Goal: Task Accomplishment & Management: Manage account settings

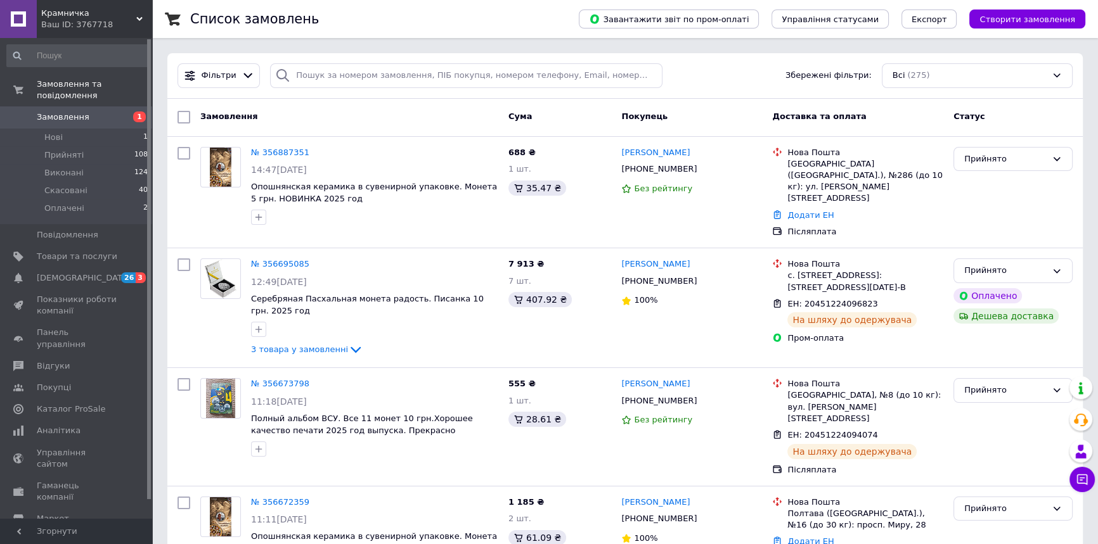
click at [79, 106] on link "Замовлення 1" at bounding box center [77, 117] width 155 height 22
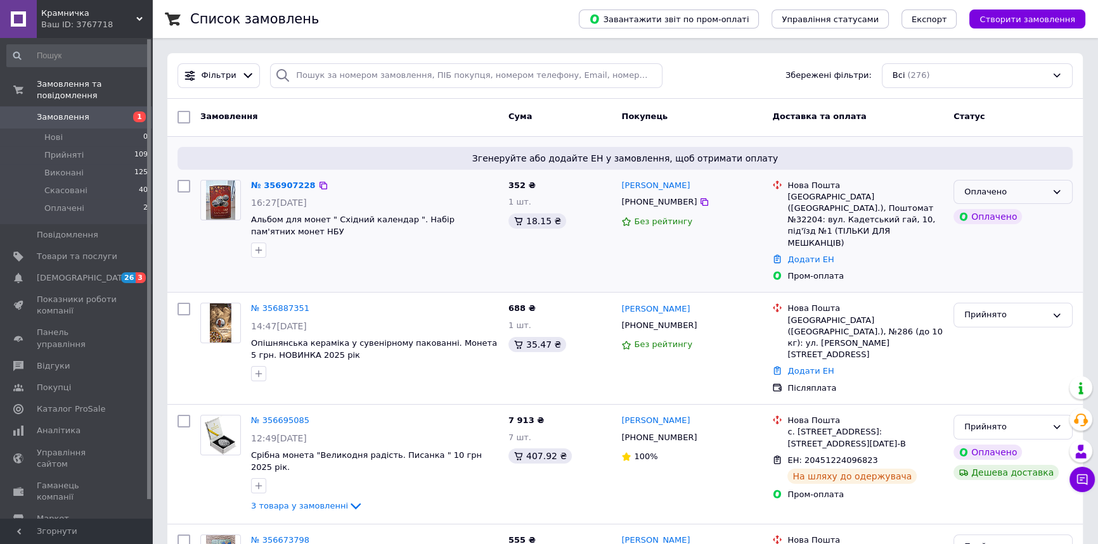
click at [1022, 196] on div "Оплачено" at bounding box center [1005, 192] width 82 height 13
click at [1001, 224] on li "Прийнято" at bounding box center [1013, 218] width 118 height 23
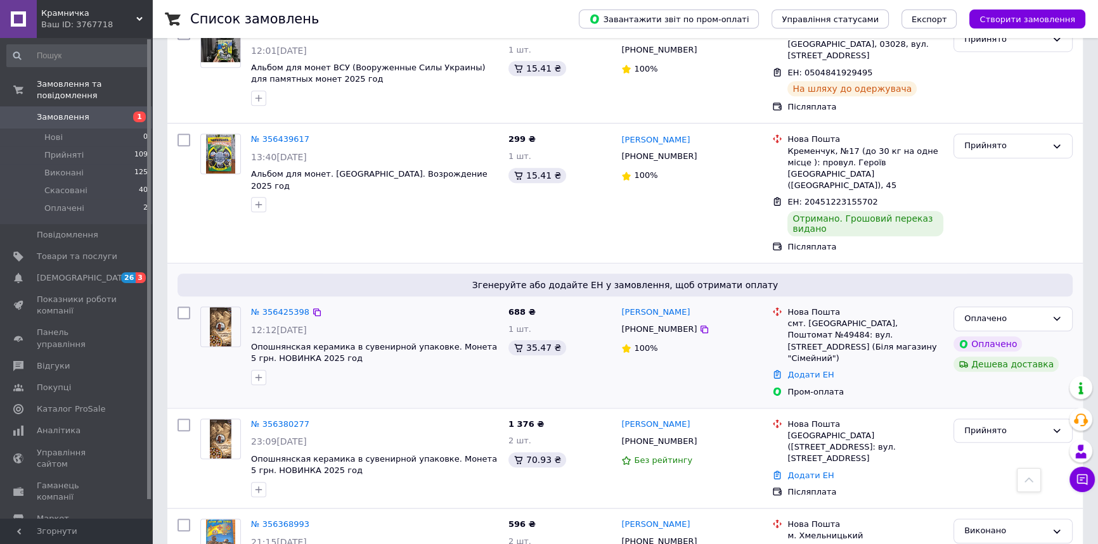
scroll to position [1152, 0]
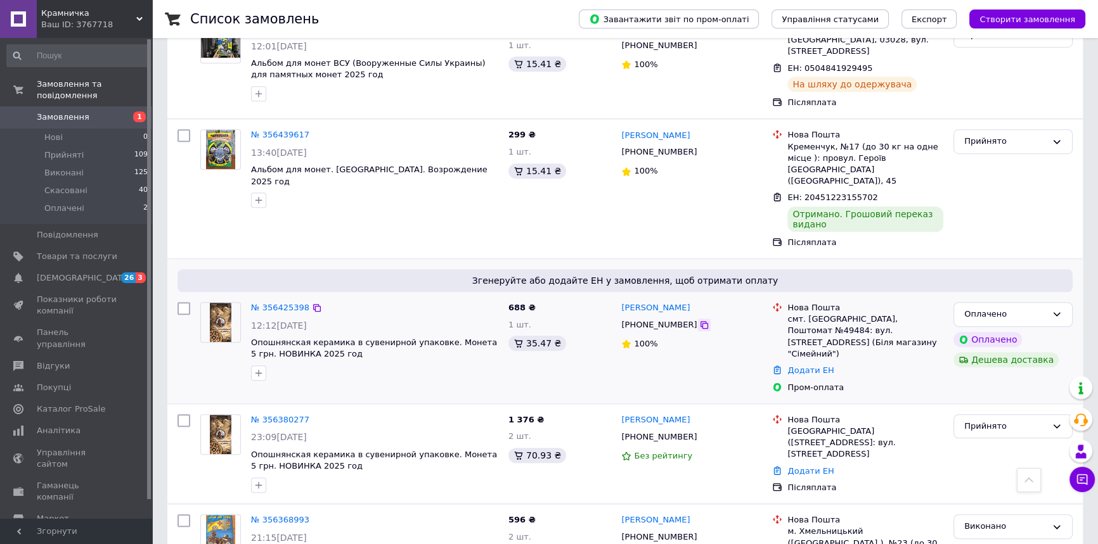
click at [700, 321] on icon at bounding box center [704, 325] width 8 height 8
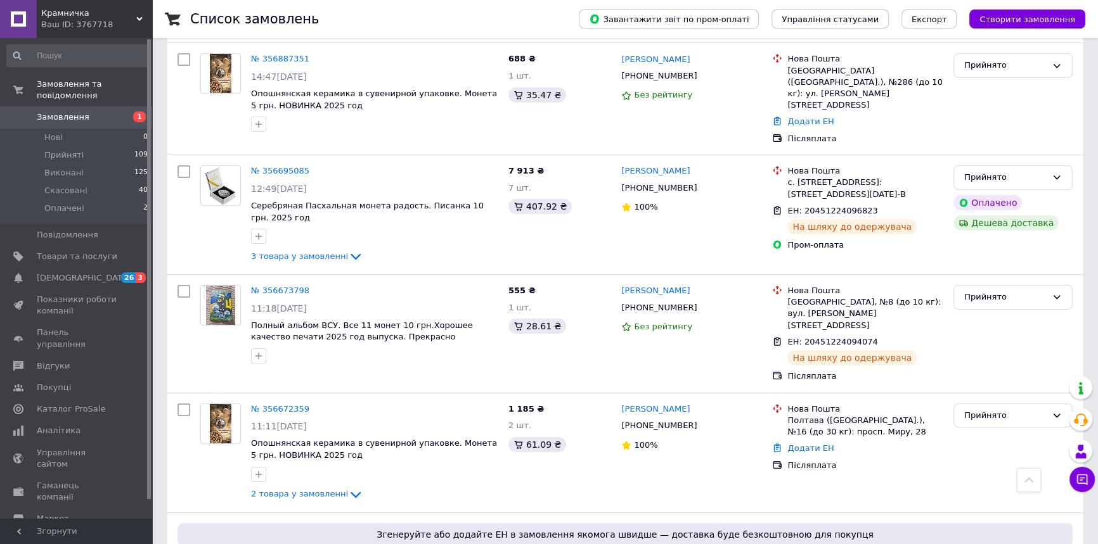
scroll to position [0, 0]
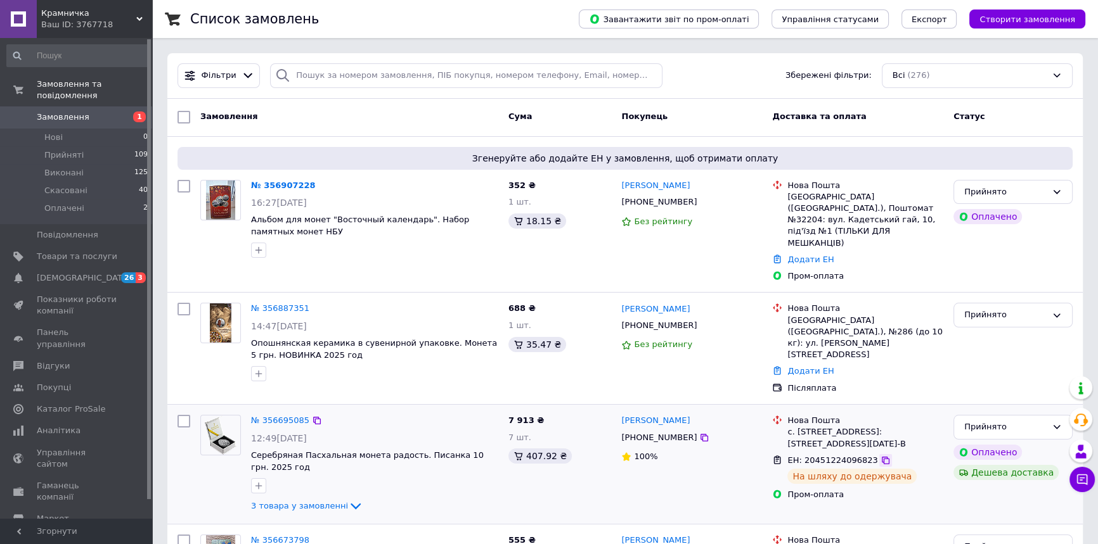
click at [880, 456] on icon at bounding box center [885, 461] width 10 height 10
click at [71, 251] on span "Товари та послуги" at bounding box center [77, 256] width 80 height 11
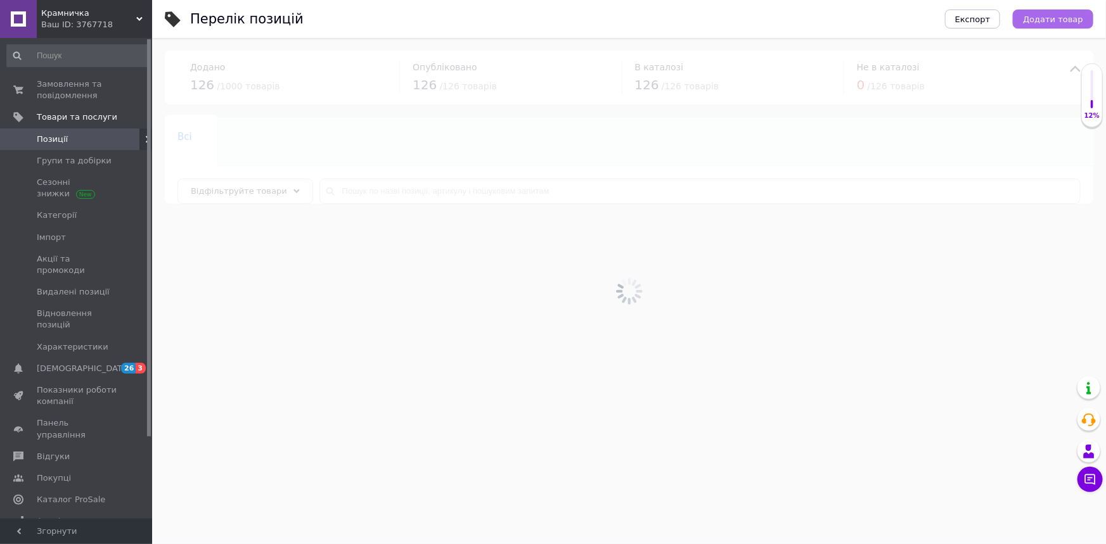
click at [1059, 17] on span "Додати товар" at bounding box center [1053, 20] width 60 height 10
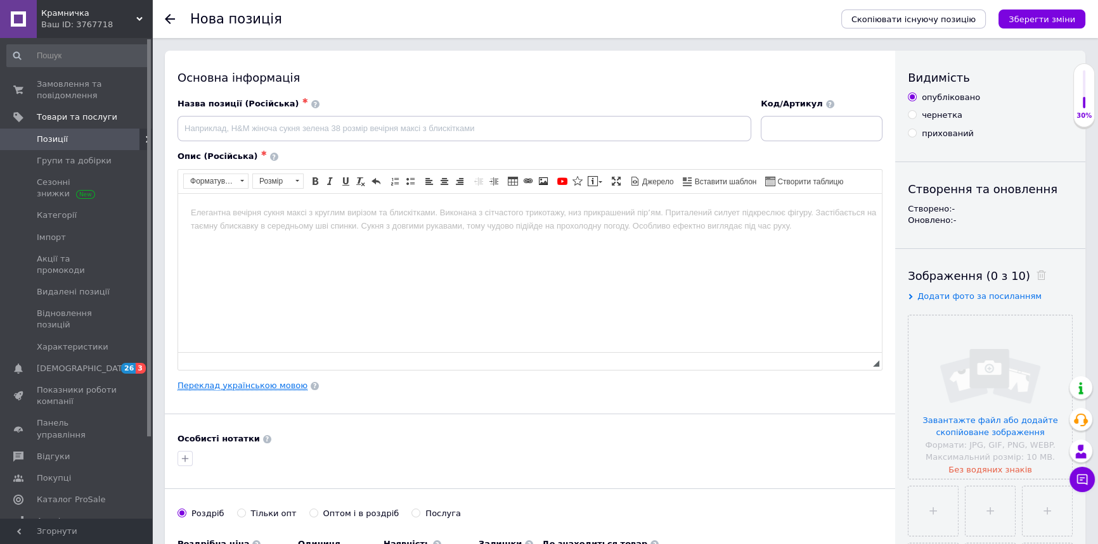
click at [245, 389] on link "Переклад українською мовою" at bounding box center [242, 386] width 130 height 10
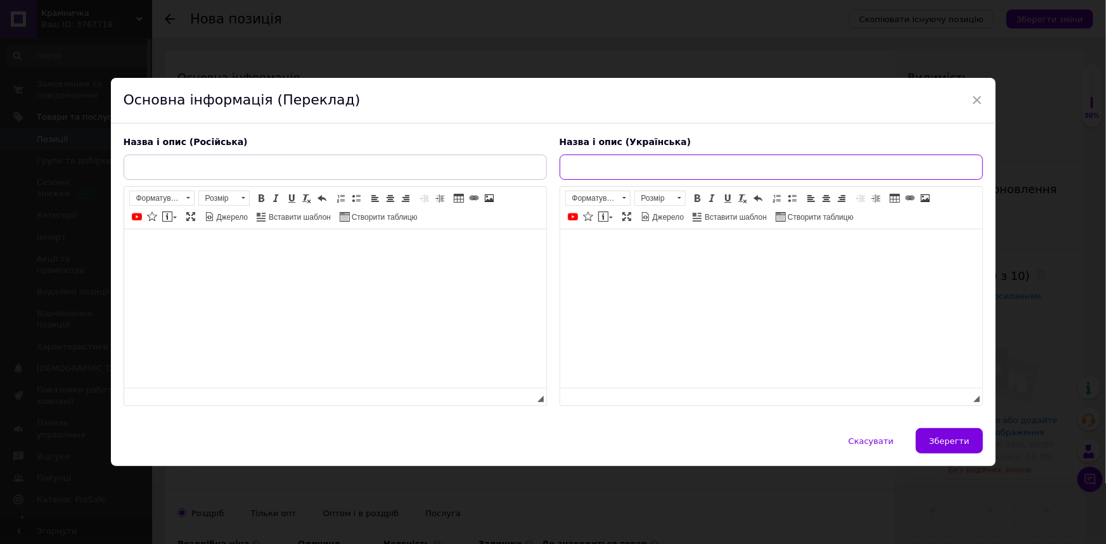
click at [640, 155] on input "text" at bounding box center [771, 167] width 423 height 25
paste input "Архістратиг Михаїл"
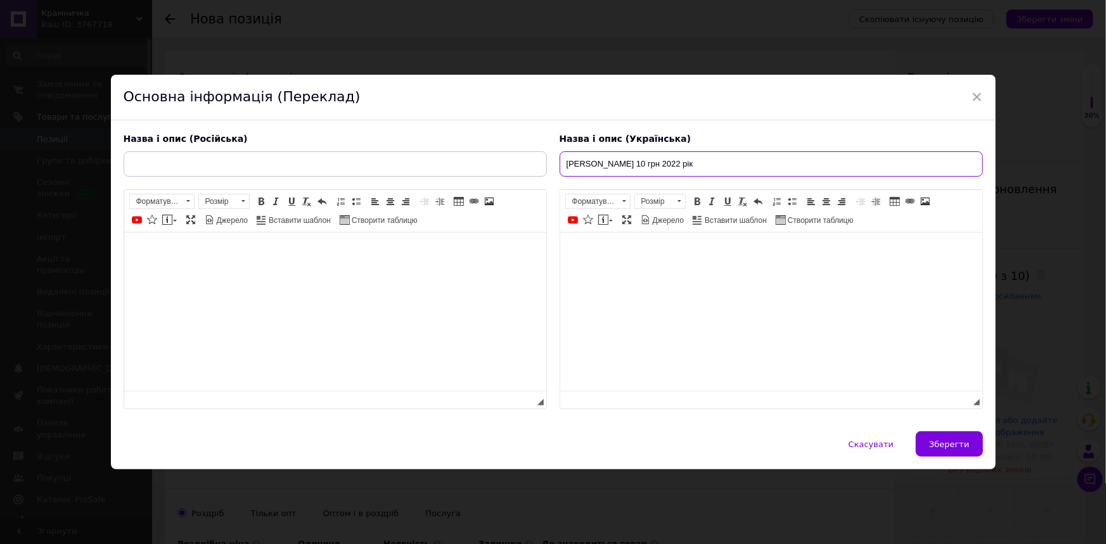
click at [638, 154] on input "Архістратиг Михаїл 10 грн 2022 рік" at bounding box center [771, 163] width 423 height 25
drag, startPoint x: 849, startPoint y: 155, endPoint x: 550, endPoint y: 148, distance: 299.2
click at [550, 148] on div "Назва і опис (Російська) Розширений текстовий редактор, BAB461A4-B99B-4967-B7CC…" at bounding box center [553, 272] width 872 height 290
type input "Архістратиг Михаїл срібло. Срібна монета з позолотою 10 грн 2022 рік"
click at [351, 162] on input "text" at bounding box center [335, 163] width 423 height 25
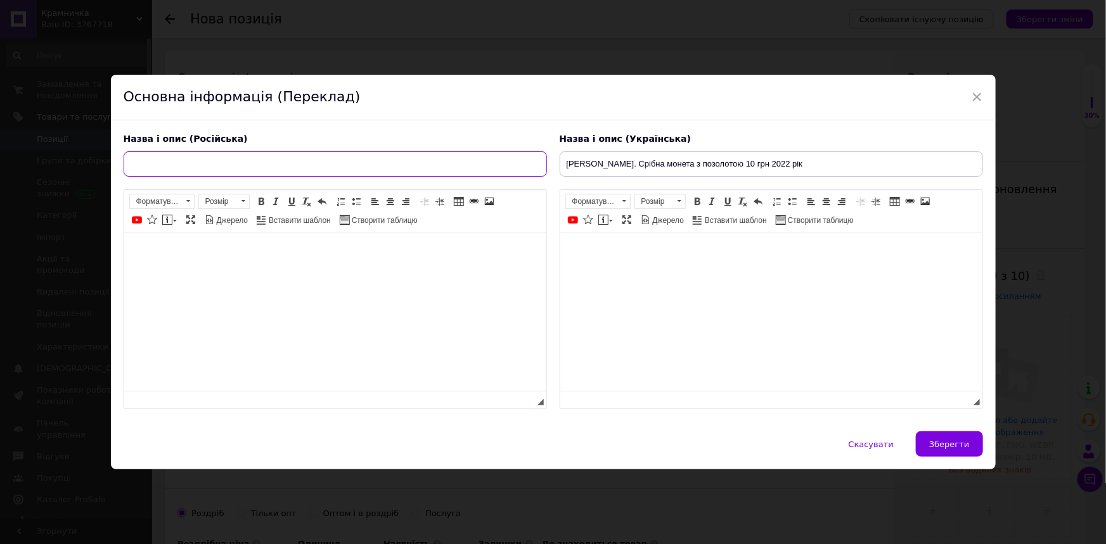
paste input "[PERSON_NAME]. Серебряная монета с позолотой 10 грн 2022 год"
type input "[PERSON_NAME]. Серебряная монета с позолотой 10 грн 2022 год"
click at [694, 271] on html at bounding box center [771, 252] width 422 height 39
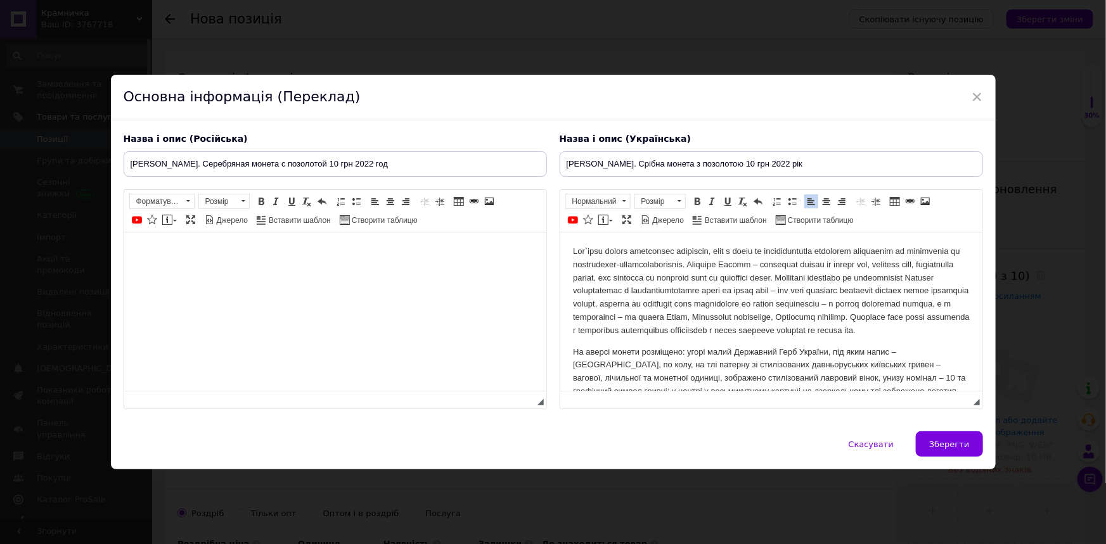
scroll to position [242, 0]
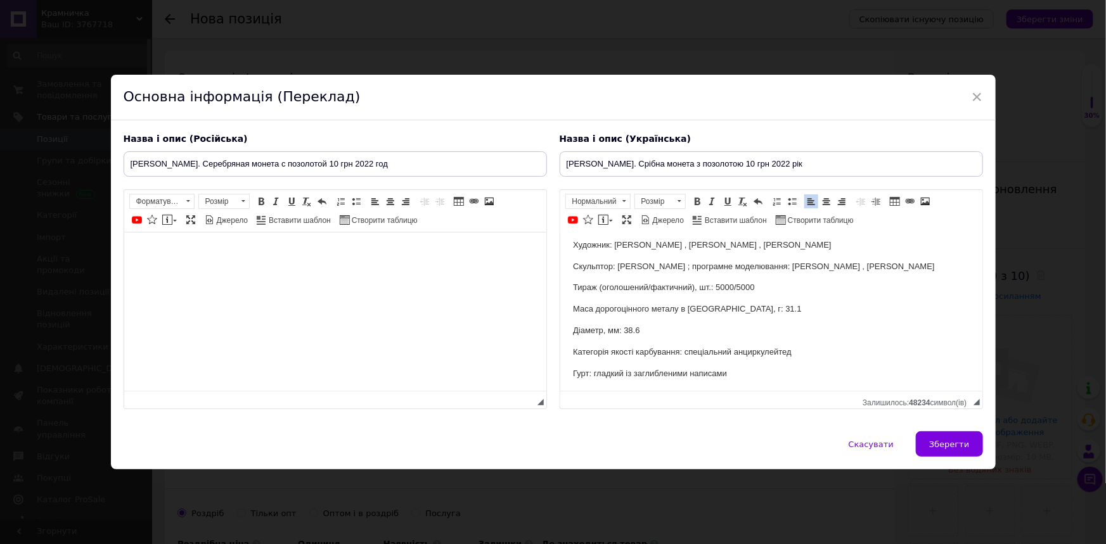
click at [310, 271] on html at bounding box center [335, 252] width 422 height 39
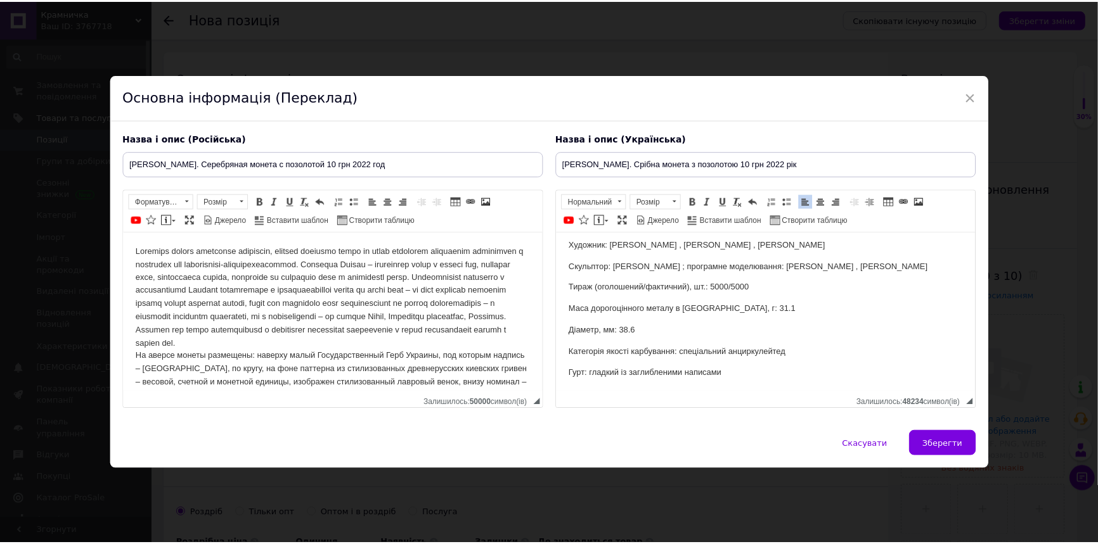
scroll to position [195, 0]
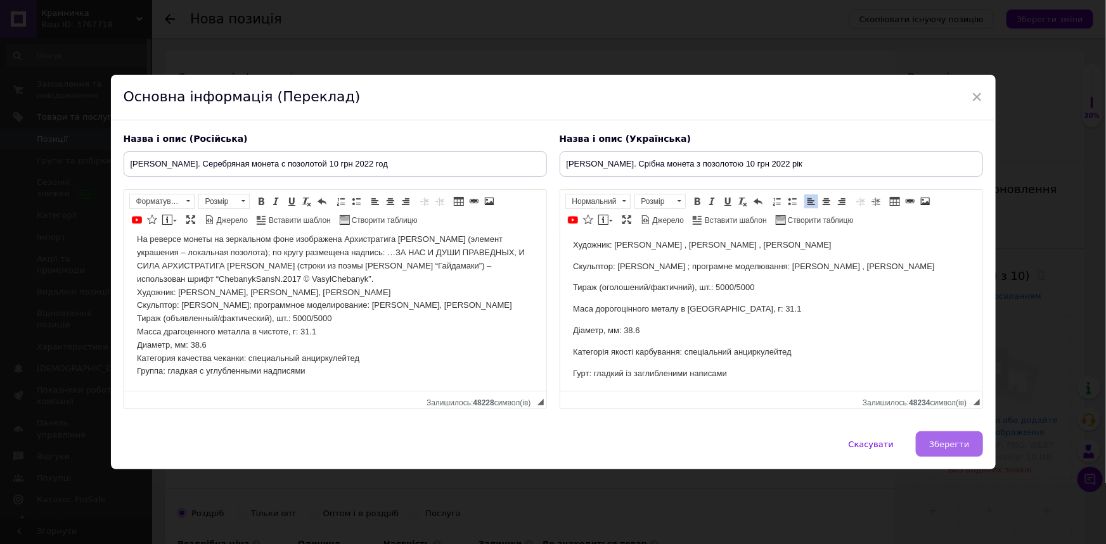
click at [934, 449] on span "Зберегти" at bounding box center [949, 445] width 40 height 10
type input "[PERSON_NAME]. Серебряная монета с позолотой 10 грн 2022 год"
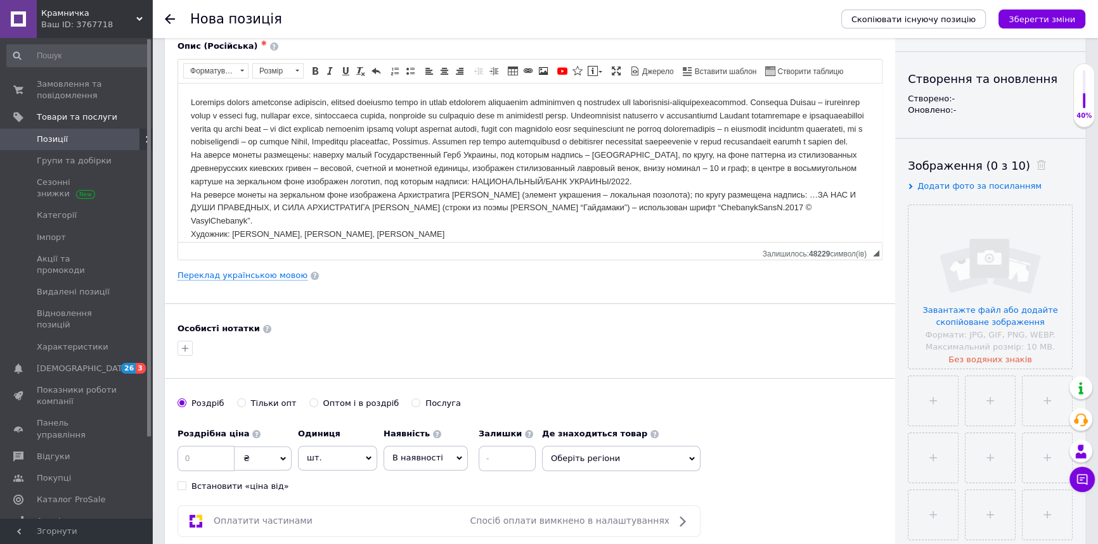
scroll to position [172, 0]
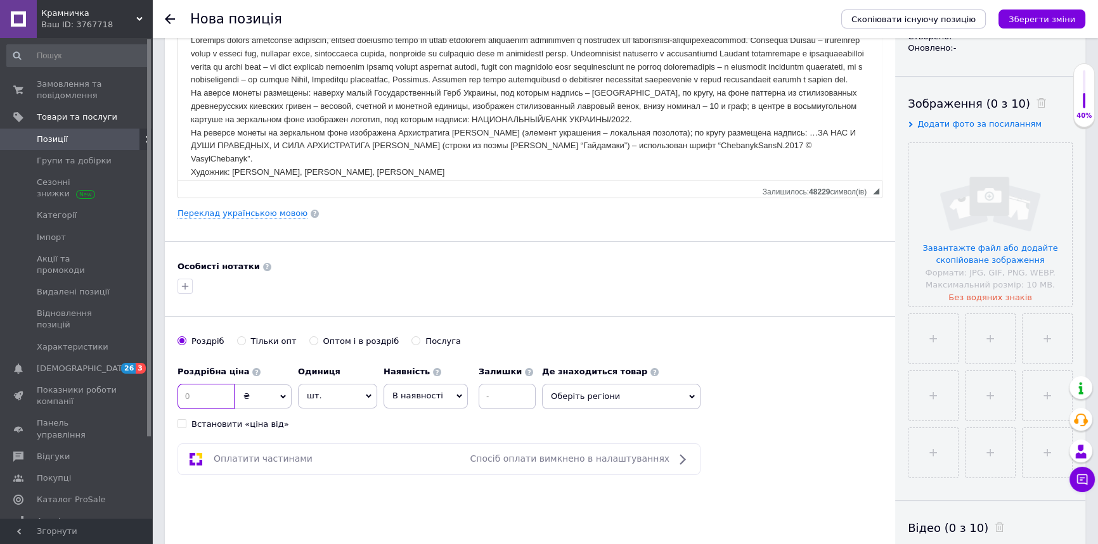
click at [192, 398] on input at bounding box center [205, 396] width 57 height 25
type input "8770"
click at [505, 392] on input at bounding box center [507, 396] width 57 height 25
type input "3"
click at [567, 393] on span "Оберіть регіони" at bounding box center [621, 396] width 158 height 25
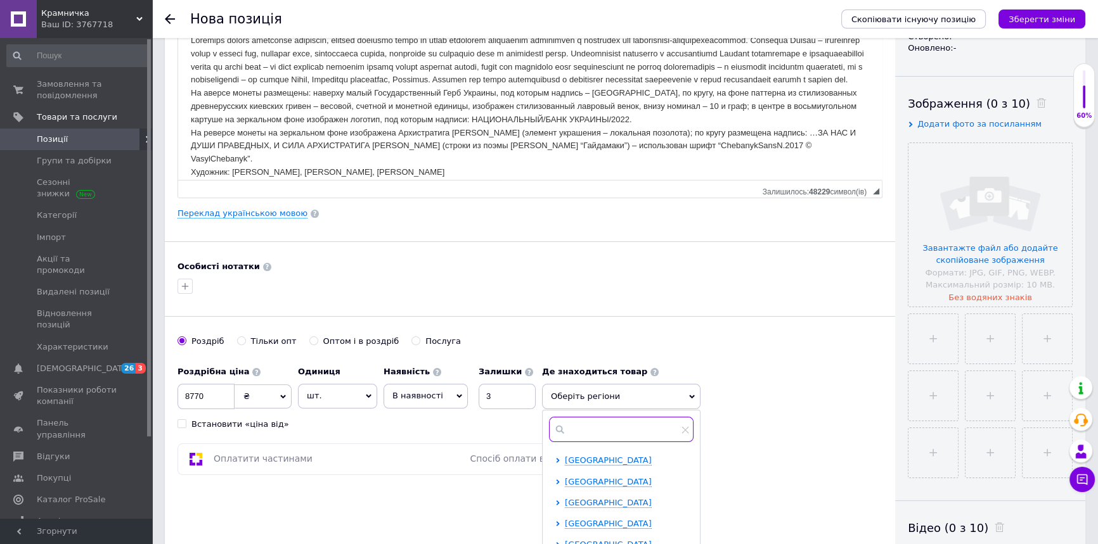
click at [594, 430] on input "text" at bounding box center [621, 429] width 145 height 25
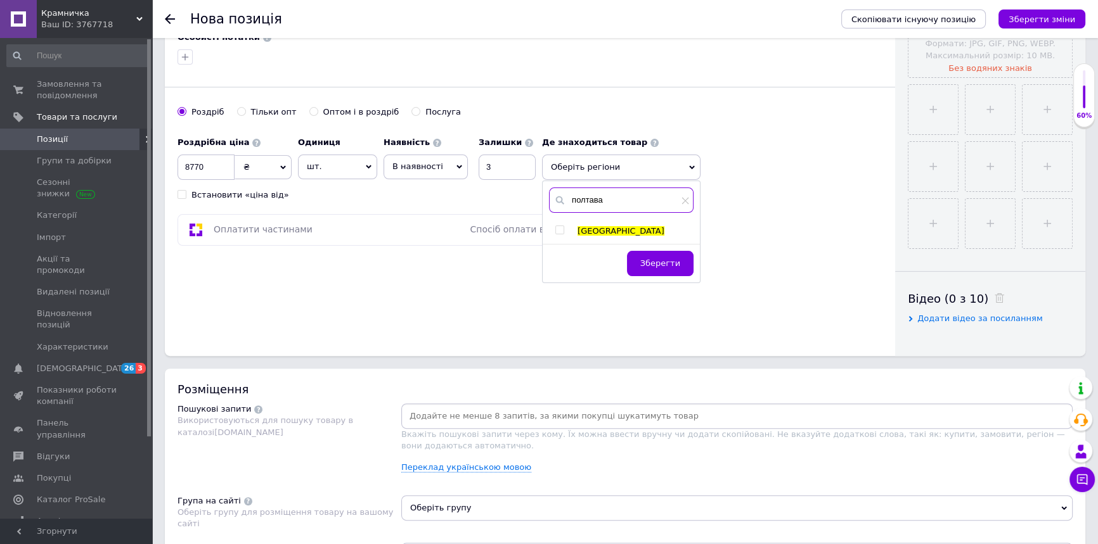
scroll to position [403, 0]
type input "полтава"
click at [561, 228] on input "checkbox" at bounding box center [559, 229] width 8 height 8
checkbox input "true"
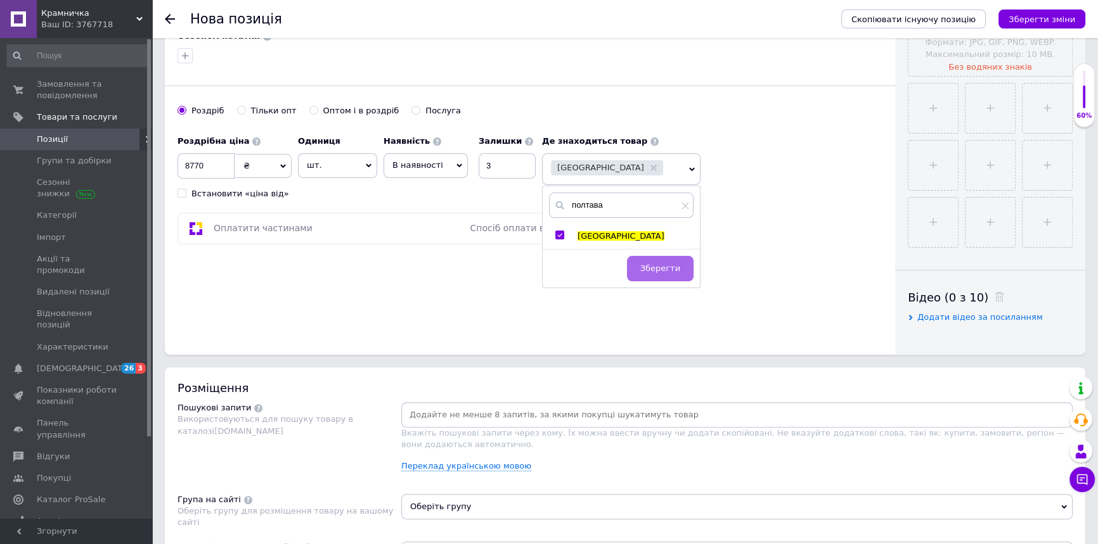
click at [652, 267] on span "Зберегти" at bounding box center [660, 269] width 40 height 10
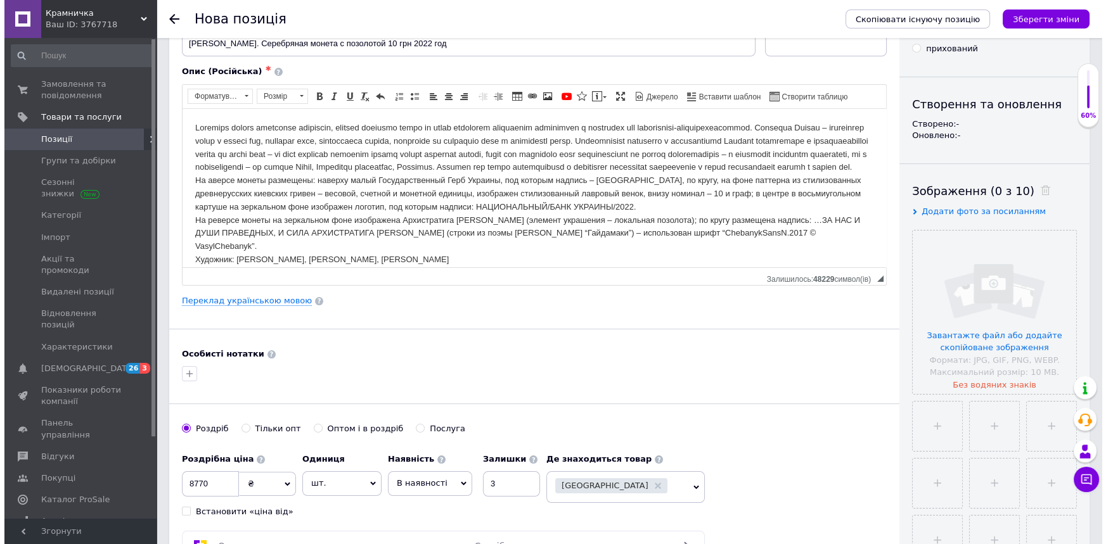
scroll to position [0, 0]
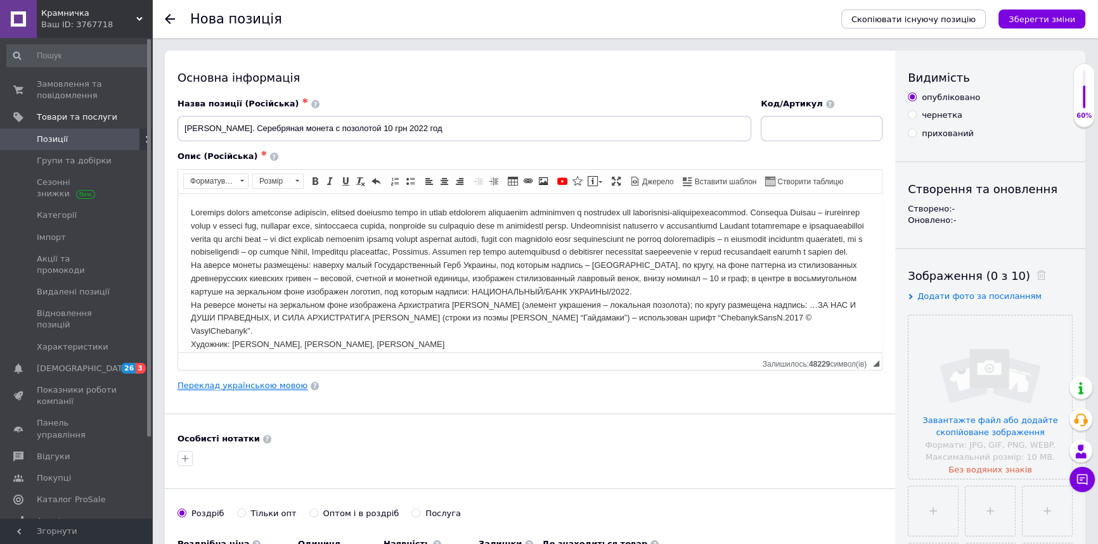
click at [233, 387] on link "Переклад українською мовою" at bounding box center [242, 386] width 130 height 10
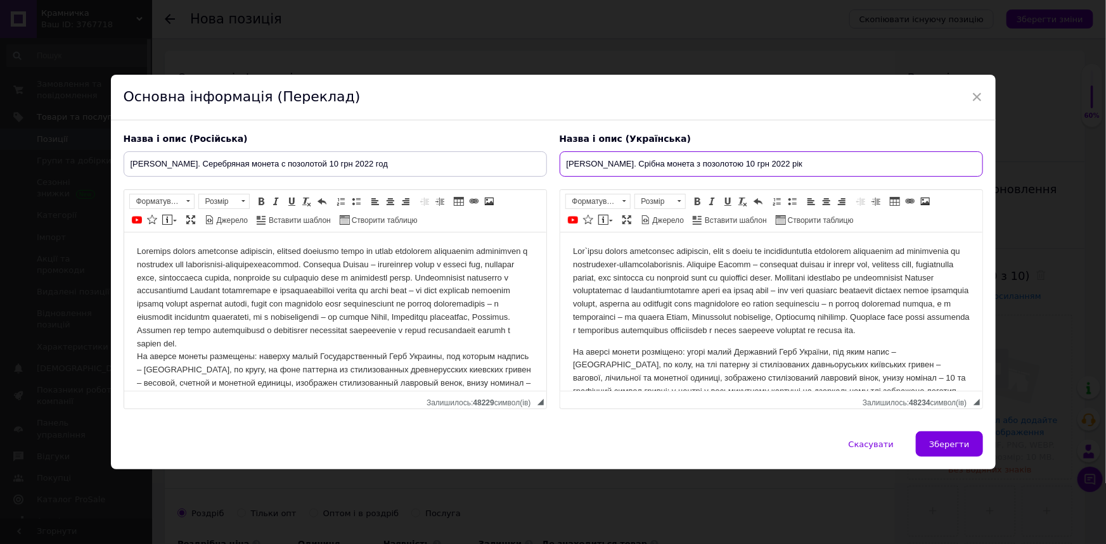
drag, startPoint x: 851, startPoint y: 157, endPoint x: 538, endPoint y: 153, distance: 312.5
click at [538, 153] on div "Назва і опис (Російська) Архистратиг Михаил серебро. Серебряная монета с позоло…" at bounding box center [553, 272] width 872 height 290
click at [944, 449] on span "Зберегти" at bounding box center [949, 445] width 40 height 10
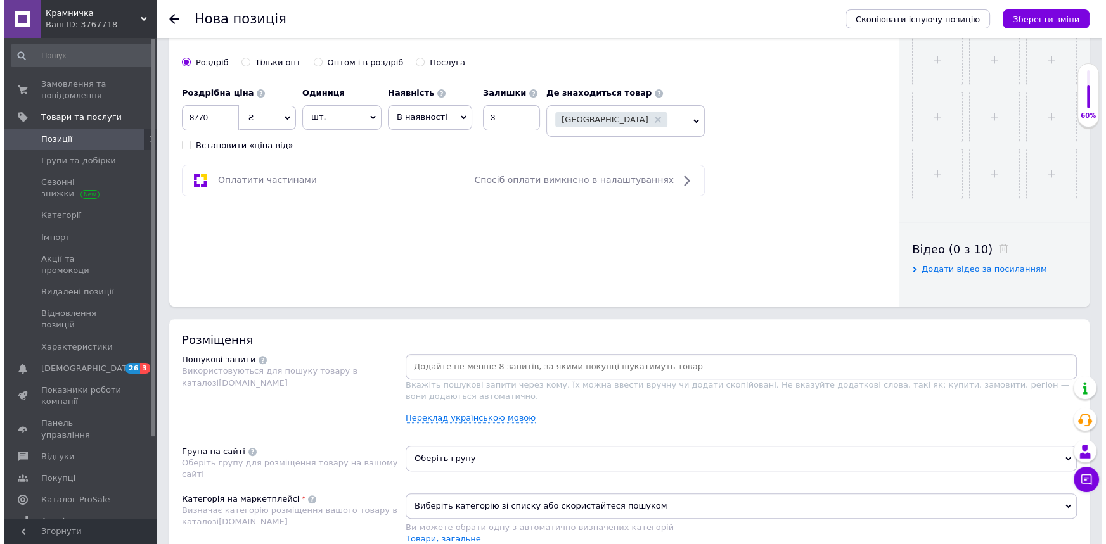
scroll to position [576, 0]
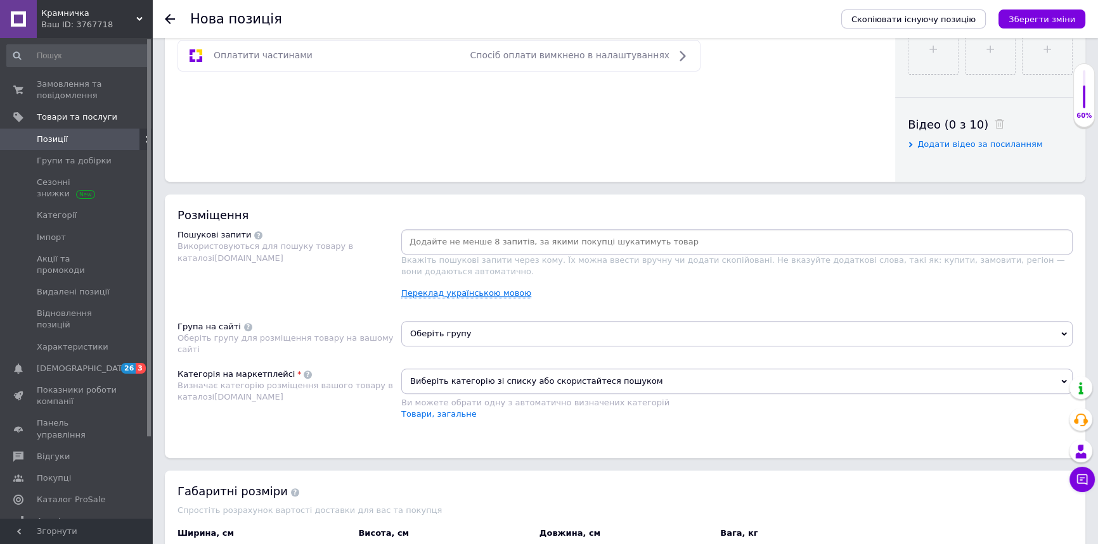
click at [475, 288] on link "Переклад українською мовою" at bounding box center [466, 293] width 130 height 10
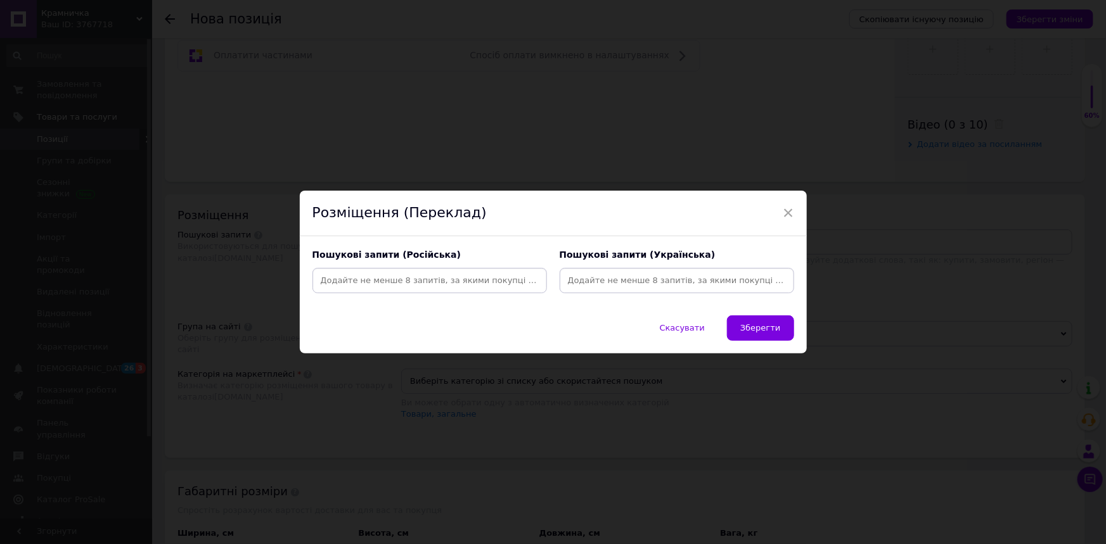
click at [670, 276] on input at bounding box center [676, 280] width 229 height 19
paste input "Архістратиг Михаїл срібло. Срібна монета з позолотою 10 грн 2022 рік"
type input "Архістратиг Михаїл срібло. Срібна монета з позолотою 10 грн 2022 рік"
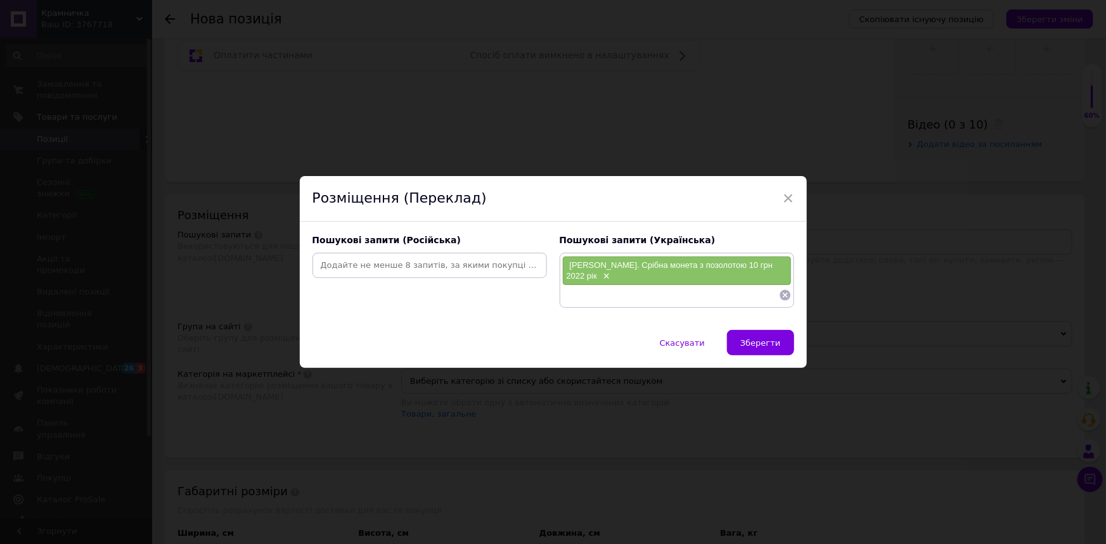
scroll to position [0, 0]
paste input "Архістратиг Михаїл срібло. Срібна монета з позолотою 10 грн 2022 рік"
drag, startPoint x: 712, startPoint y: 293, endPoint x: 773, endPoint y: 297, distance: 60.3
click at [773, 297] on input "Архістратиг Михаїл срібло. Срібна монета з позолотою 10 грн 2022 рік" at bounding box center [670, 295] width 217 height 19
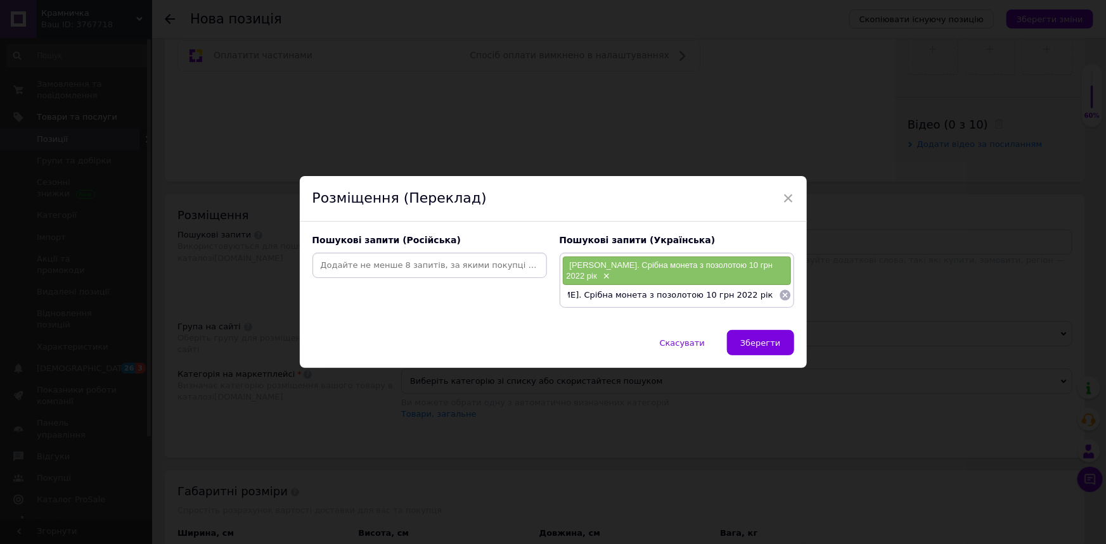
type input "Архістратиг Михаїл срібло. Срібна монета з позолотою"
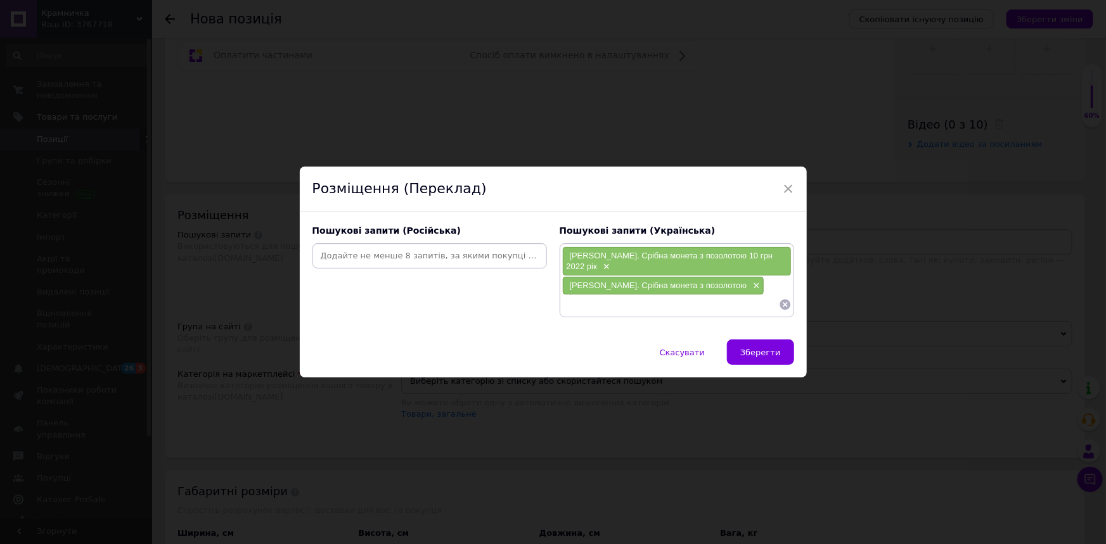
paste input "Архістратиг Михаїл срібло. Срібна монета з позолотою 10 грн 2022 рік"
drag, startPoint x: 738, startPoint y: 307, endPoint x: 787, endPoint y: 311, distance: 48.3
click at [787, 311] on div "Архістратиг Михаїл срібло. Срібна монета з позолотою 10 грн 2022 рік" at bounding box center [676, 304] width 229 height 19
type input "Архістратиг Михаїл срібло. Срібна монета з позолотою 10 грн"
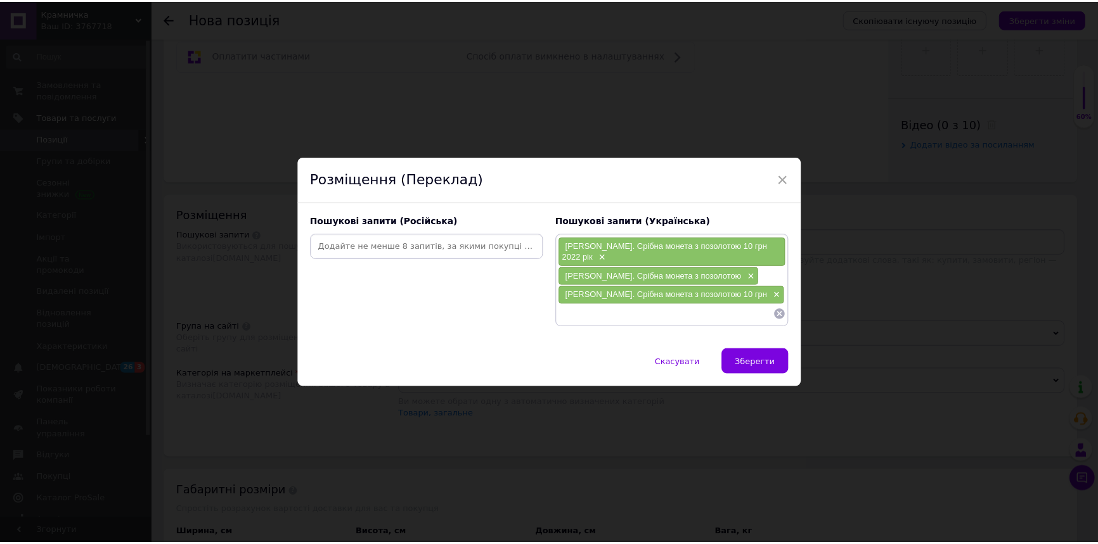
scroll to position [0, 0]
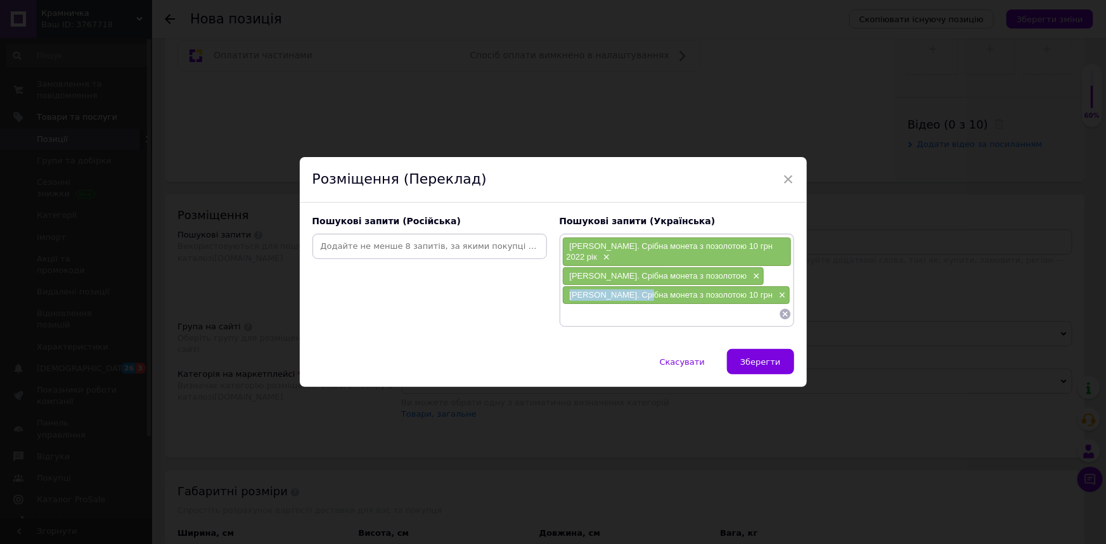
drag, startPoint x: 570, startPoint y: 292, endPoint x: 641, endPoint y: 295, distance: 71.7
click at [641, 295] on span "Архістратиг Михаїл срібло. Срібна монета з позолотою 10 грн" at bounding box center [671, 295] width 203 height 10
copy span "Архістратиг Михаїл"
click at [628, 324] on input at bounding box center [670, 314] width 217 height 19
paste input "Архістратиг Михаїл"
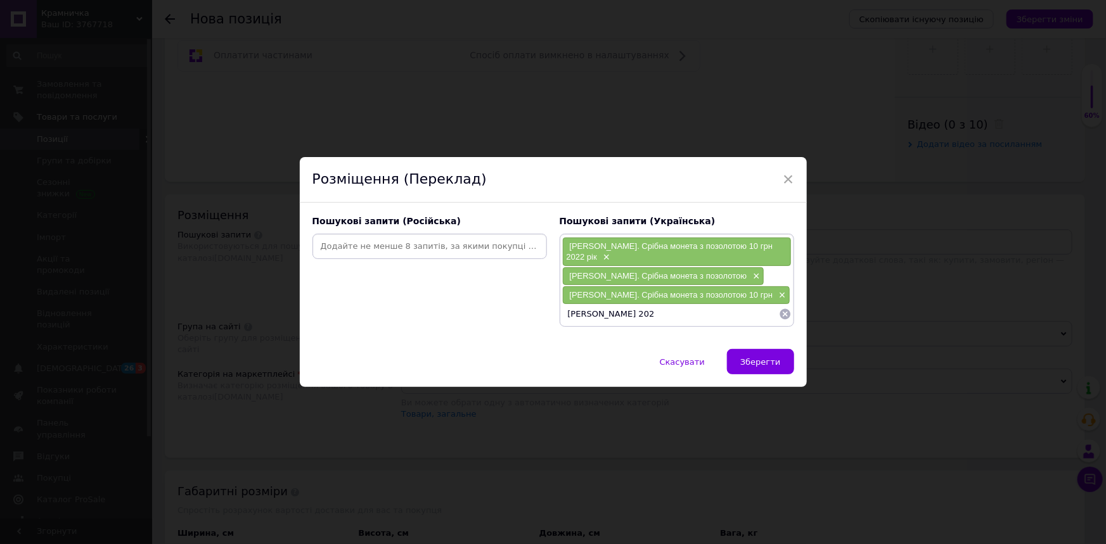
type input "Архістратиг Михаїл 2022"
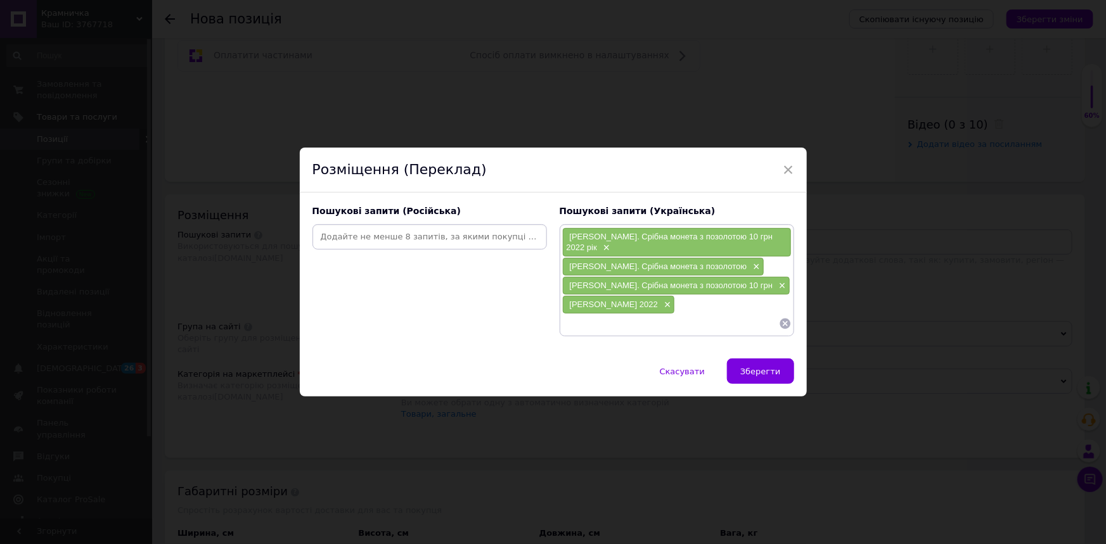
paste input "Архістратиг Михаїл"
type input "Архістратиг Михаїл позолота"
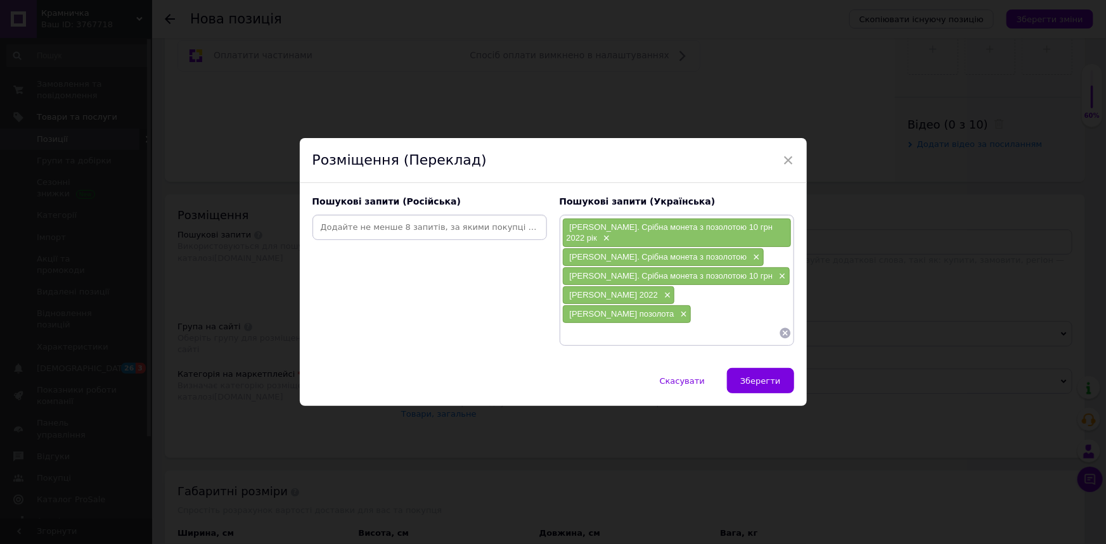
paste input "Архістратиг Михаїл"
click at [671, 342] on input "Архістратиг Михаїл 2022" at bounding box center [670, 333] width 217 height 19
type input "Архістратиг Михаїл 2022 срібло"
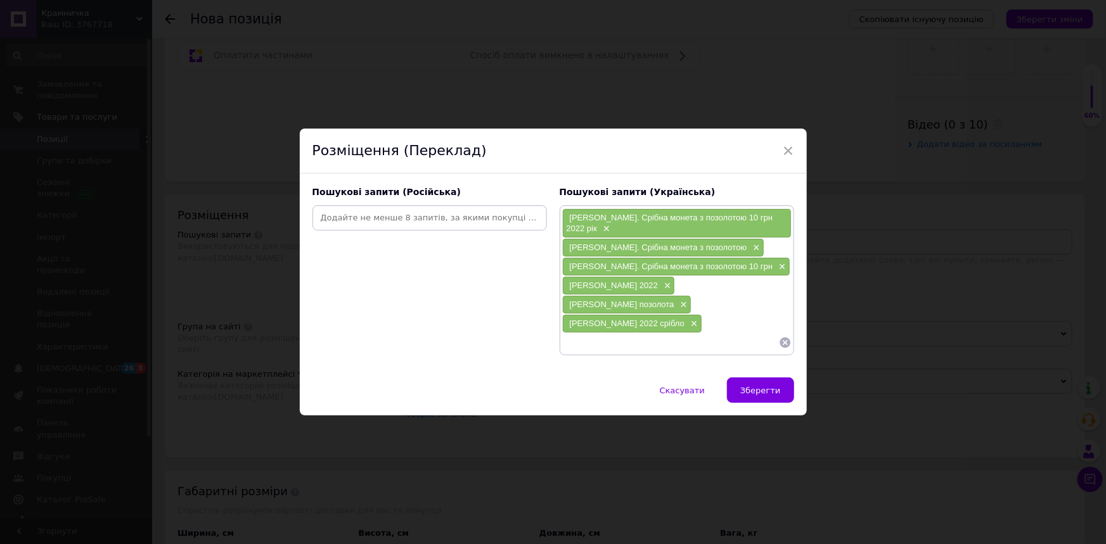
drag, startPoint x: 644, startPoint y: 293, endPoint x: 566, endPoint y: 293, distance: 78.0
click at [566, 293] on div "Архістратиг Михаїл 2022 ×" at bounding box center [619, 286] width 112 height 18
copy span "Архістратиг Михаїл"
click at [615, 349] on input at bounding box center [670, 342] width 217 height 19
paste input "Архістратиг Михаїл"
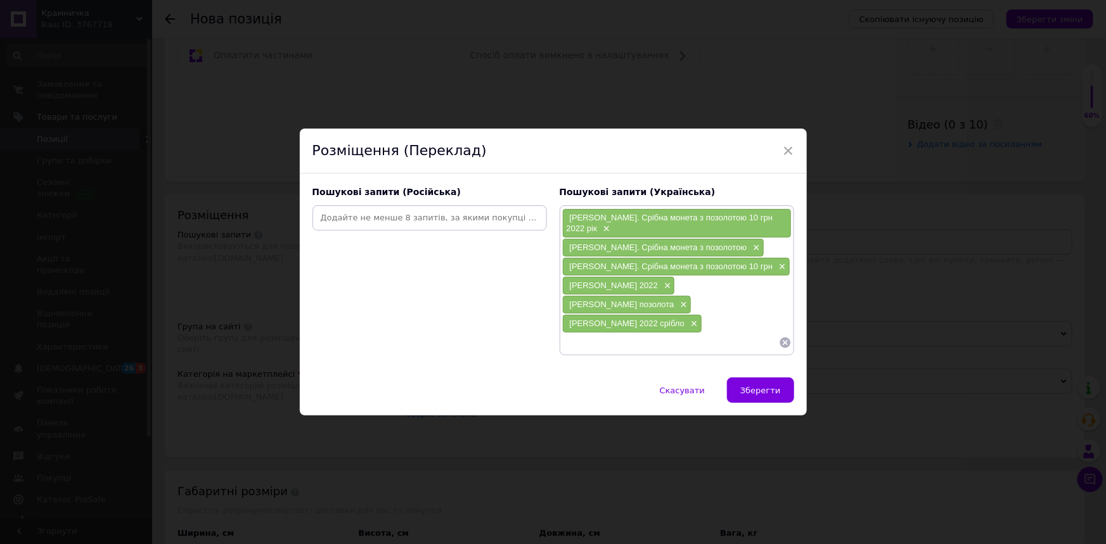
type input "Архістратиг Михаїл"
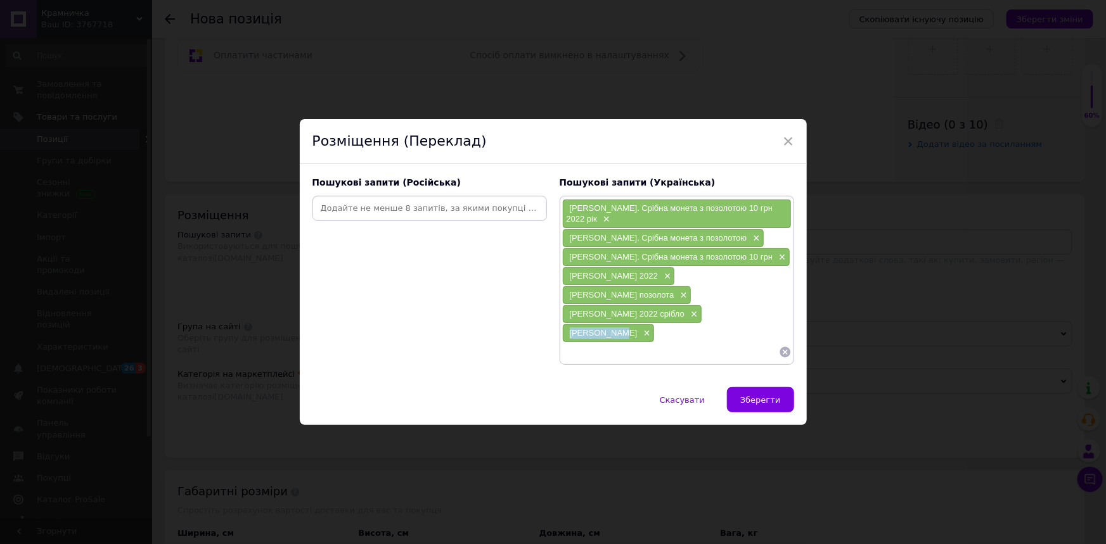
drag, startPoint x: 613, startPoint y: 341, endPoint x: 568, endPoint y: 340, distance: 45.0
click at [570, 338] on span "Архістратиг Михаїл" at bounding box center [604, 333] width 68 height 10
copy span "Архістратиг"
click at [602, 362] on input at bounding box center [670, 352] width 217 height 19
paste input "Архістратиг"
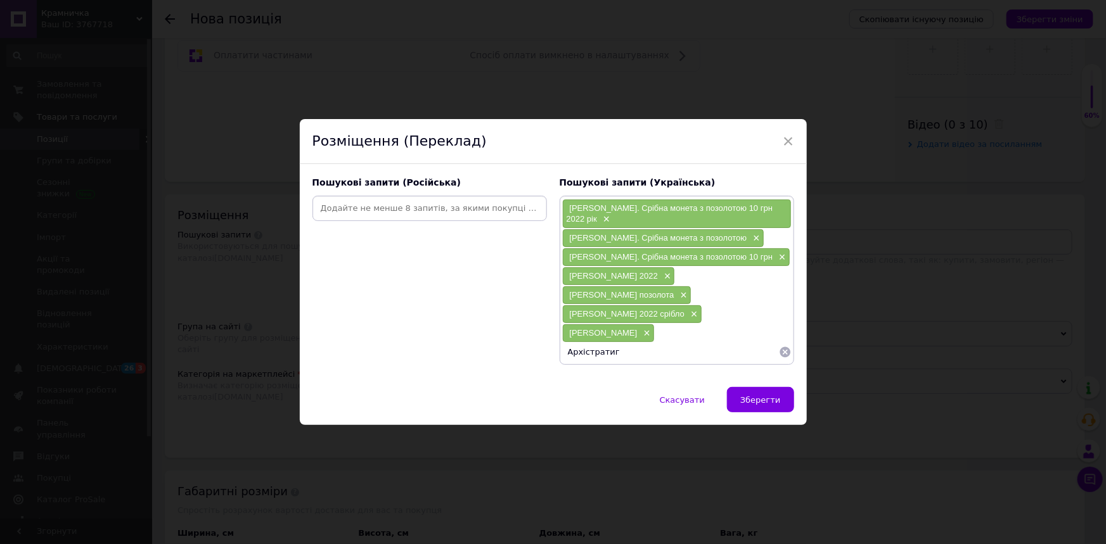
type input "Архістратиг"
paste input "Архістратиг"
type input "Архістратиг 2022"
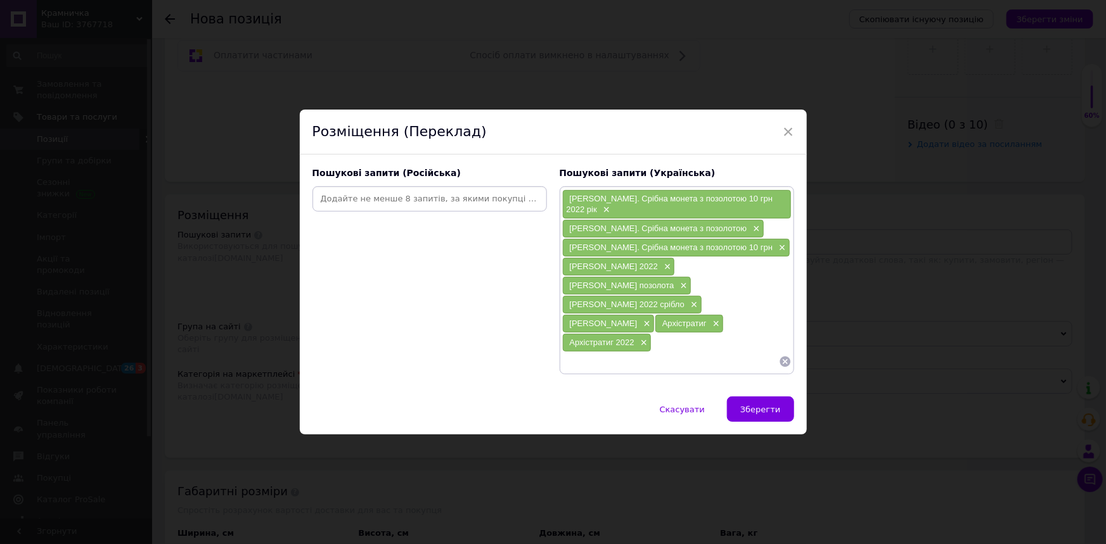
drag, startPoint x: 756, startPoint y: 418, endPoint x: 693, endPoint y: 387, distance: 70.0
click at [756, 415] on span "Зберегти" at bounding box center [760, 410] width 40 height 10
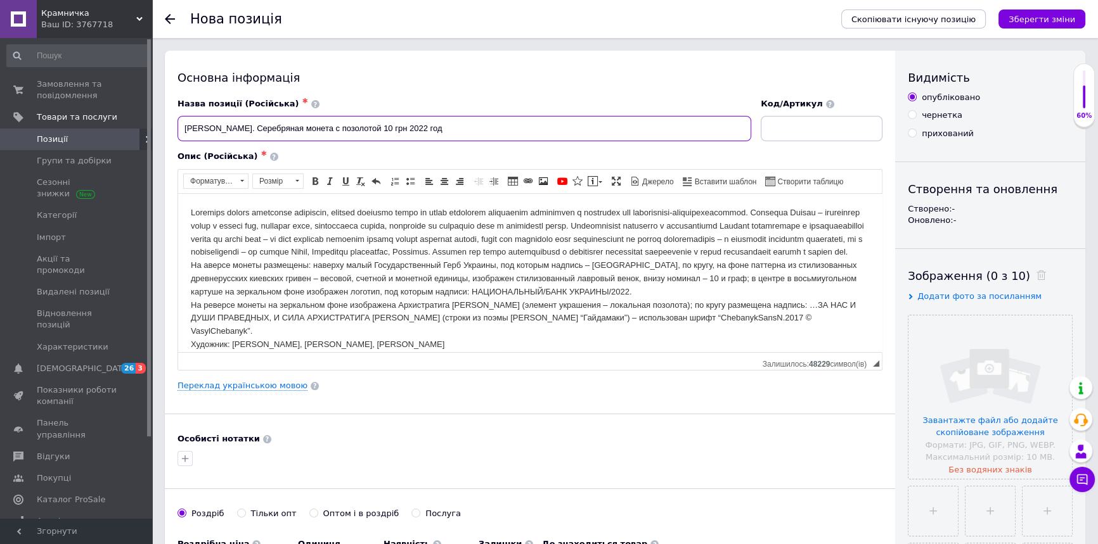
drag, startPoint x: 503, startPoint y: 130, endPoint x: 158, endPoint y: 127, distance: 344.8
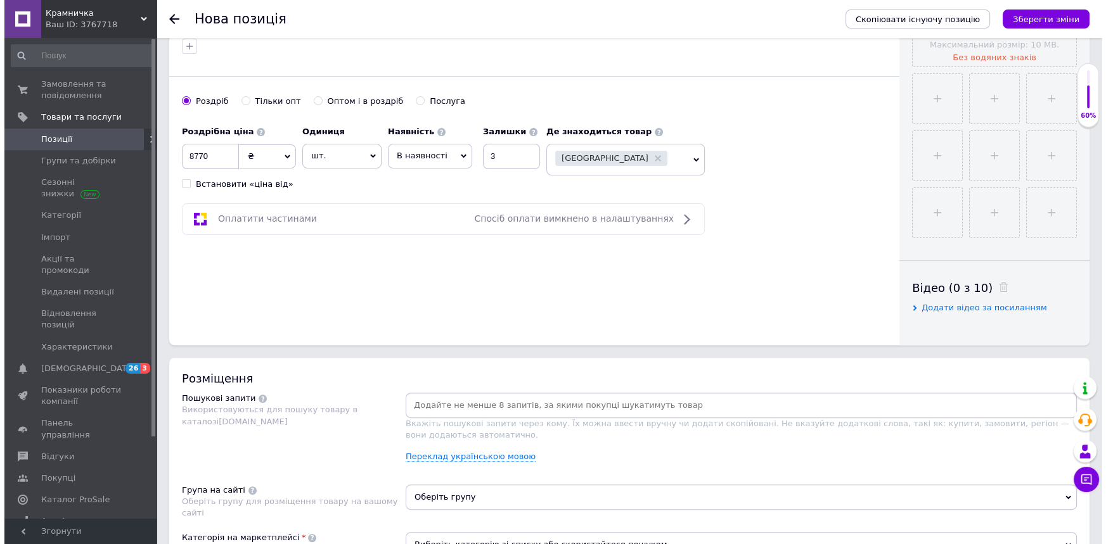
scroll to position [634, 0]
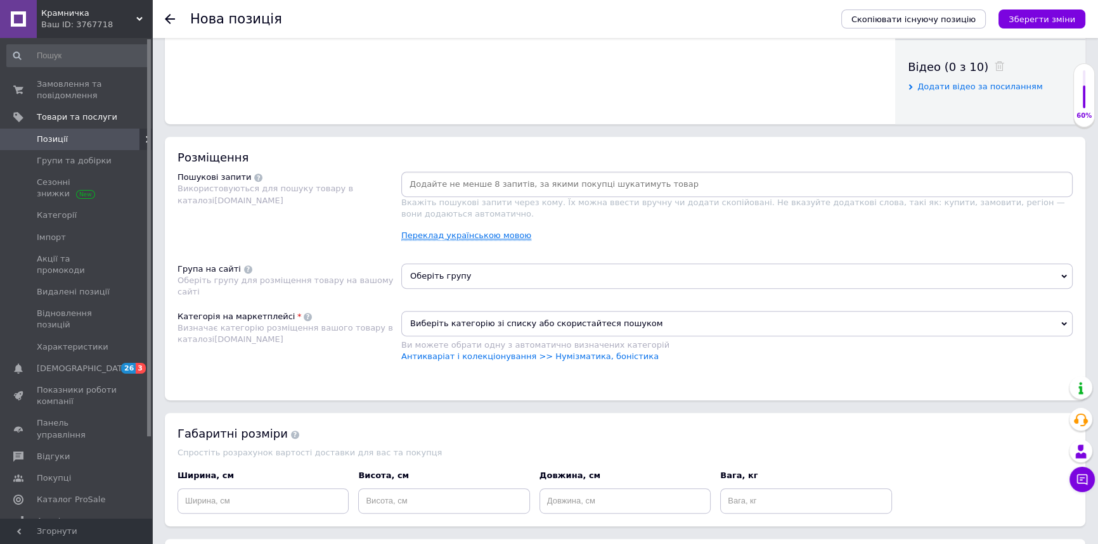
click at [449, 232] on link "Переклад українською мовою" at bounding box center [466, 236] width 130 height 10
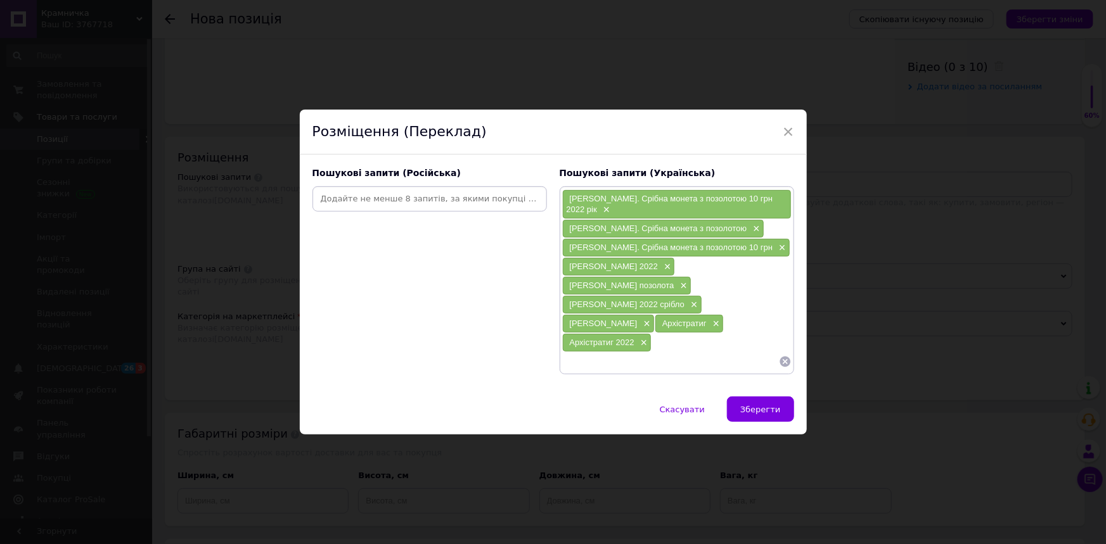
click at [397, 190] on input at bounding box center [429, 199] width 229 height 19
paste input "[PERSON_NAME]. Серебряная монета с позолотой 10 грн 2022 год"
type input "[PERSON_NAME]. Серебряная монета с позолотой 10 грн 2022 год"
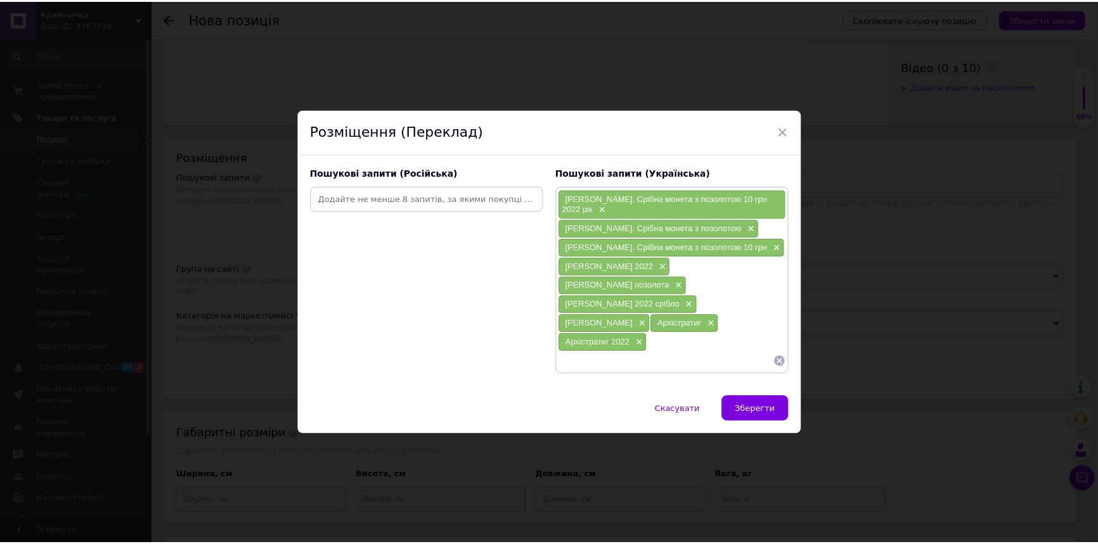
scroll to position [0, 0]
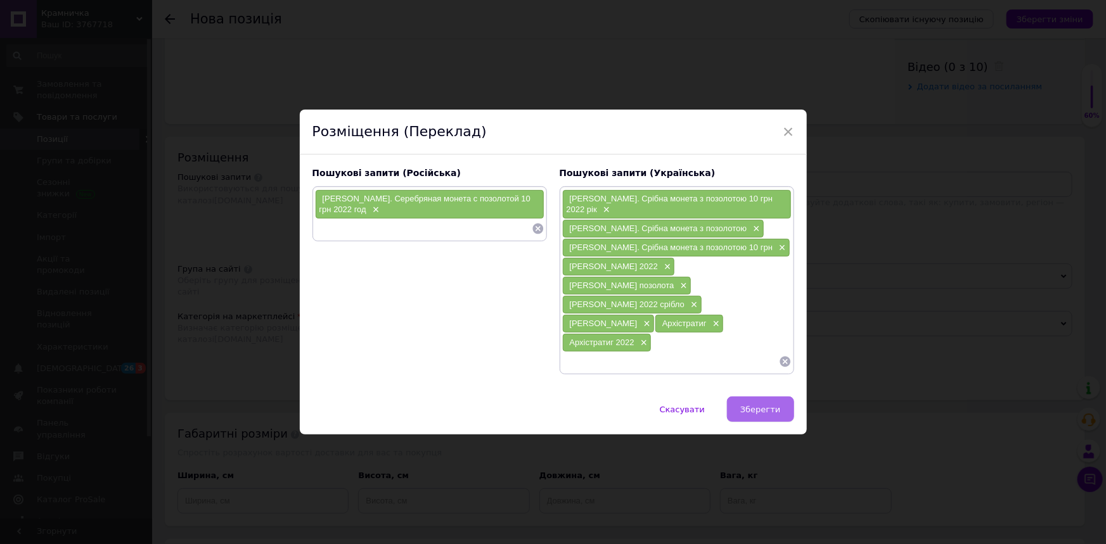
click at [751, 415] on span "Зберегти" at bounding box center [760, 410] width 40 height 10
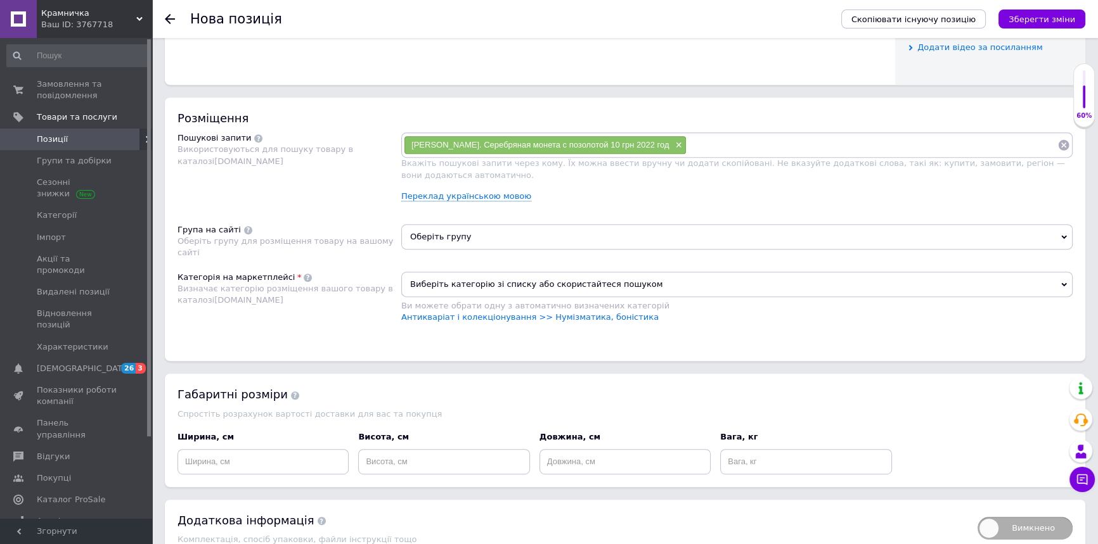
scroll to position [738, 0]
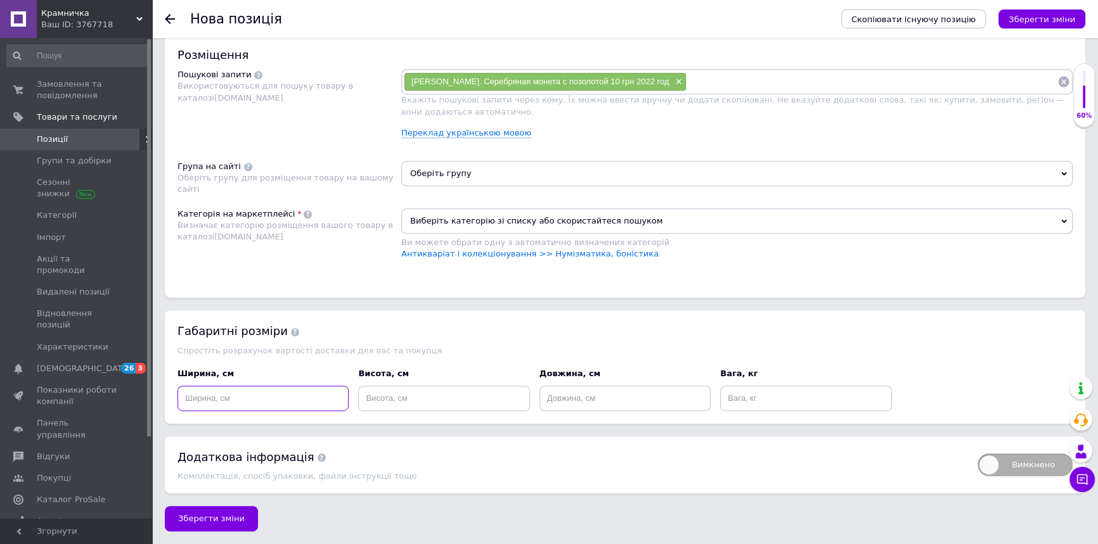
click at [260, 395] on input at bounding box center [262, 398] width 171 height 25
type input "10"
click at [409, 392] on input at bounding box center [443, 398] width 171 height 25
type input "2"
click at [617, 392] on input at bounding box center [624, 398] width 171 height 25
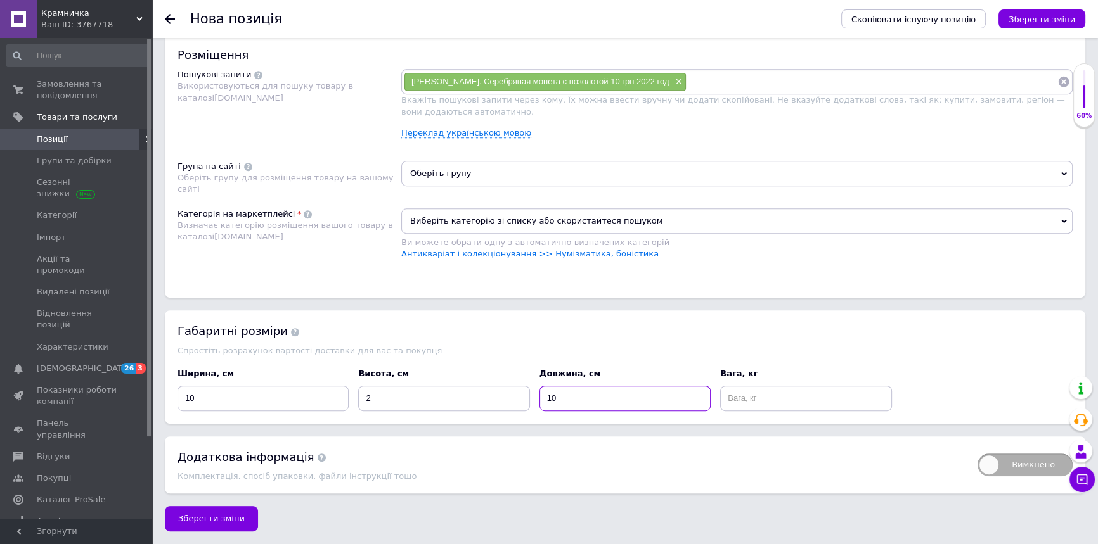
type input "10"
click at [776, 408] on input at bounding box center [805, 398] width 171 height 25
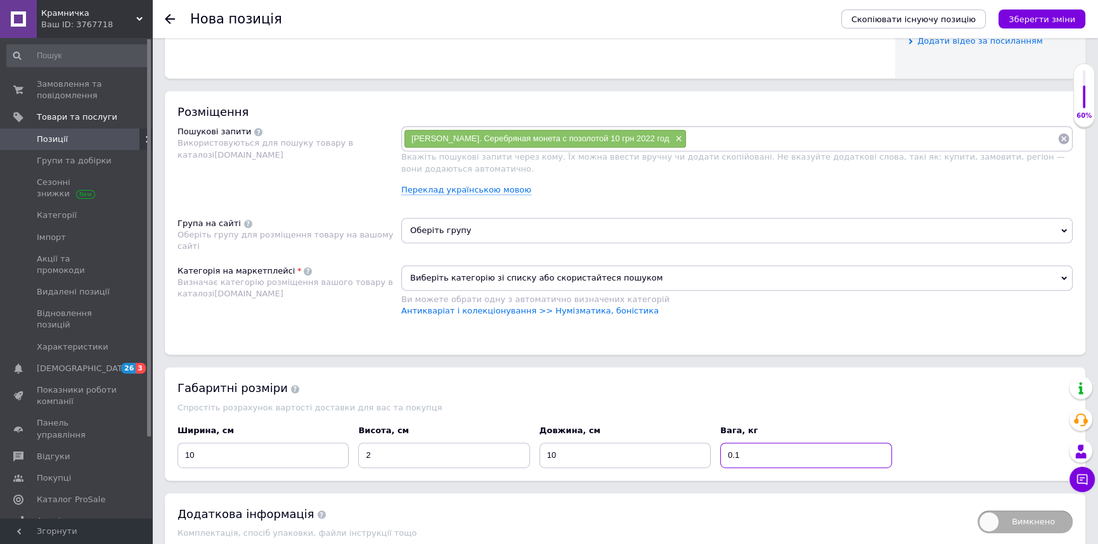
scroll to position [680, 0]
type input "0.1"
click at [447, 276] on span "Виберіть категорію зі списку або скористайтеся пошуком" at bounding box center [736, 277] width 671 height 25
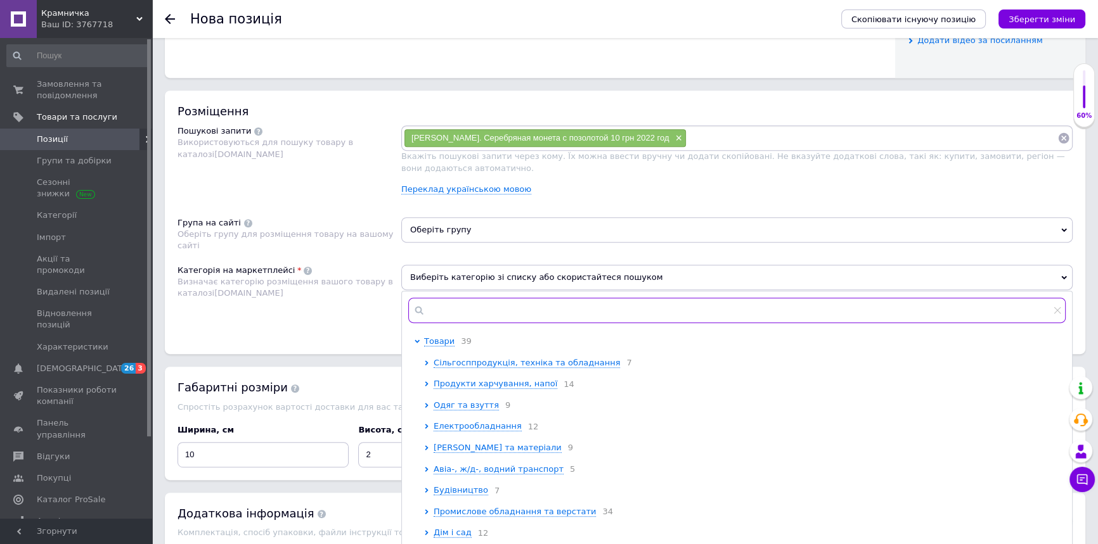
click at [472, 308] on input "text" at bounding box center [736, 310] width 657 height 25
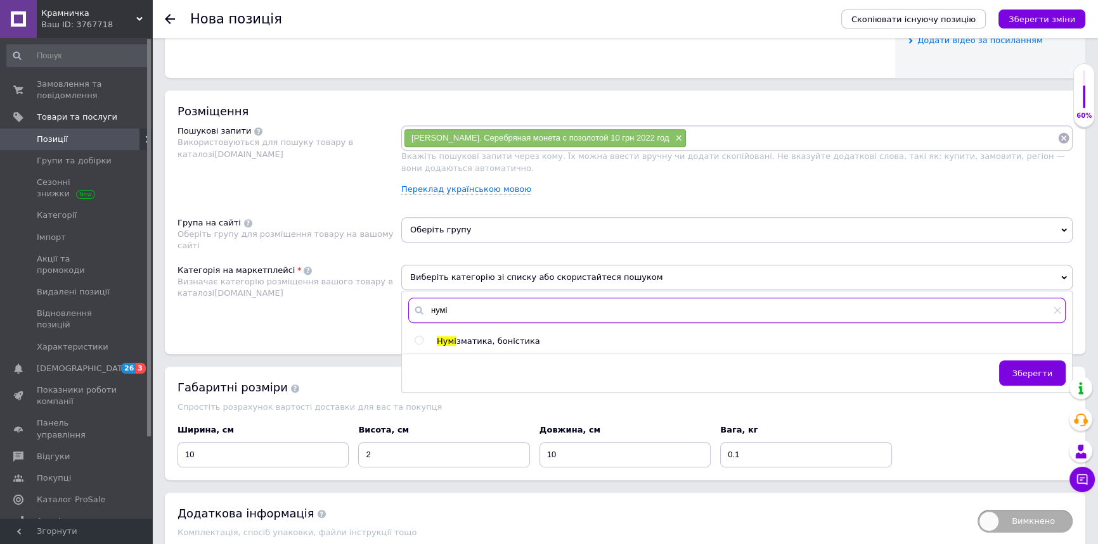
type input "нумі"
click at [418, 338] on input "radio" at bounding box center [419, 341] width 8 height 8
radio input "true"
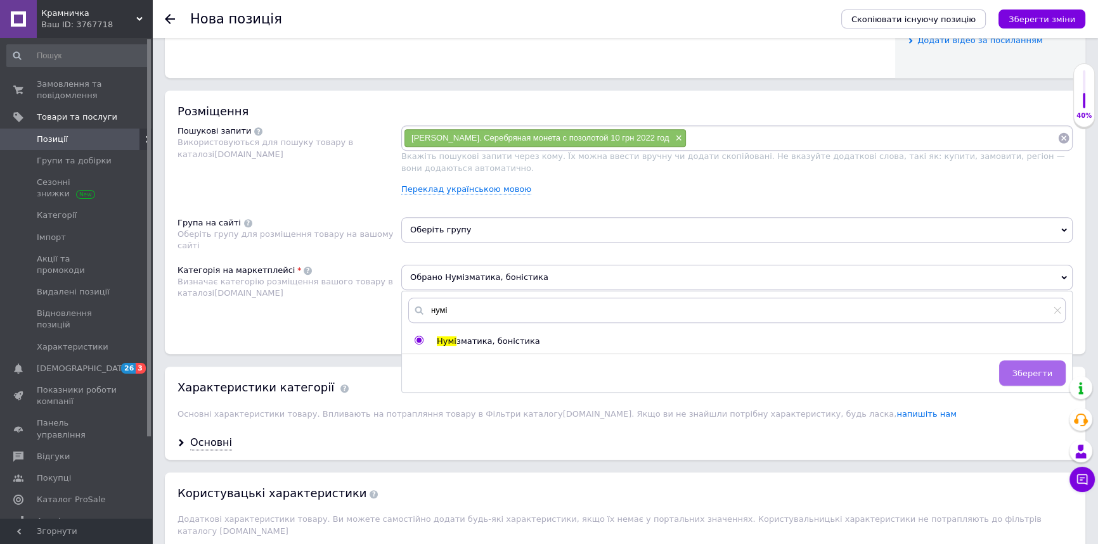
click at [1024, 369] on span "Зберегти" at bounding box center [1032, 374] width 40 height 10
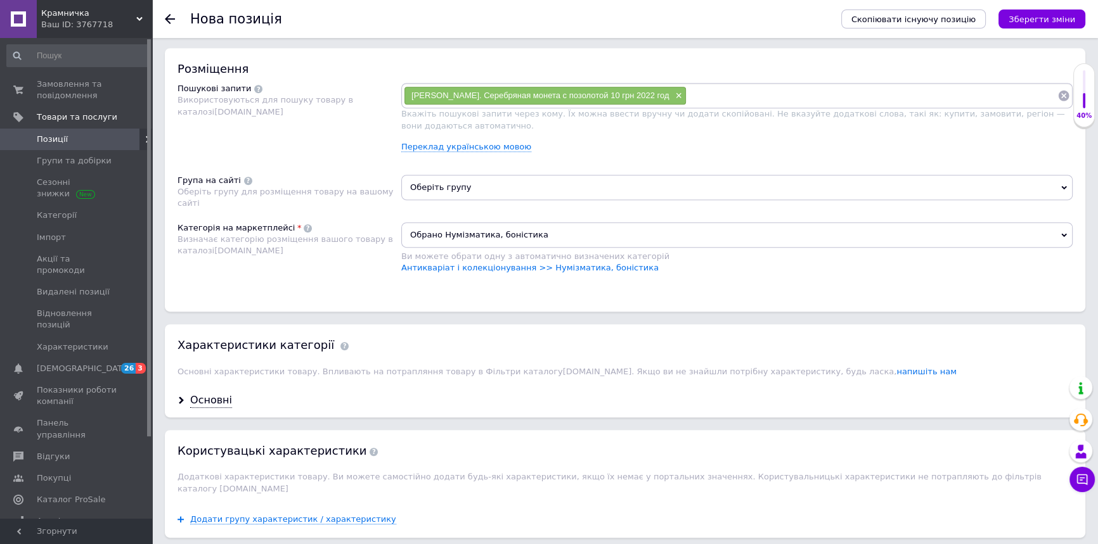
scroll to position [795, 0]
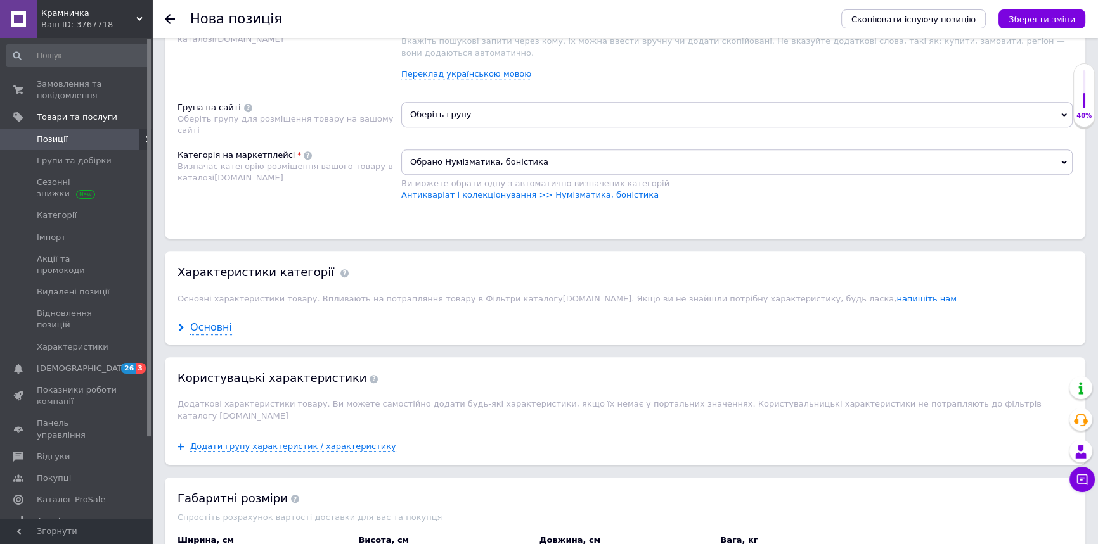
click at [206, 328] on div "Основні" at bounding box center [211, 328] width 42 height 15
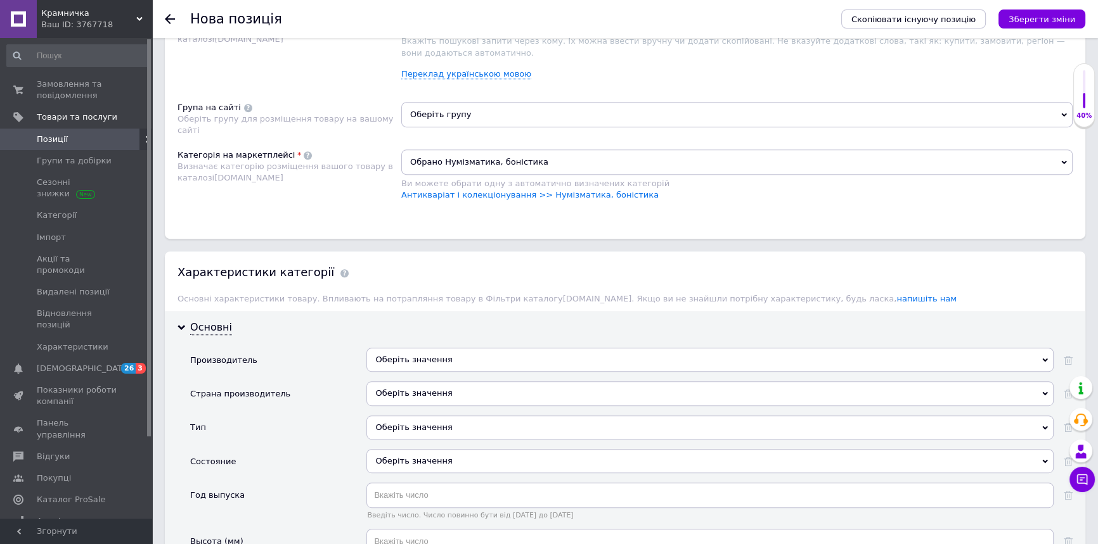
click at [429, 351] on div "Оберіть значення" at bounding box center [709, 360] width 687 height 24
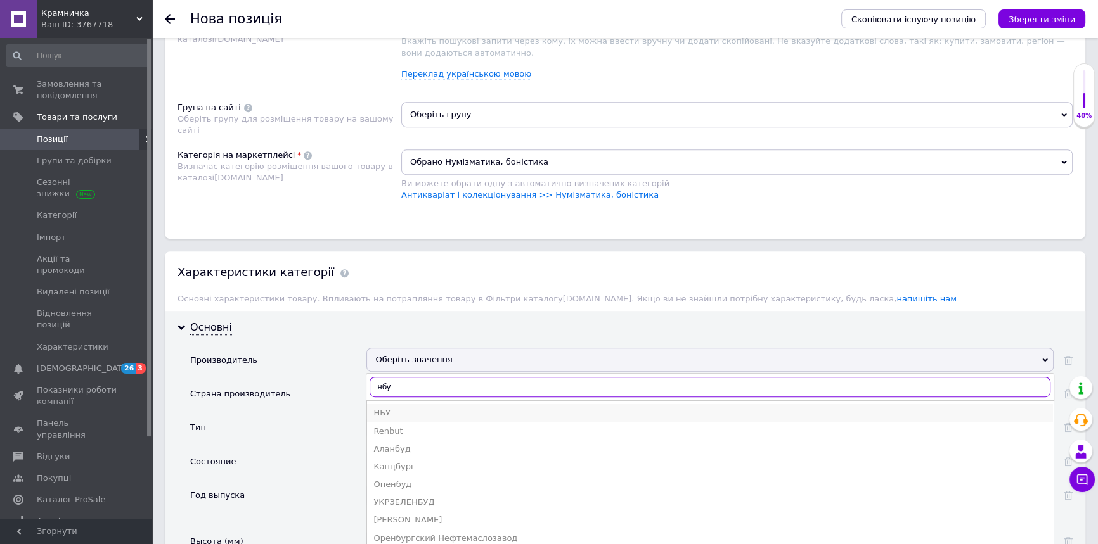
type input "нбу"
click at [387, 409] on div "НБУ" at bounding box center [709, 413] width 673 height 11
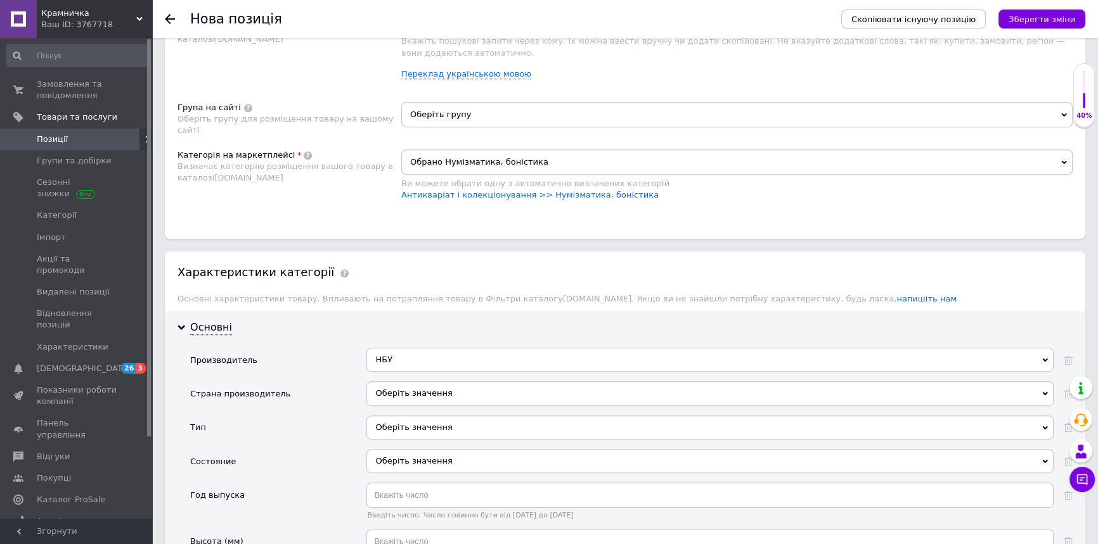
click at [426, 391] on div "Оберіть значення" at bounding box center [709, 394] width 687 height 24
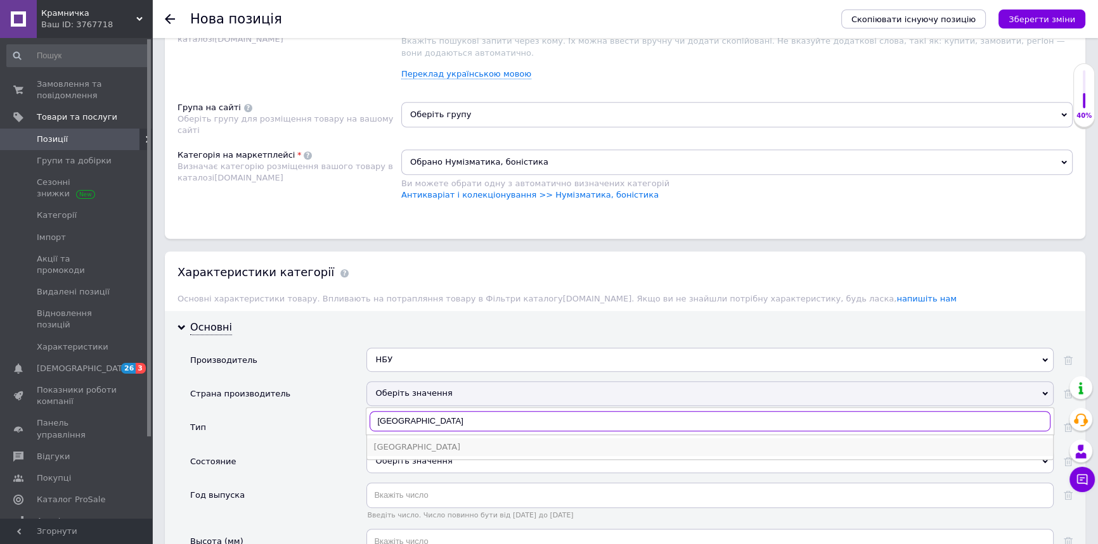
type input "украин"
click at [402, 442] on div "Украина" at bounding box center [709, 447] width 673 height 11
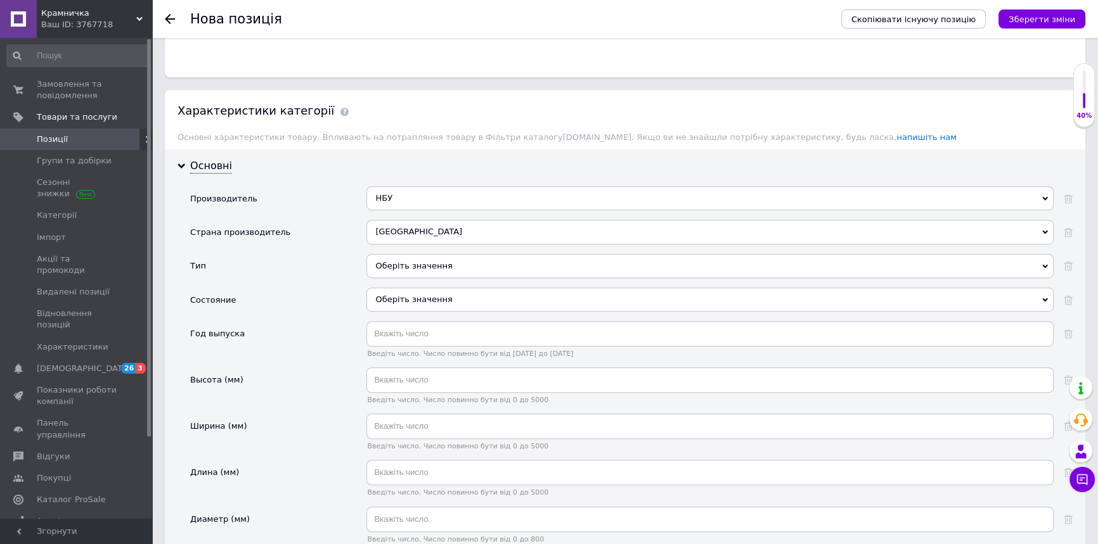
scroll to position [969, 0]
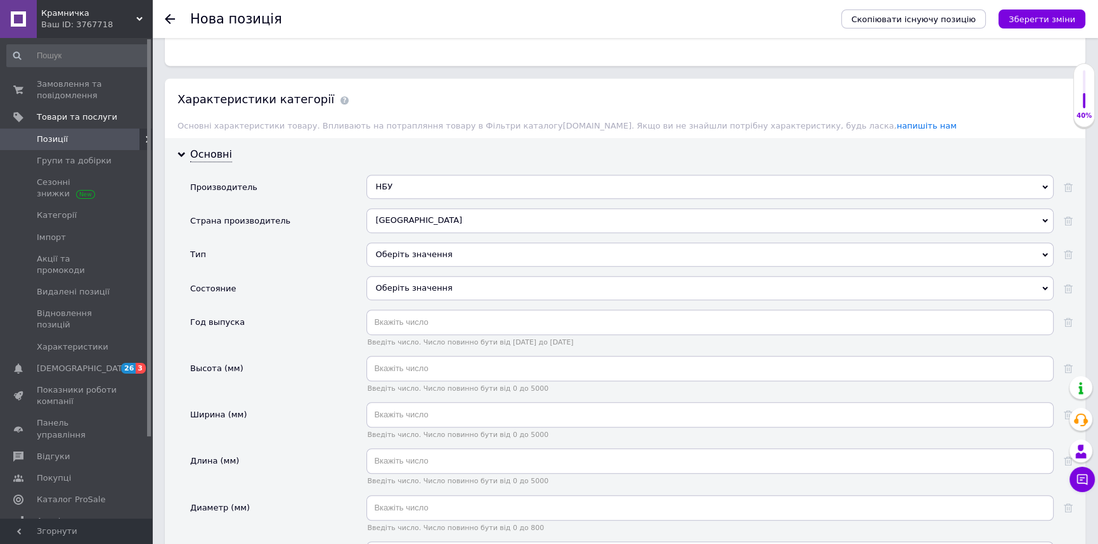
click at [399, 250] on div "Оберіть значення" at bounding box center [709, 255] width 687 height 24
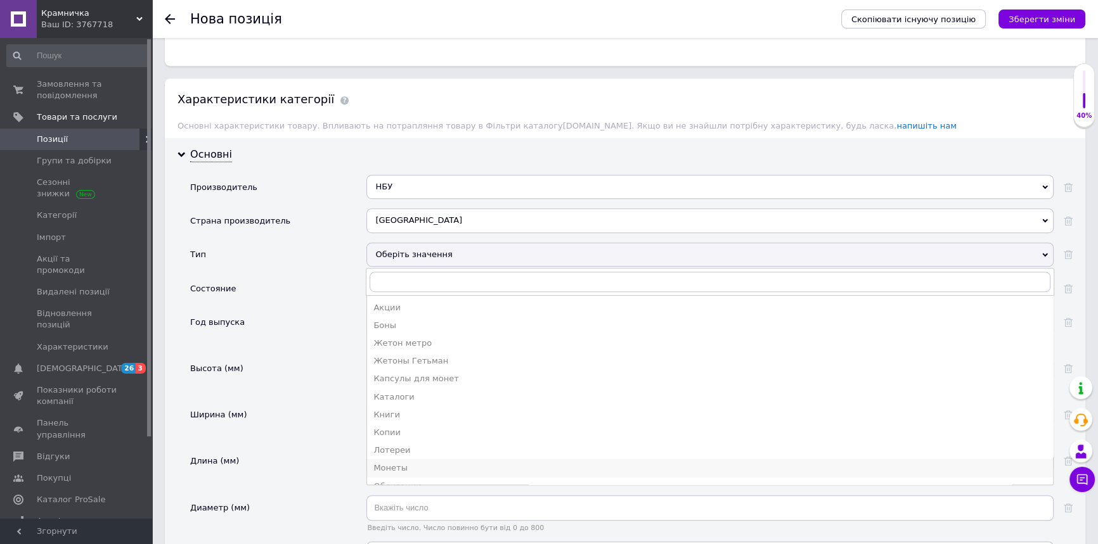
click at [392, 463] on div "Монеты" at bounding box center [709, 468] width 673 height 11
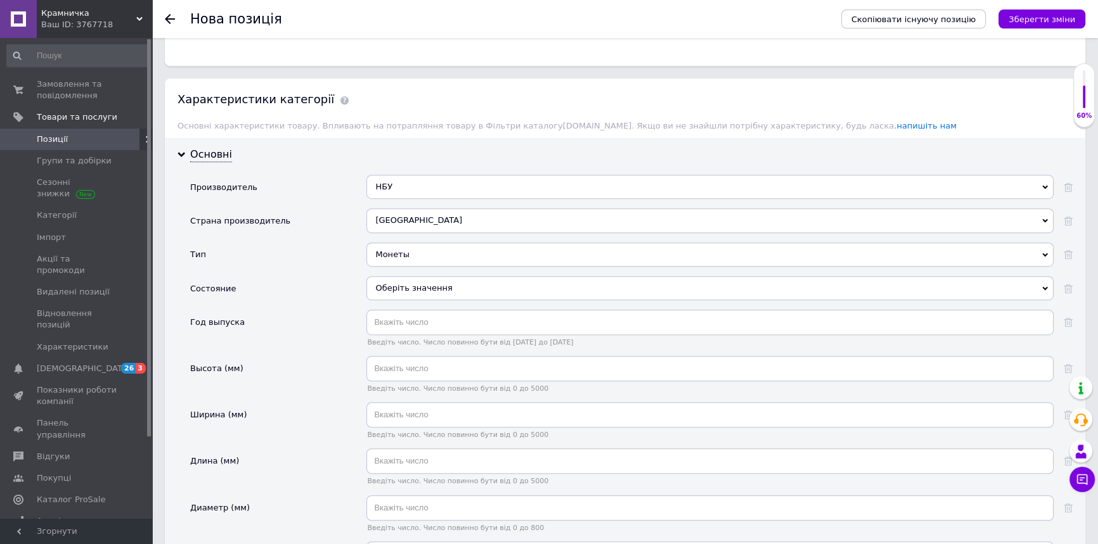
click at [402, 284] on div "Оберіть значення" at bounding box center [709, 288] width 687 height 24
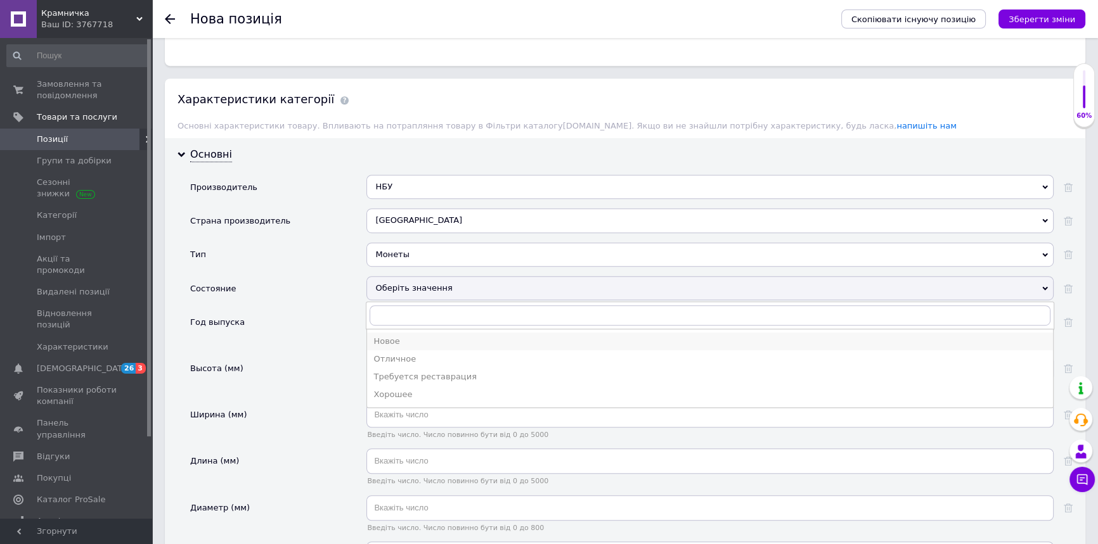
click at [385, 338] on div "Новое" at bounding box center [709, 341] width 673 height 11
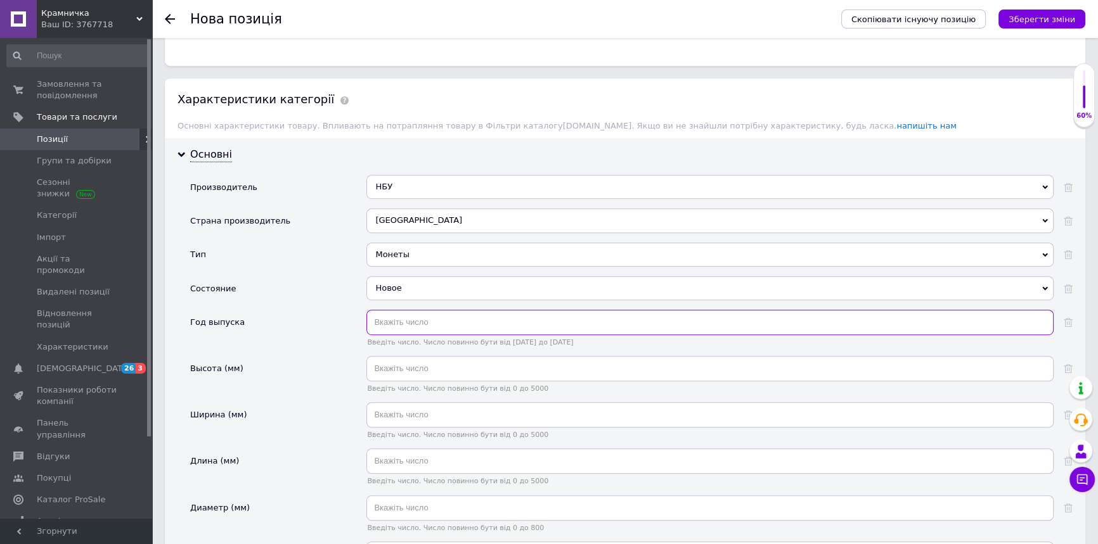
click at [393, 319] on input "text" at bounding box center [709, 322] width 687 height 25
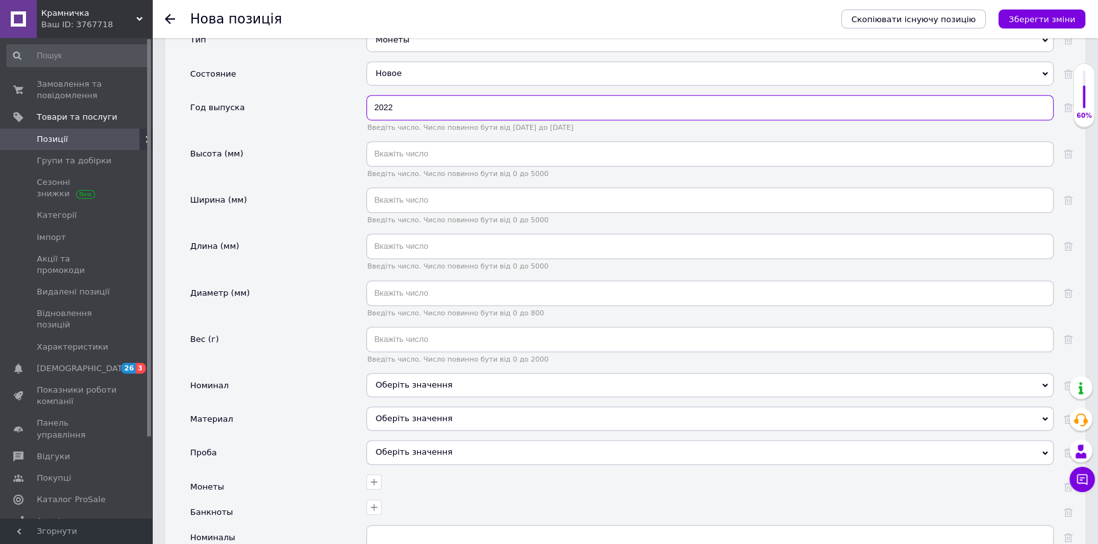
scroll to position [1199, 0]
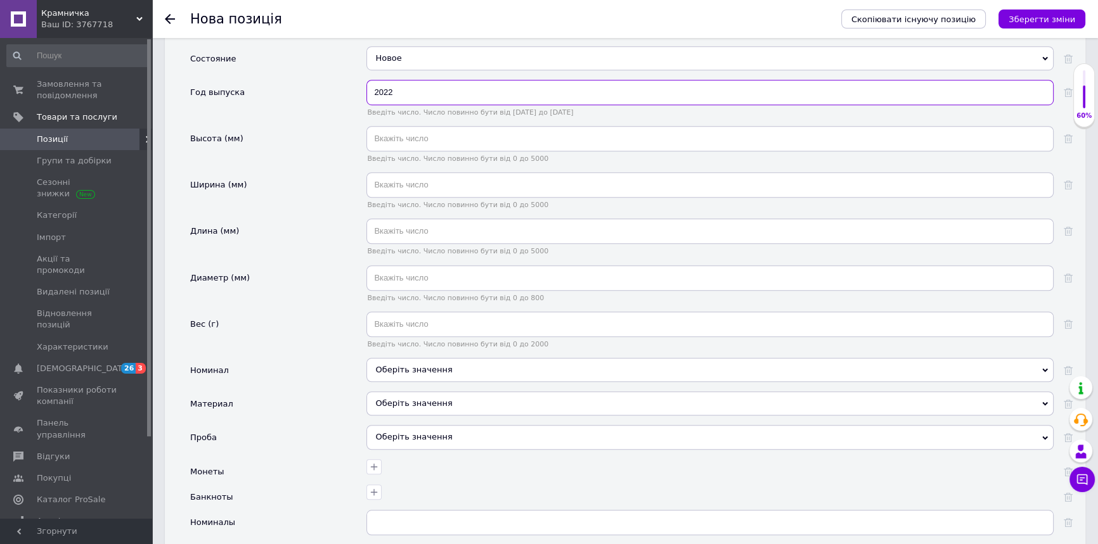
type input "2022"
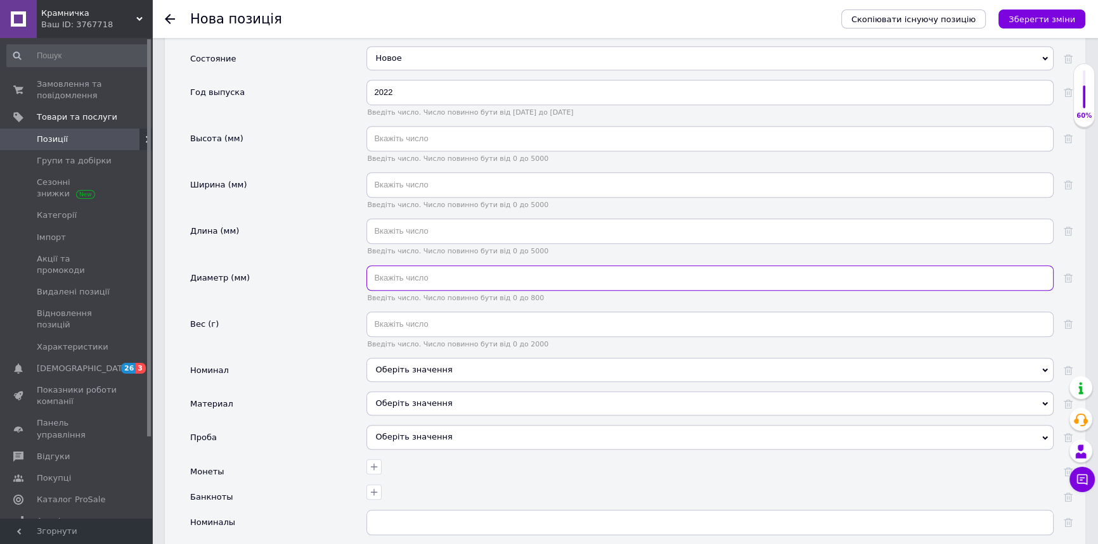
click at [411, 281] on input "text" at bounding box center [709, 278] width 687 height 25
type input "3"
type input "38.6"
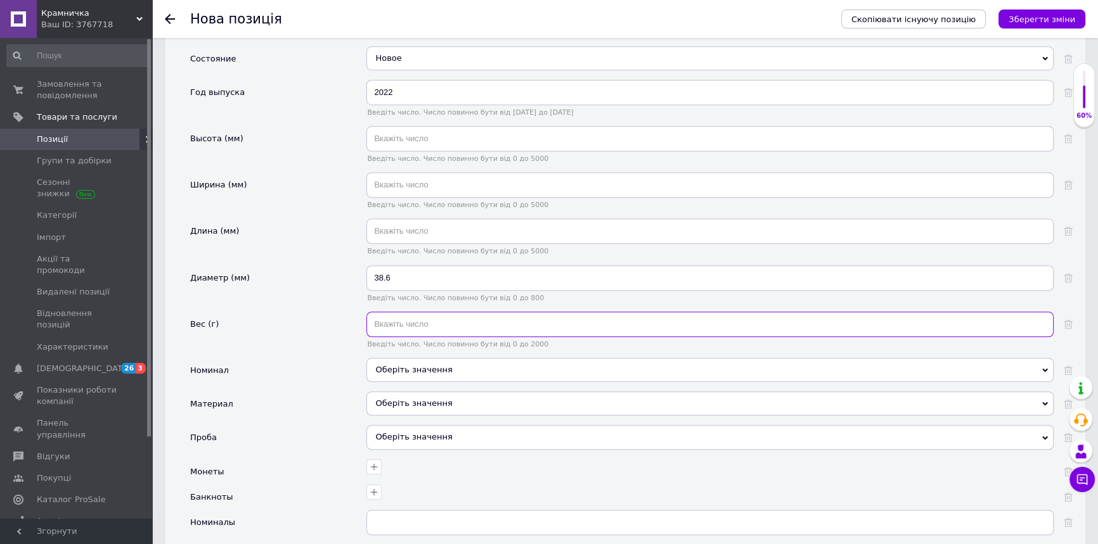
click at [451, 323] on input "text" at bounding box center [709, 324] width 687 height 25
type input "31.1"
click at [445, 365] on div "Оберіть значення" at bounding box center [709, 370] width 687 height 24
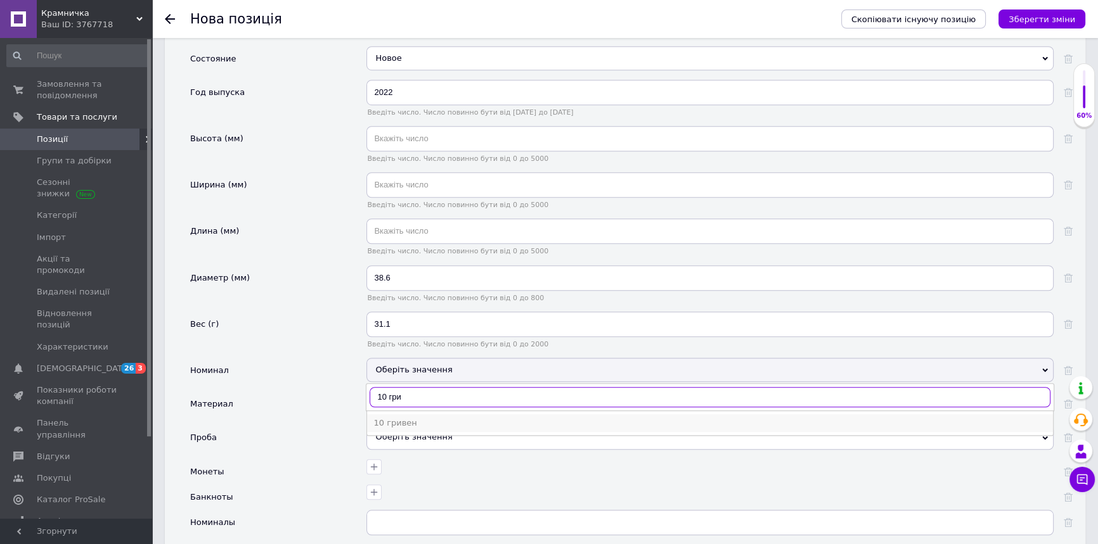
type input "10 гри"
click at [396, 420] on div "10 гривен" at bounding box center [709, 423] width 673 height 11
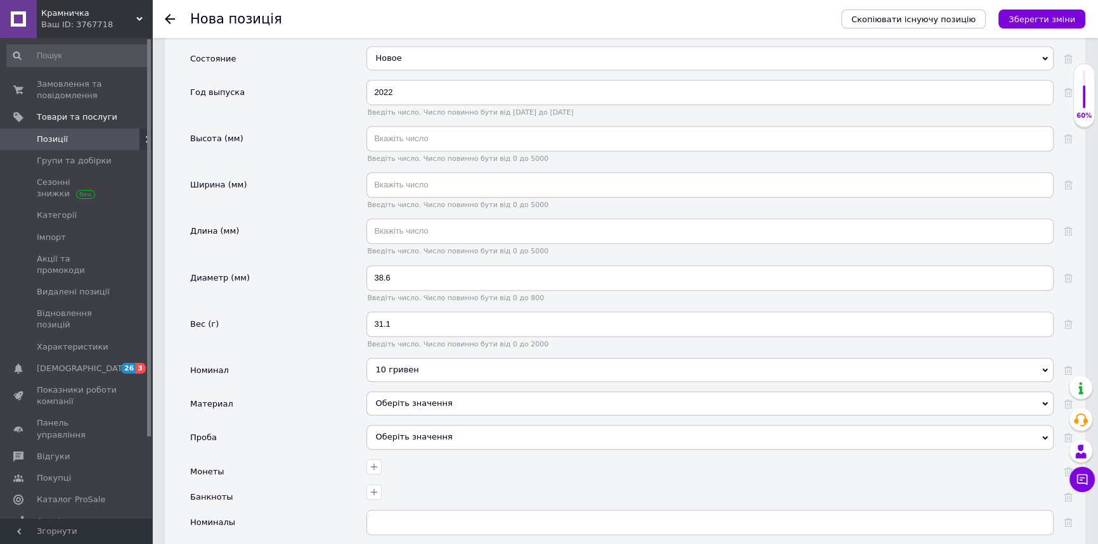
click at [431, 404] on div "Оберіть значення" at bounding box center [709, 404] width 687 height 24
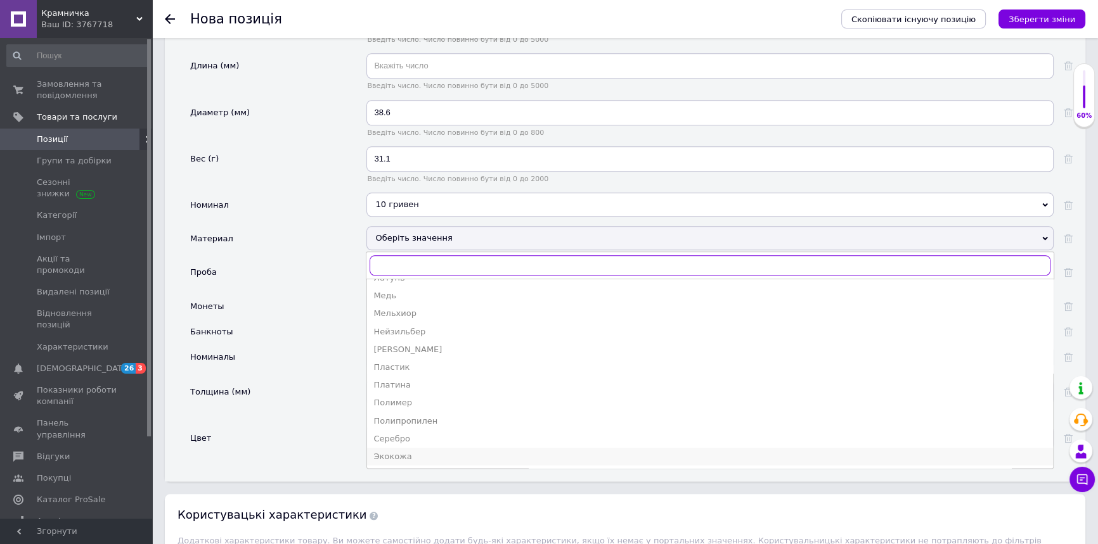
scroll to position [1372, 0]
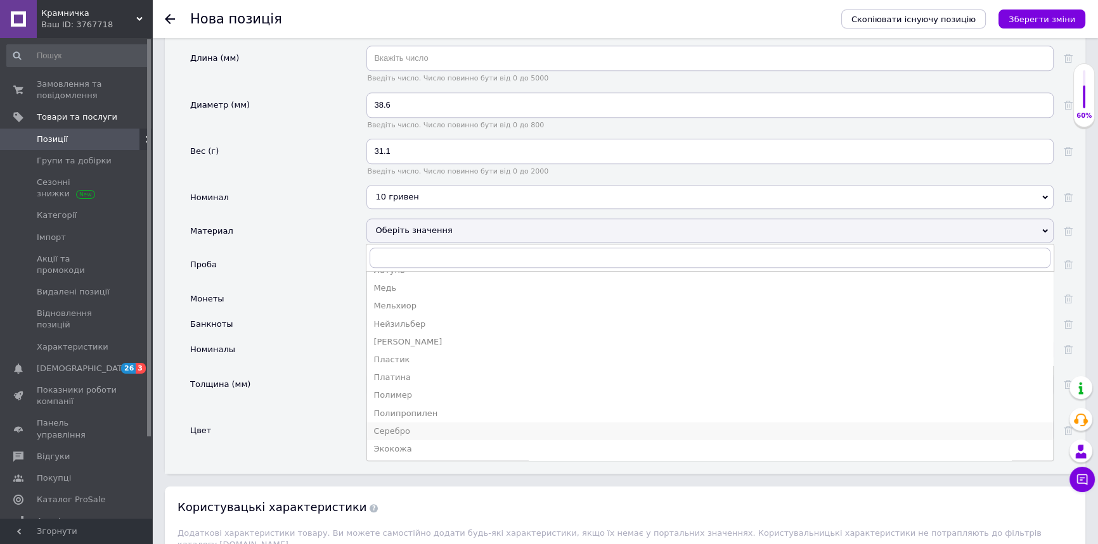
click at [397, 426] on div "Серебро" at bounding box center [709, 431] width 673 height 11
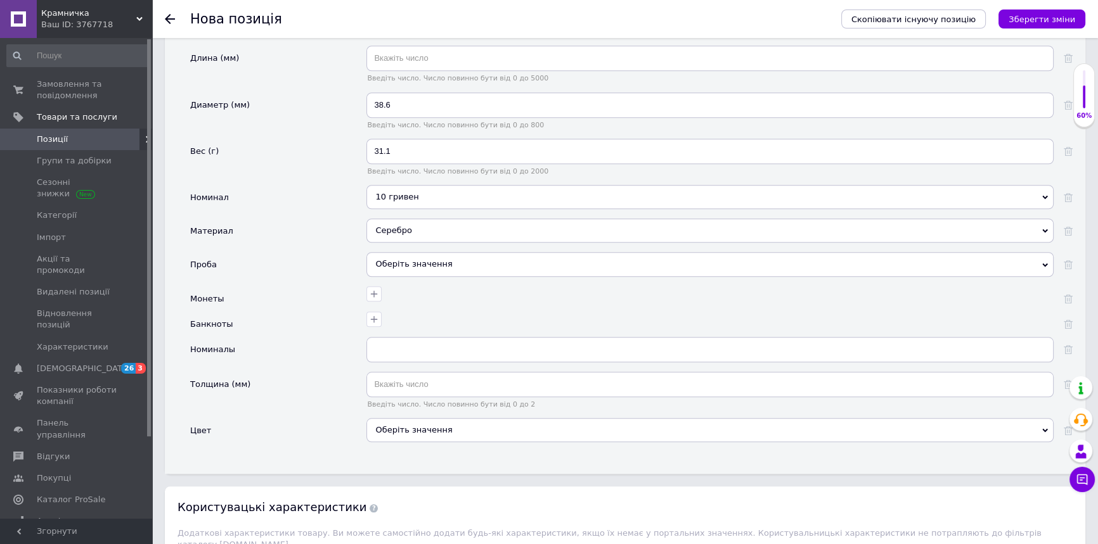
click at [431, 263] on div "Оберіть значення" at bounding box center [709, 264] width 687 height 24
click at [313, 288] on div "Монеты" at bounding box center [278, 298] width 176 height 25
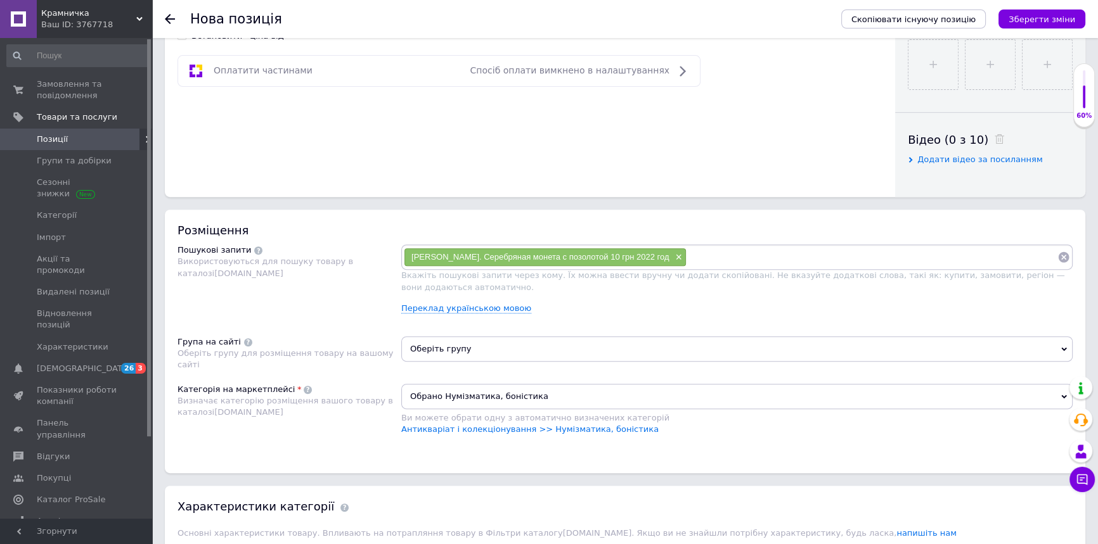
scroll to position [388, 0]
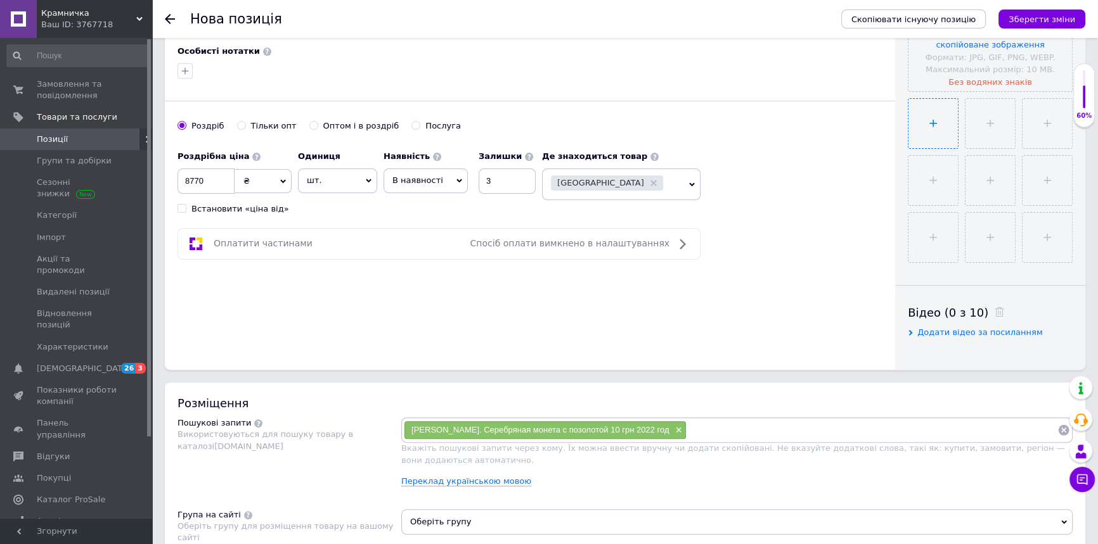
click at [932, 126] on input "file" at bounding box center [932, 123] width 49 height 49
type input "C:\fakepath\889bfc64-15f9-4ff1-991d-c116461a2d0f.webp"
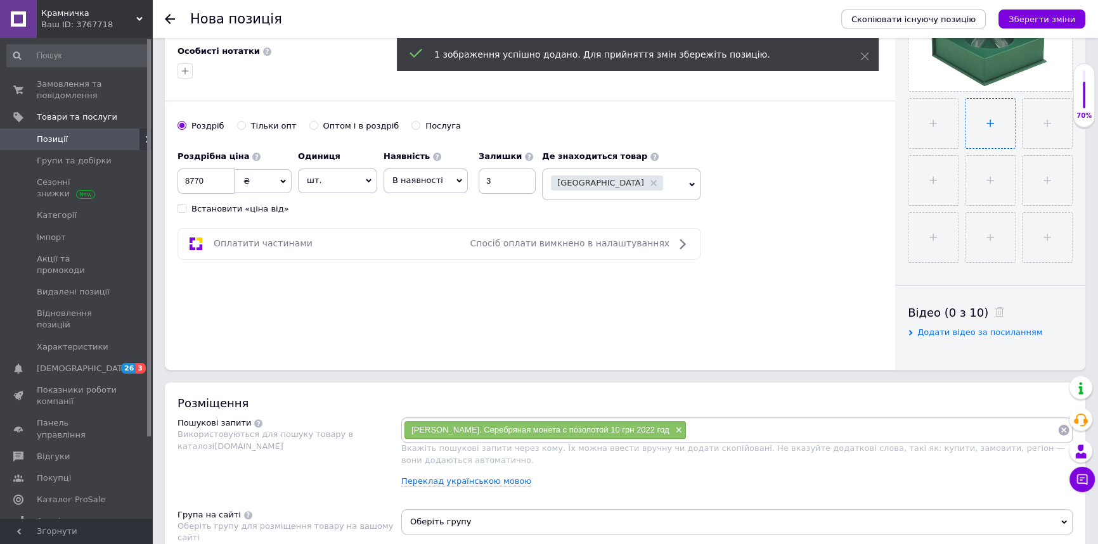
click at [989, 127] on input "file" at bounding box center [989, 123] width 49 height 49
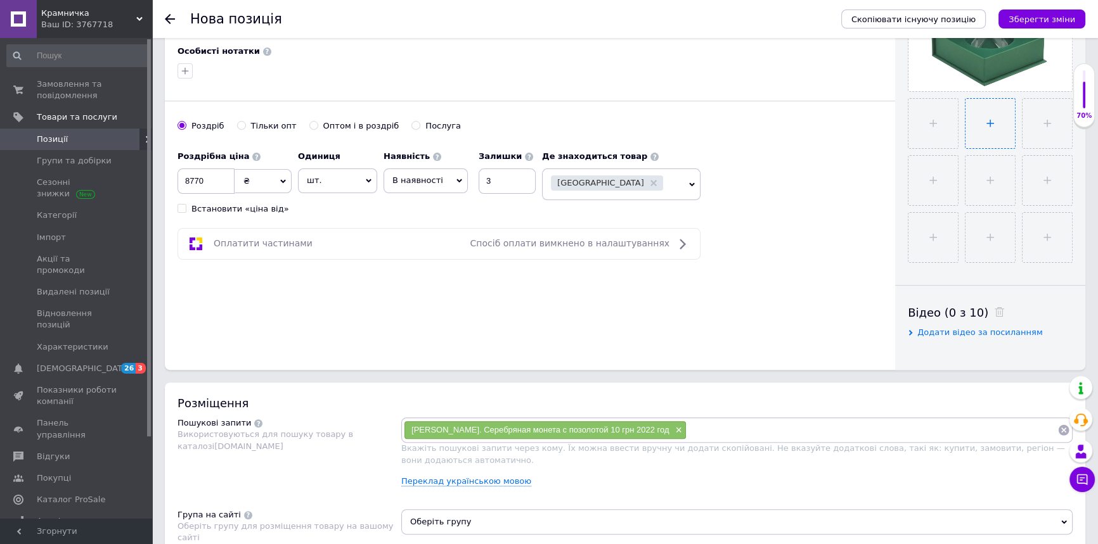
type input "C:\fakepath\4b9daa05-1009-46fa-9902-e7c0d00b5c80.webp"
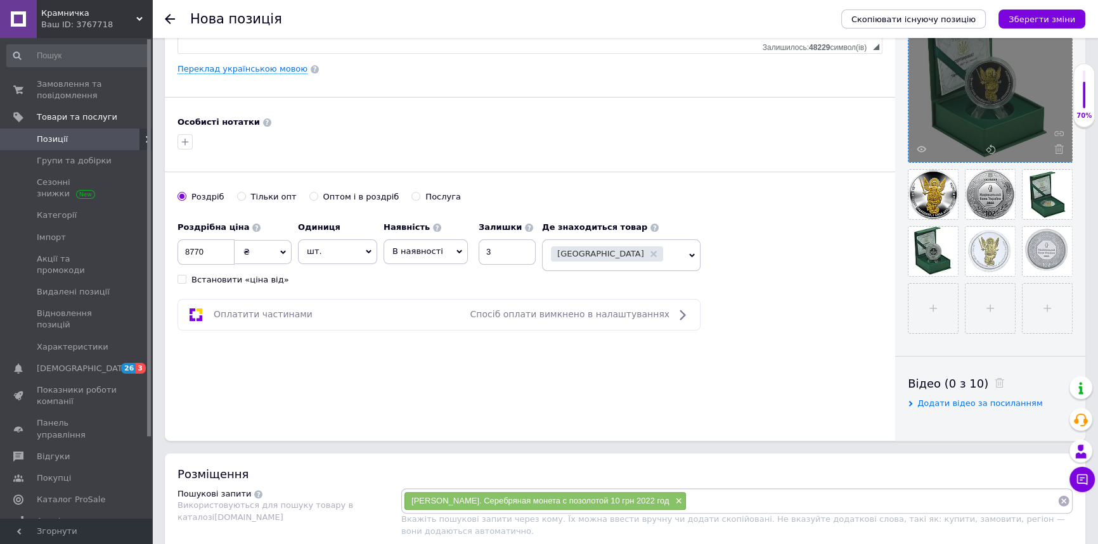
scroll to position [216, 0]
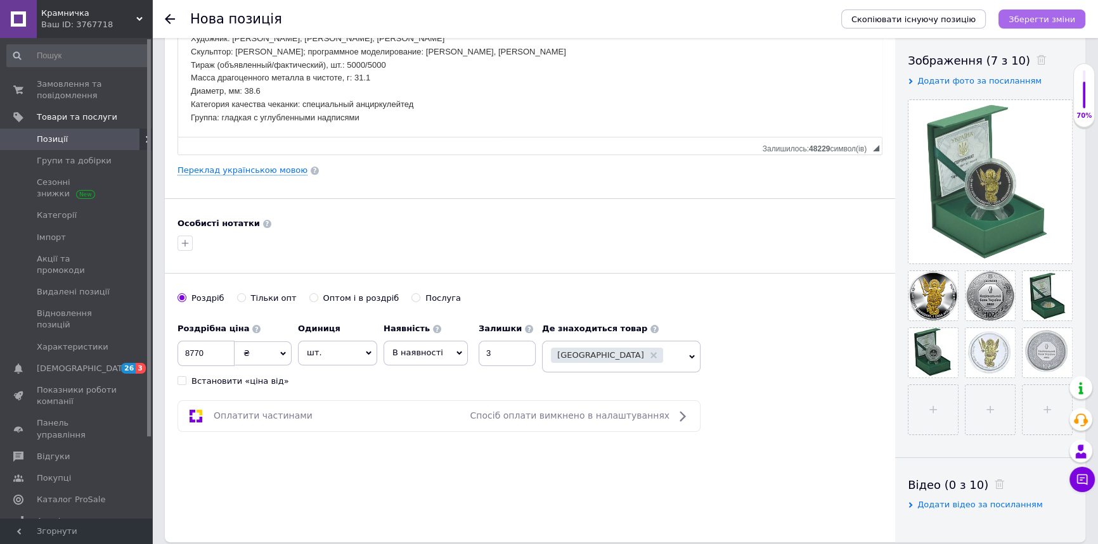
click at [1050, 15] on icon "Зберегти зміни" at bounding box center [1041, 20] width 67 height 10
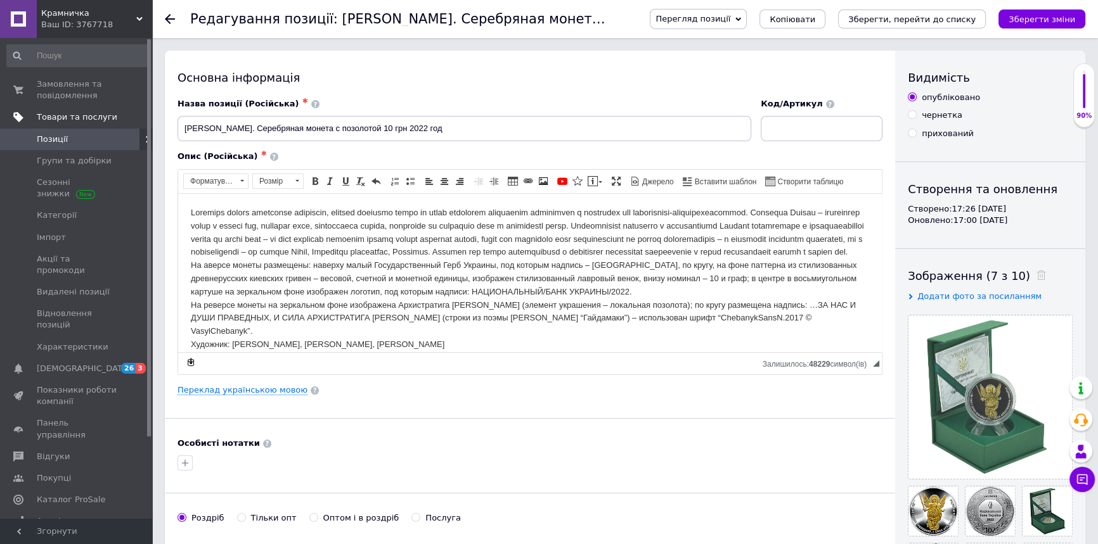
click at [67, 115] on span "Товари та послуги" at bounding box center [77, 117] width 80 height 11
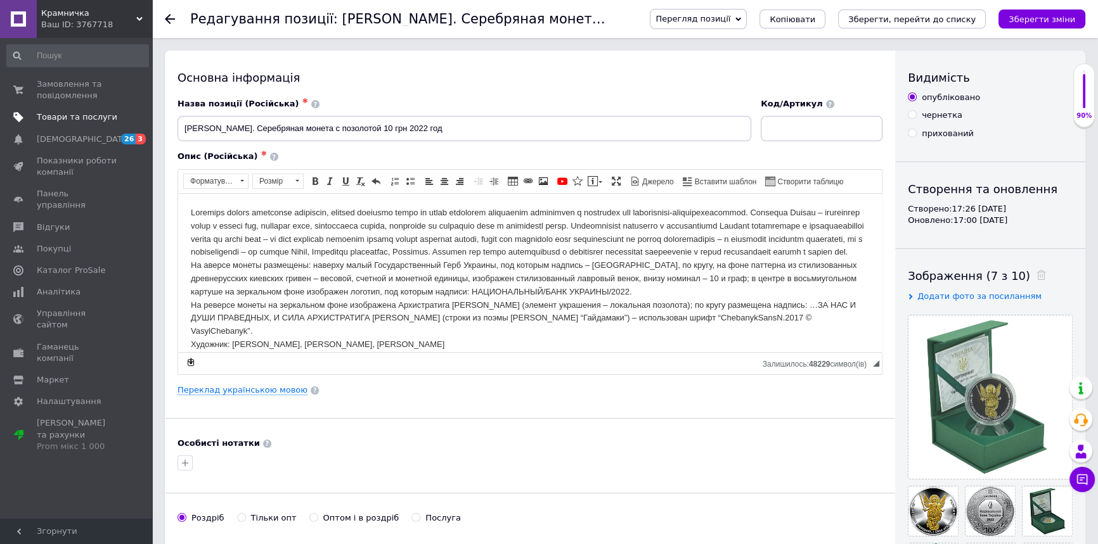
click at [52, 117] on span "Товари та послуги" at bounding box center [77, 117] width 80 height 11
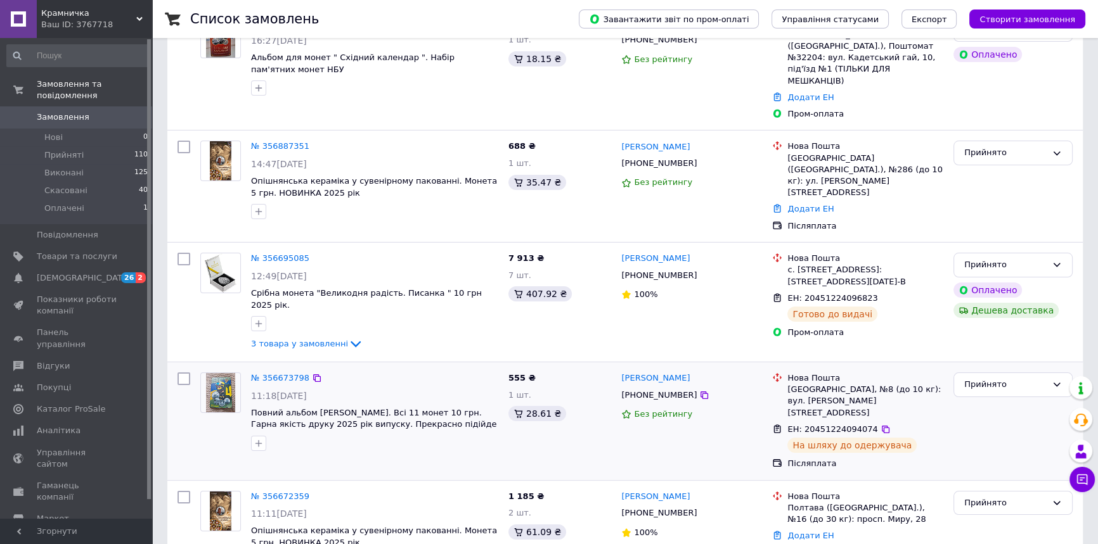
scroll to position [345, 0]
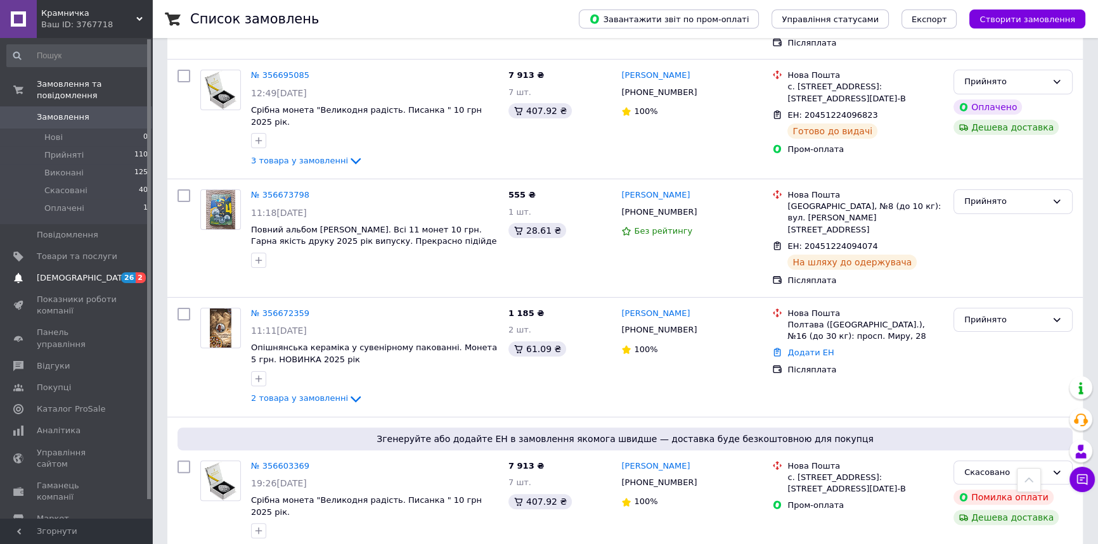
click at [37, 273] on span "[DEMOGRAPHIC_DATA]" at bounding box center [84, 278] width 94 height 11
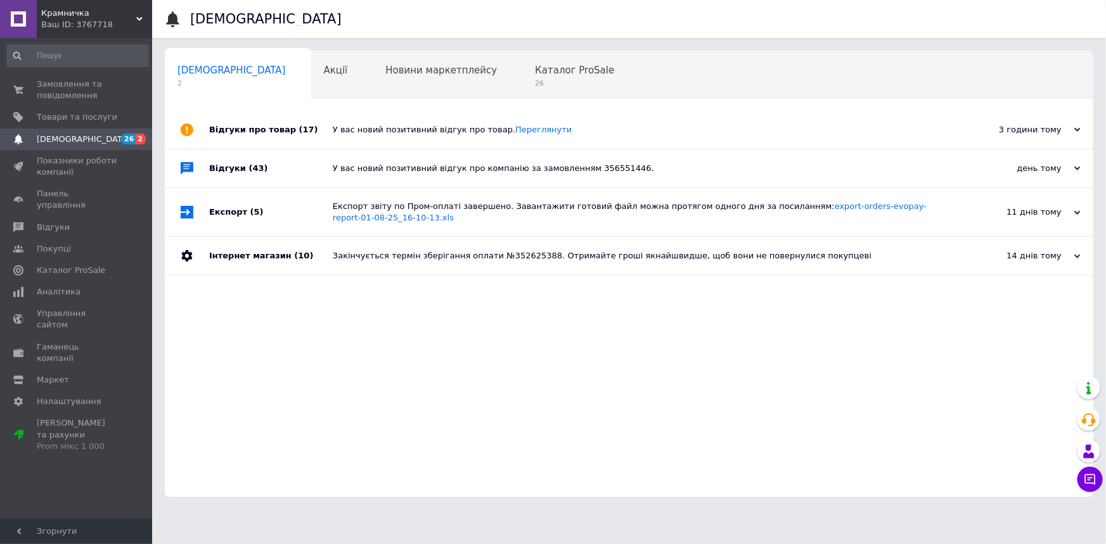
click at [21, 22] on link at bounding box center [18, 19] width 37 height 38
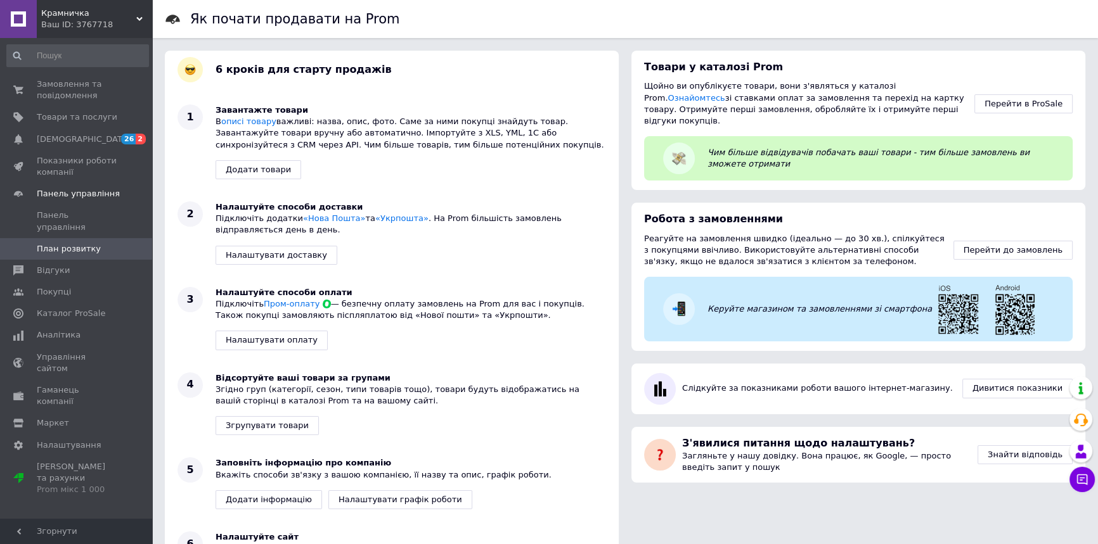
click at [18, 18] on link at bounding box center [18, 19] width 37 height 38
click at [134, 16] on span "Крамничка" at bounding box center [88, 13] width 95 height 11
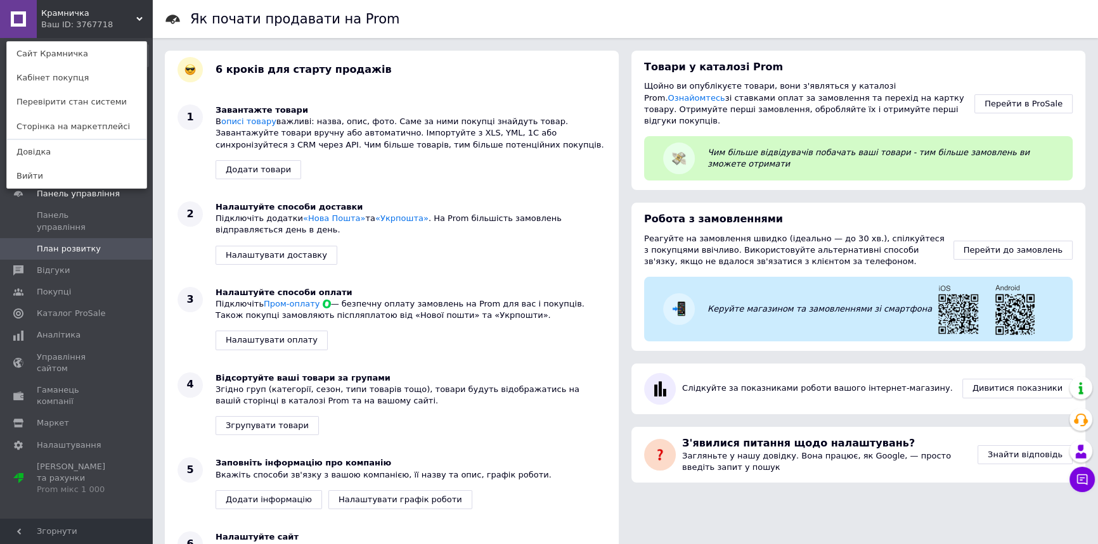
click at [135, 19] on div "Крамничка Ваш ID: 3767718 Сайт Крамничка Кабінет покупця Перевірити стан систем…" at bounding box center [76, 19] width 152 height 38
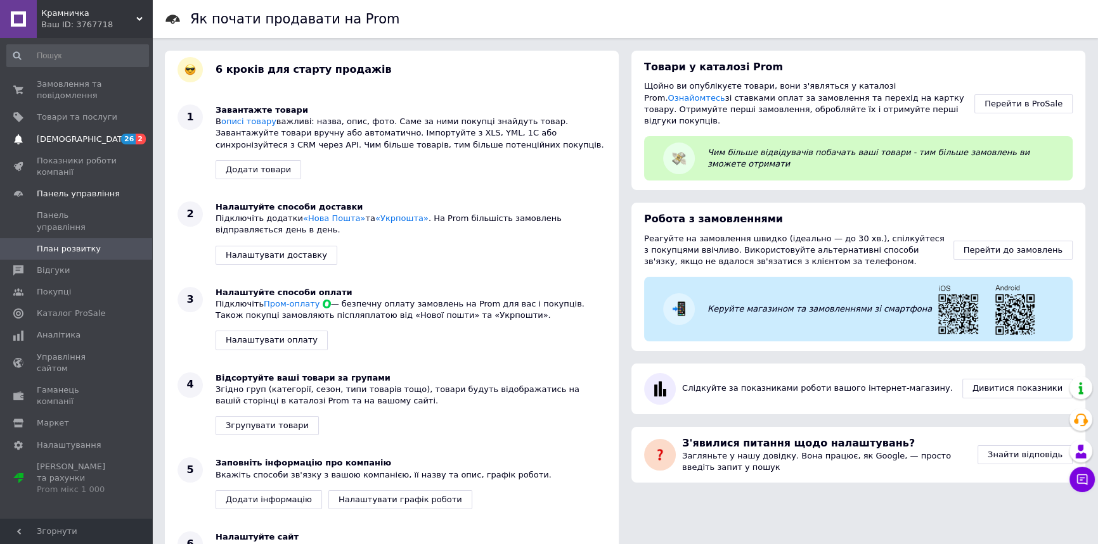
click at [67, 139] on span "[DEMOGRAPHIC_DATA]" at bounding box center [84, 139] width 94 height 11
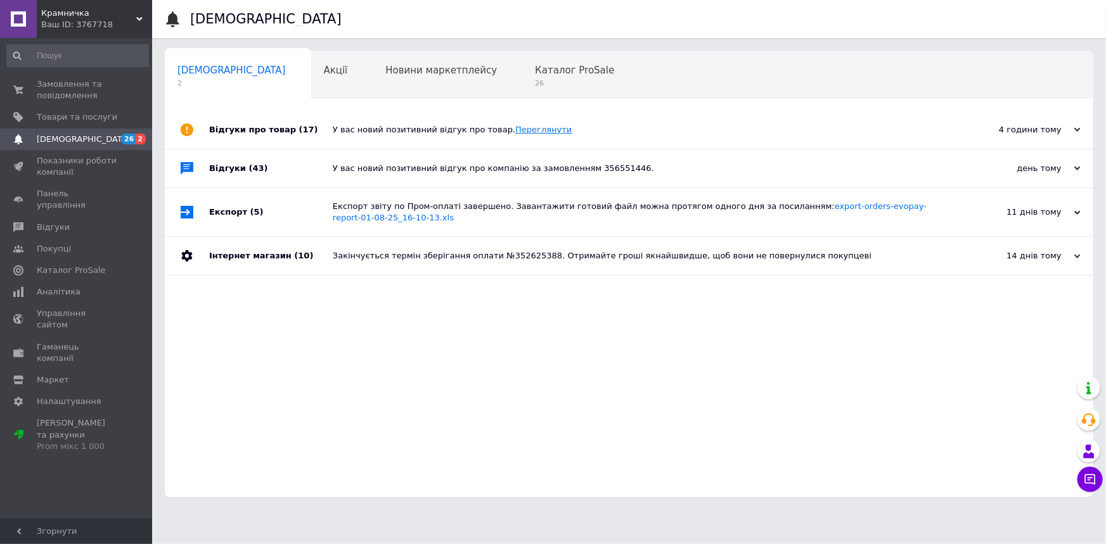
click at [526, 133] on link "Переглянути" at bounding box center [543, 130] width 56 height 10
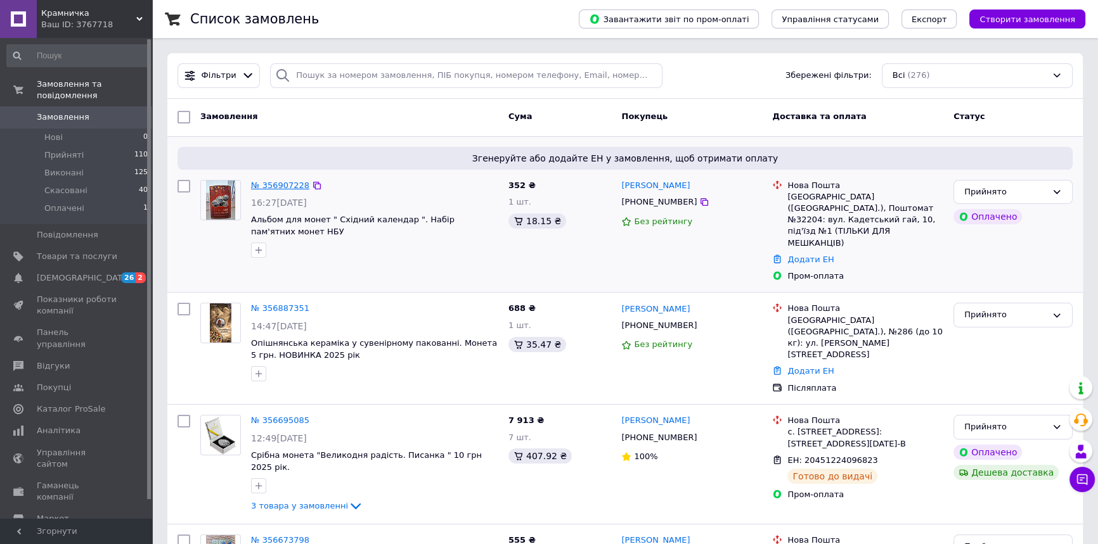
click at [271, 184] on link "№ 356907228" at bounding box center [280, 186] width 58 height 10
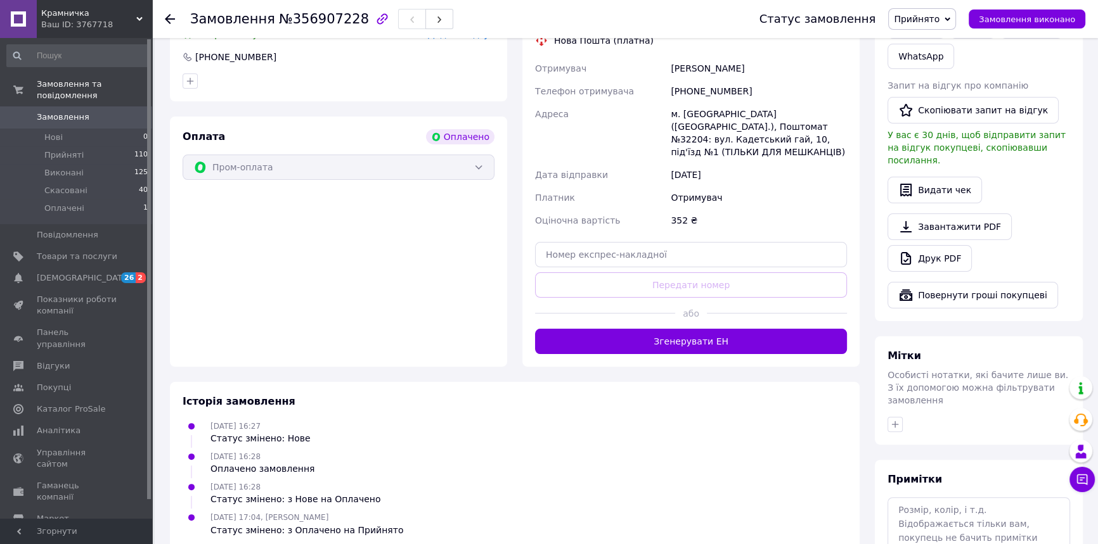
scroll to position [345, 0]
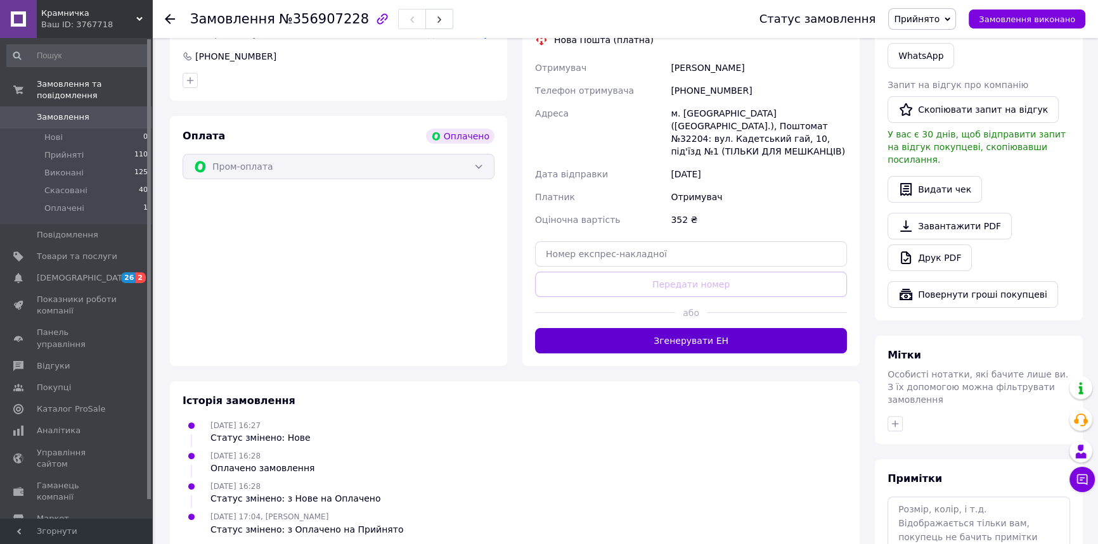
click at [626, 328] on button "Згенерувати ЕН" at bounding box center [691, 340] width 312 height 25
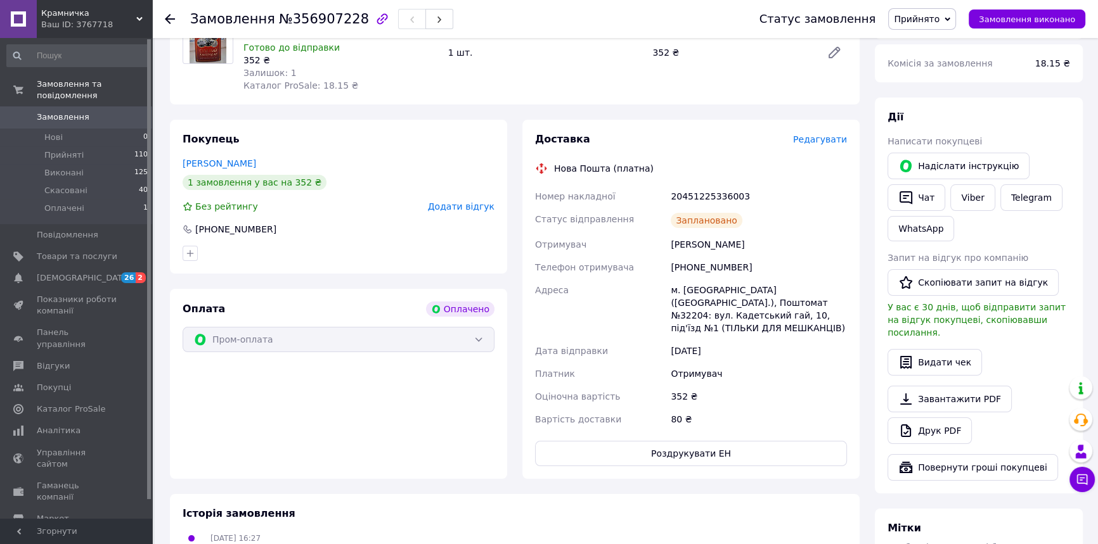
scroll to position [0, 0]
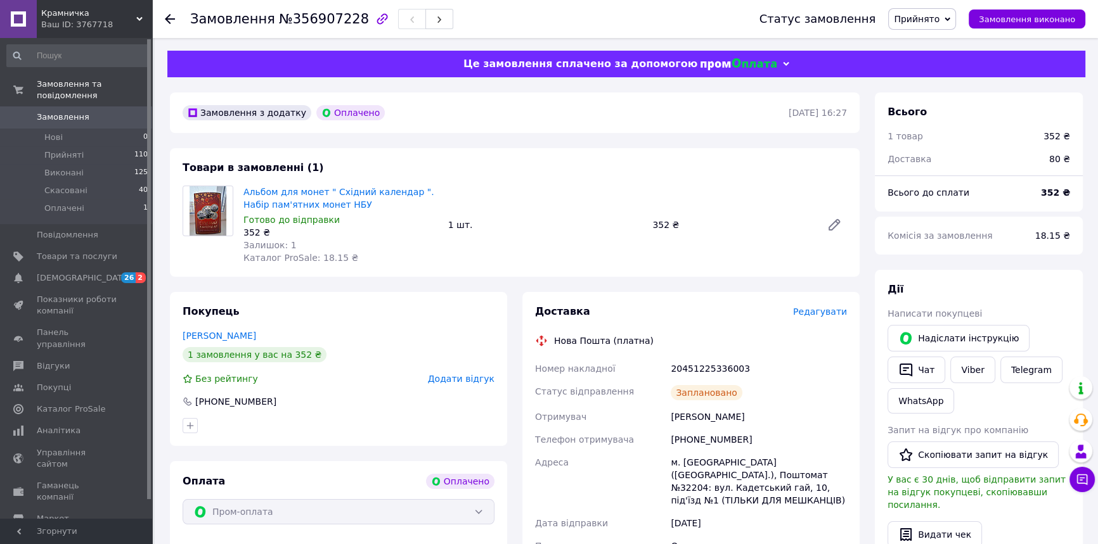
click at [60, 112] on span "Замовлення" at bounding box center [63, 117] width 53 height 11
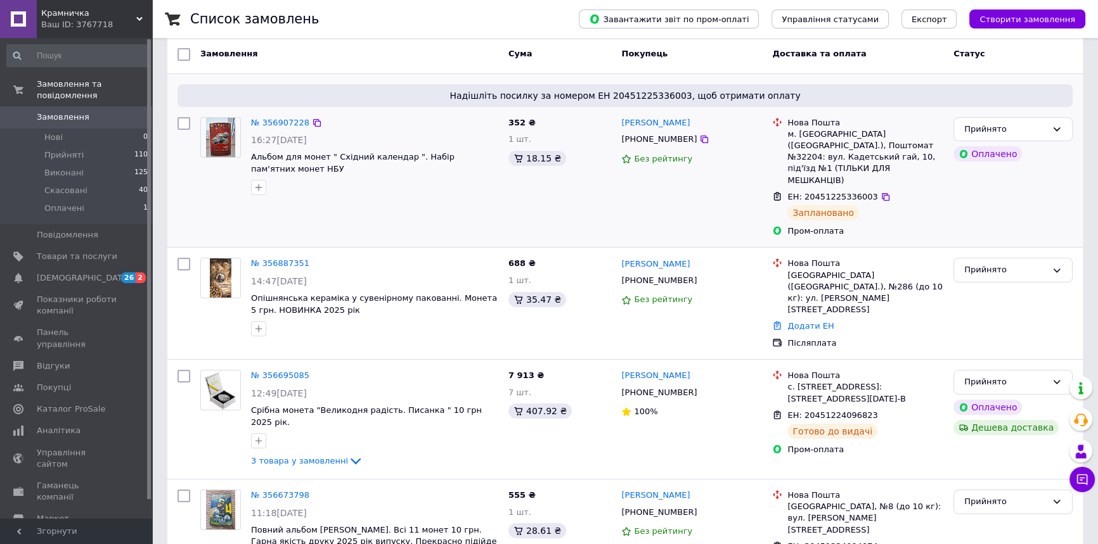
scroll to position [57, 0]
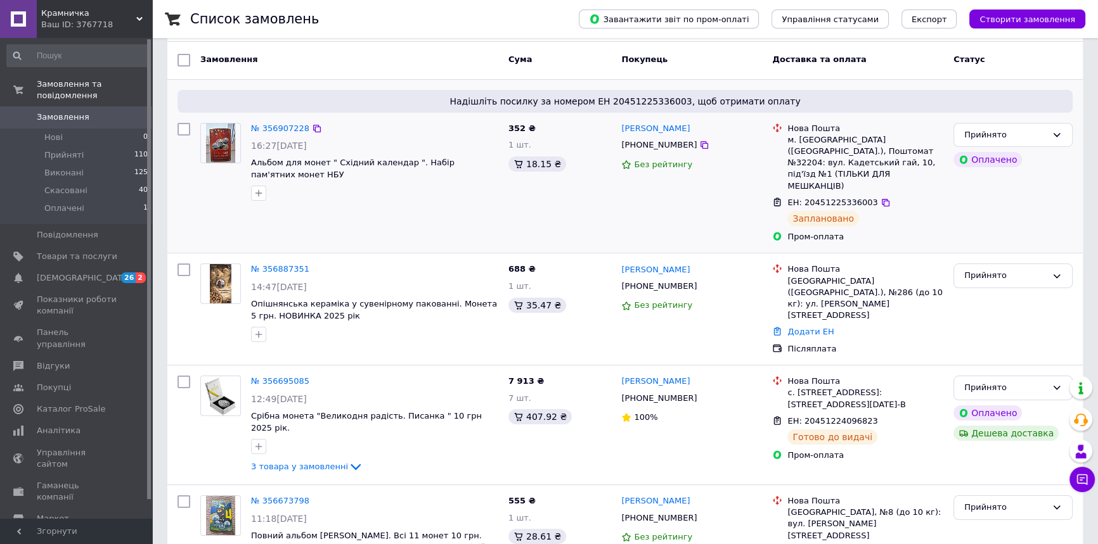
click at [846, 198] on span "ЕН: 20451225336003" at bounding box center [832, 203] width 90 height 10
click at [777, 197] on icon at bounding box center [777, 202] width 10 height 10
click at [801, 198] on span "ЕН: 20451225336003" at bounding box center [832, 203] width 90 height 10
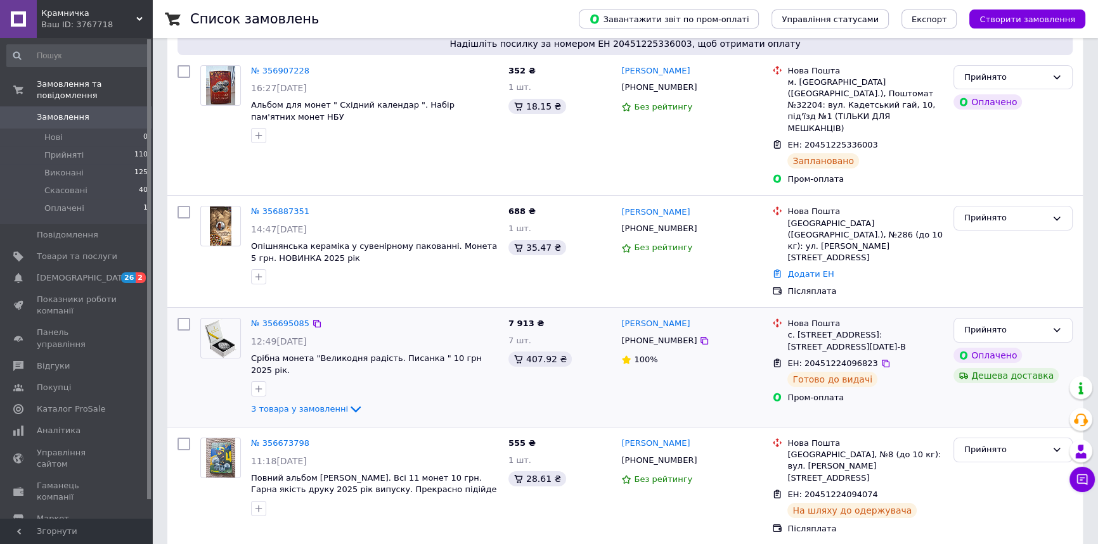
scroll to position [172, 0]
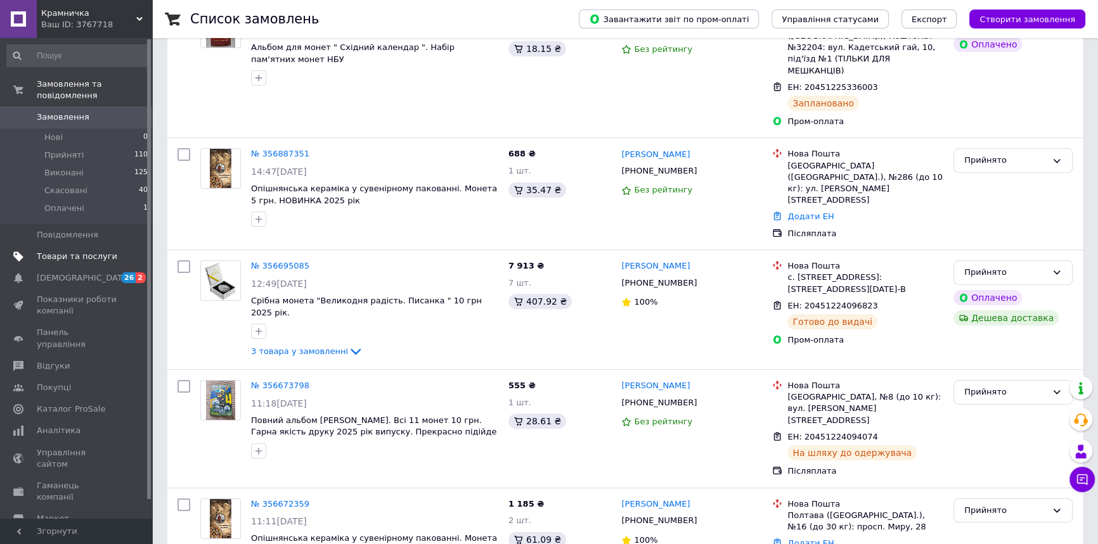
click at [69, 251] on span "Товари та послуги" at bounding box center [77, 256] width 80 height 11
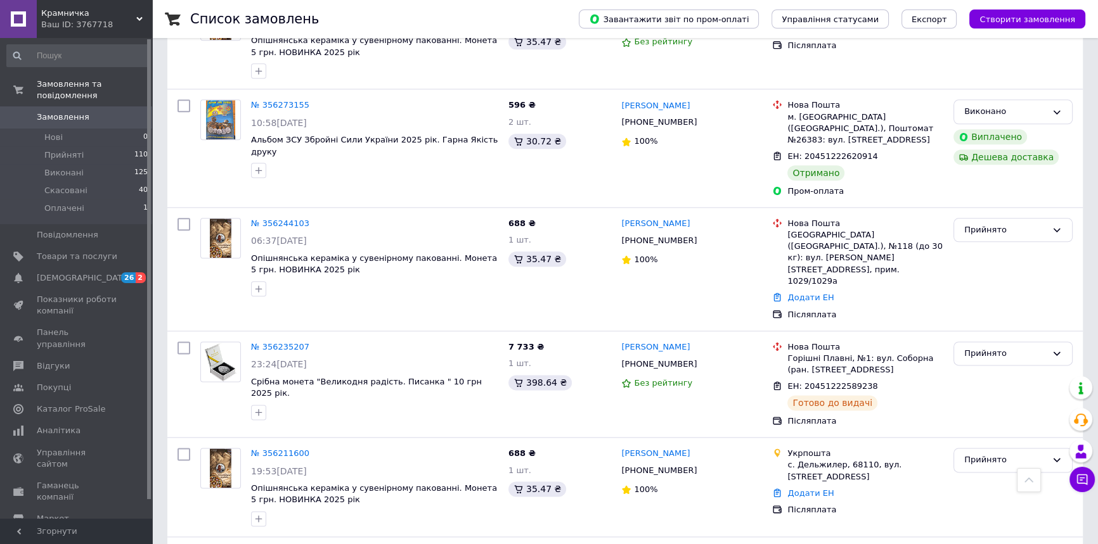
scroll to position [1933, 0]
click at [880, 382] on icon at bounding box center [885, 387] width 10 height 10
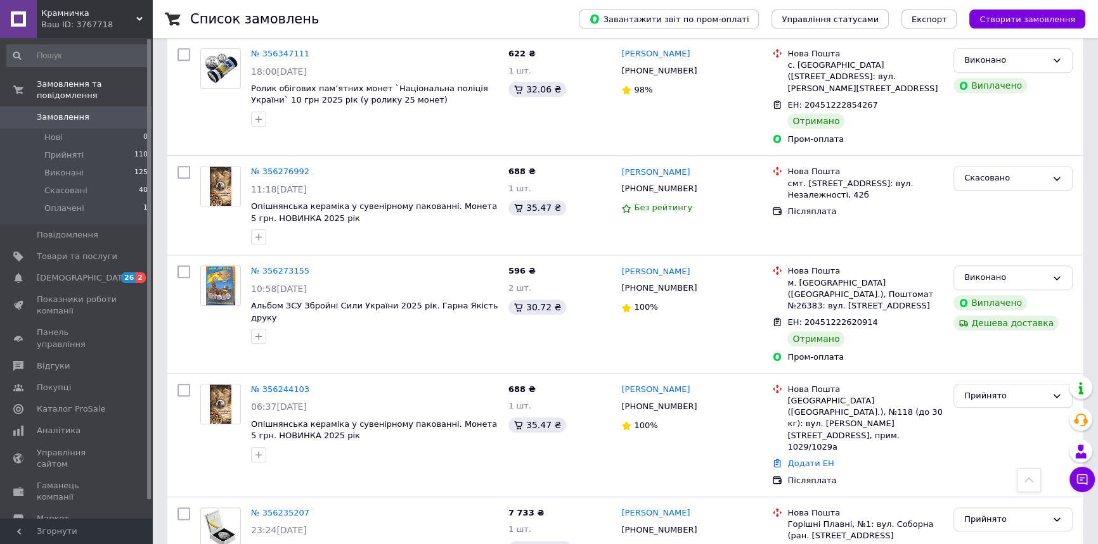
scroll to position [1760, 0]
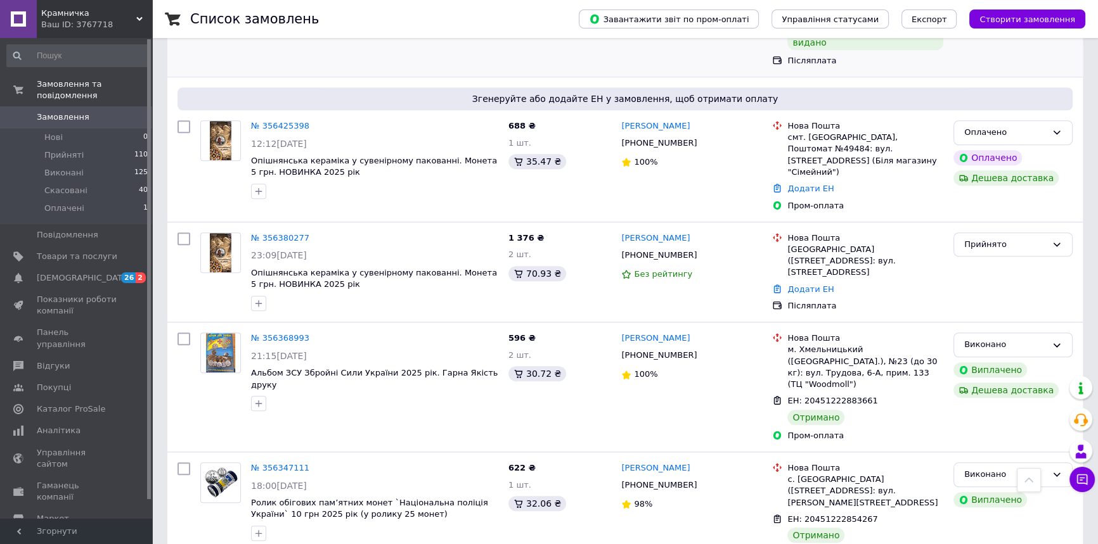
scroll to position [1184, 0]
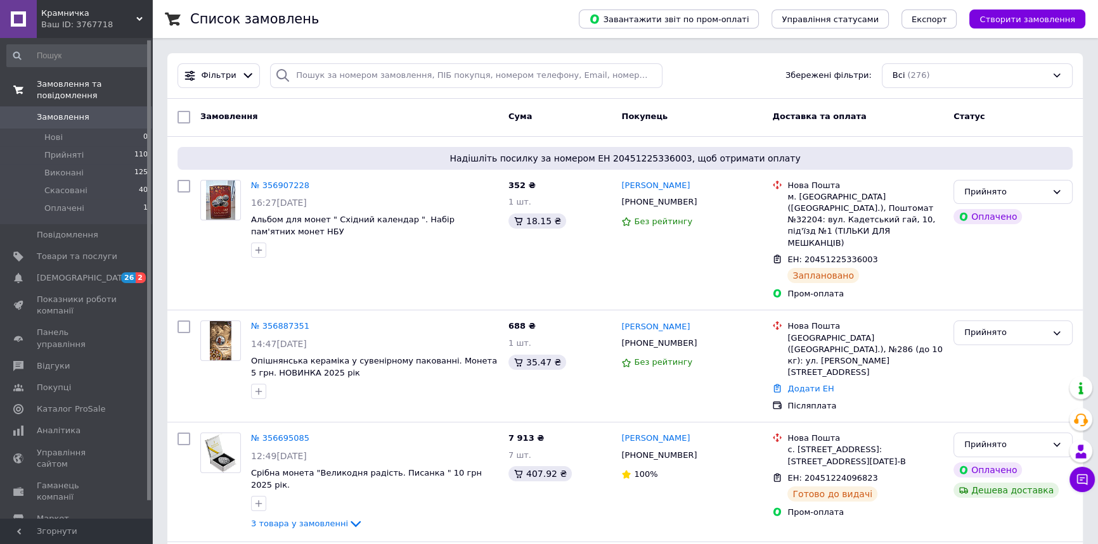
scroll to position [19, 0]
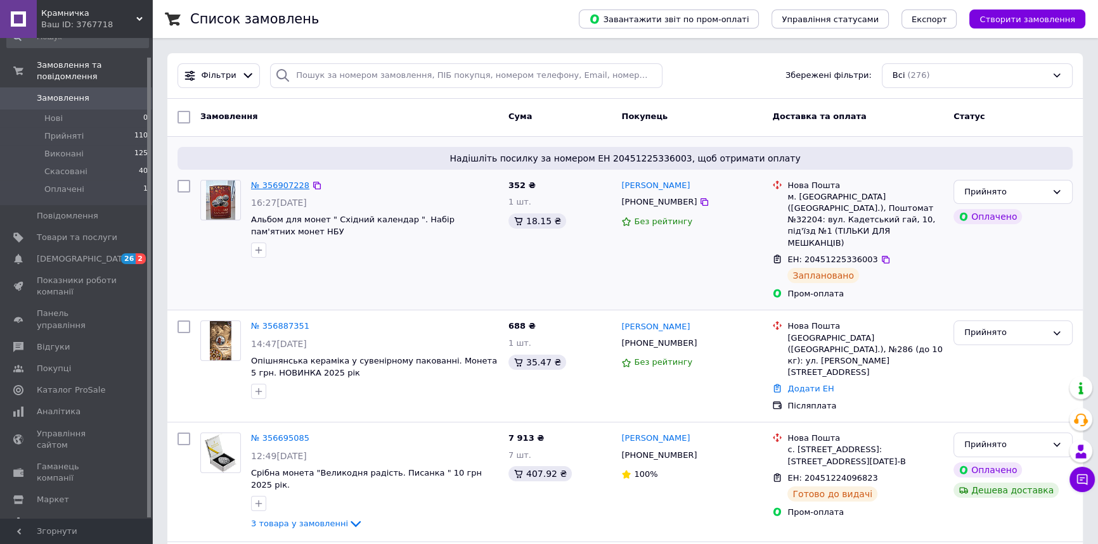
click at [264, 183] on link "№ 356907228" at bounding box center [280, 186] width 58 height 10
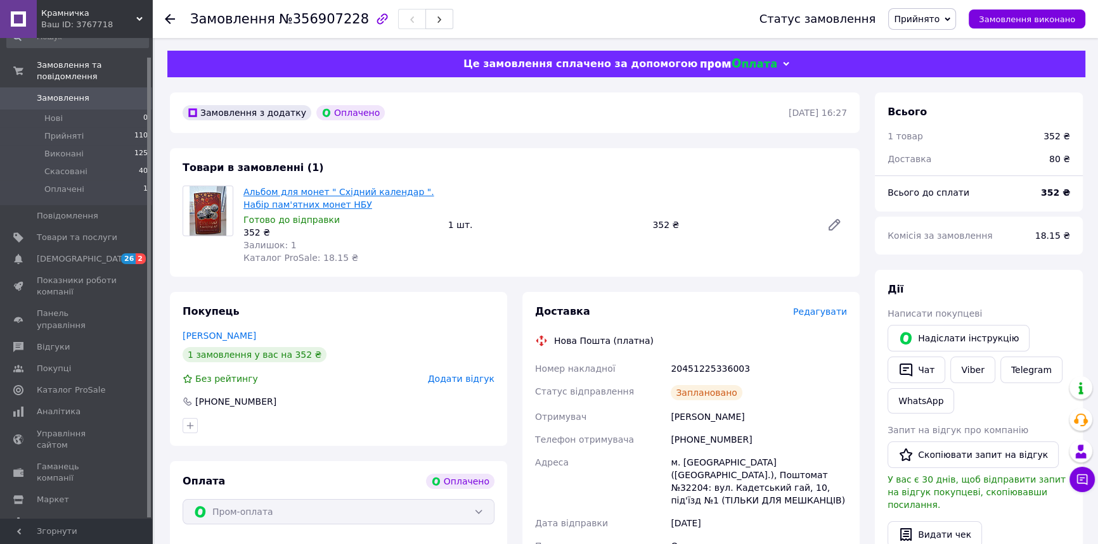
click at [281, 199] on link "Альбом для монет " Східний календар ". Набір пам'ятних монет НБУ" at bounding box center [338, 198] width 191 height 23
click at [279, 200] on link "Альбом для монет " Східний календар ". Набір пам'ятних монет НБУ" at bounding box center [338, 198] width 191 height 23
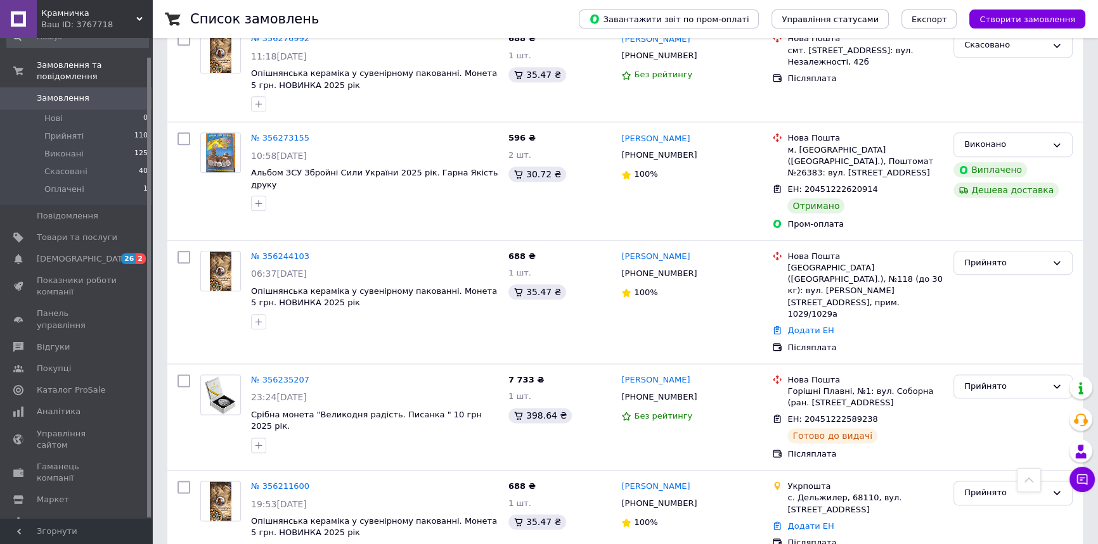
scroll to position [1933, 0]
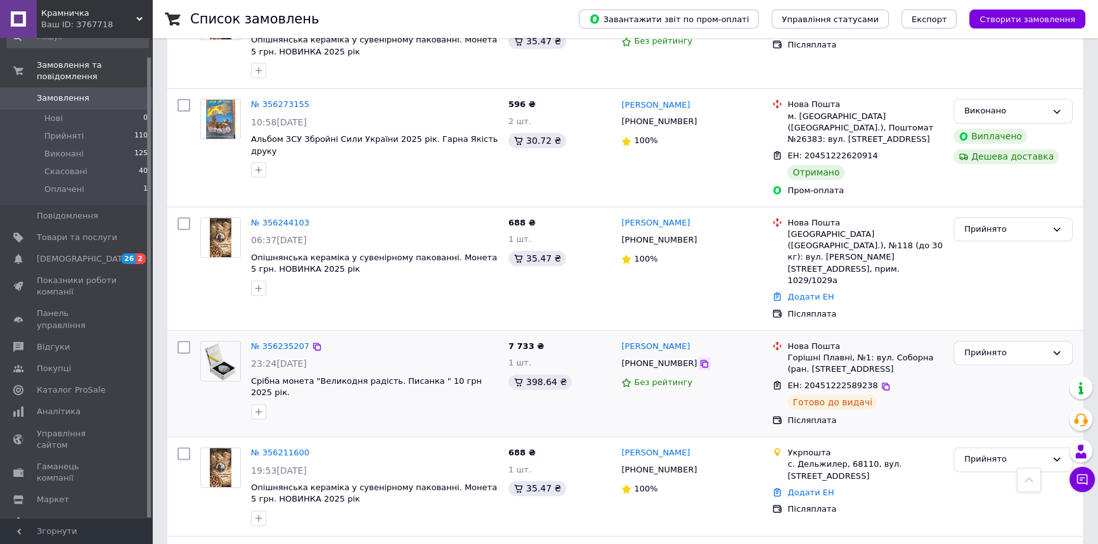
click at [699, 359] on icon at bounding box center [704, 364] width 10 height 10
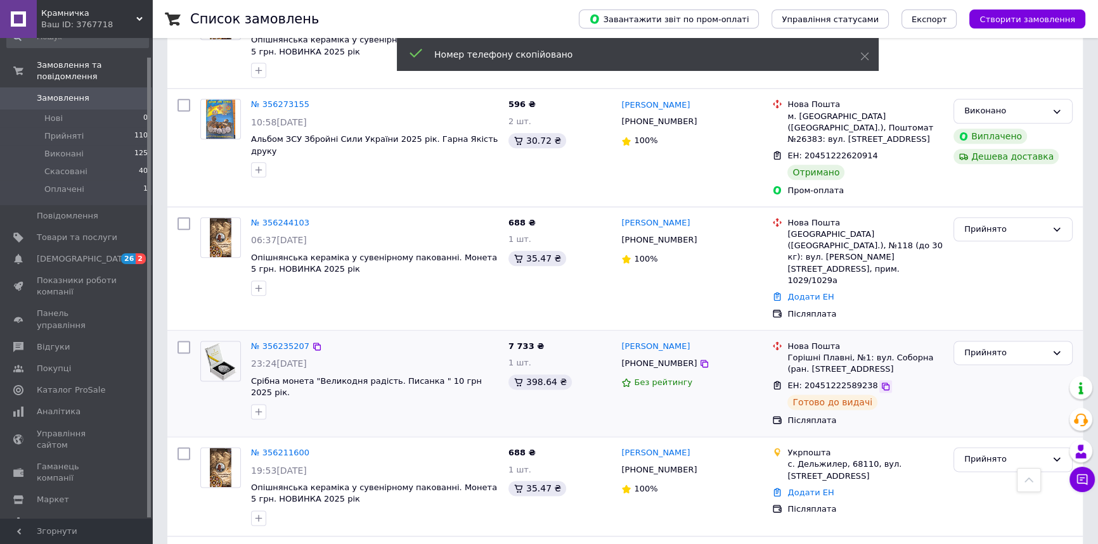
click at [880, 382] on icon at bounding box center [885, 387] width 10 height 10
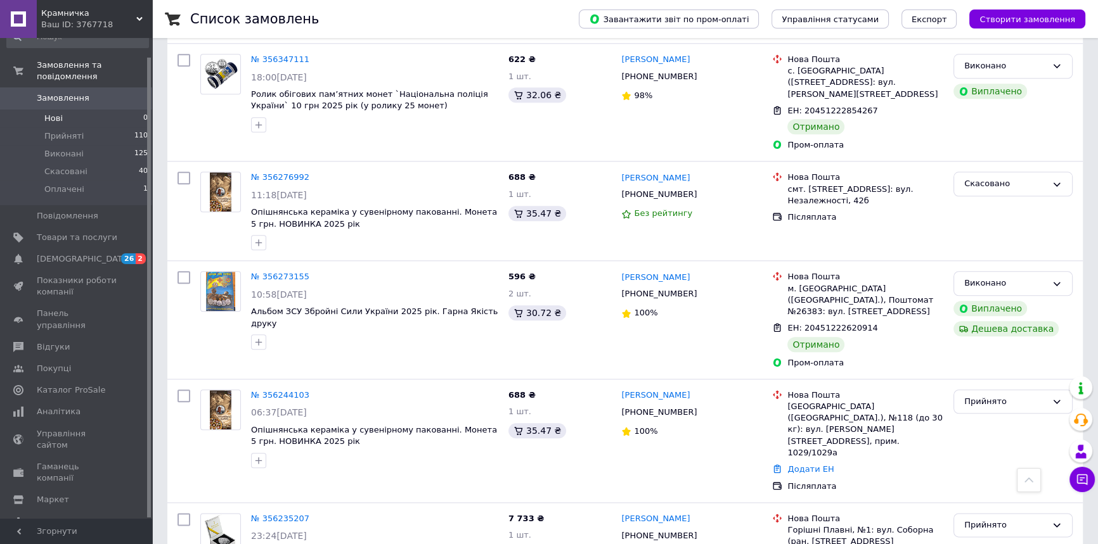
scroll to position [1760, 0]
click at [56, 232] on span "Товари та послуги" at bounding box center [77, 237] width 80 height 11
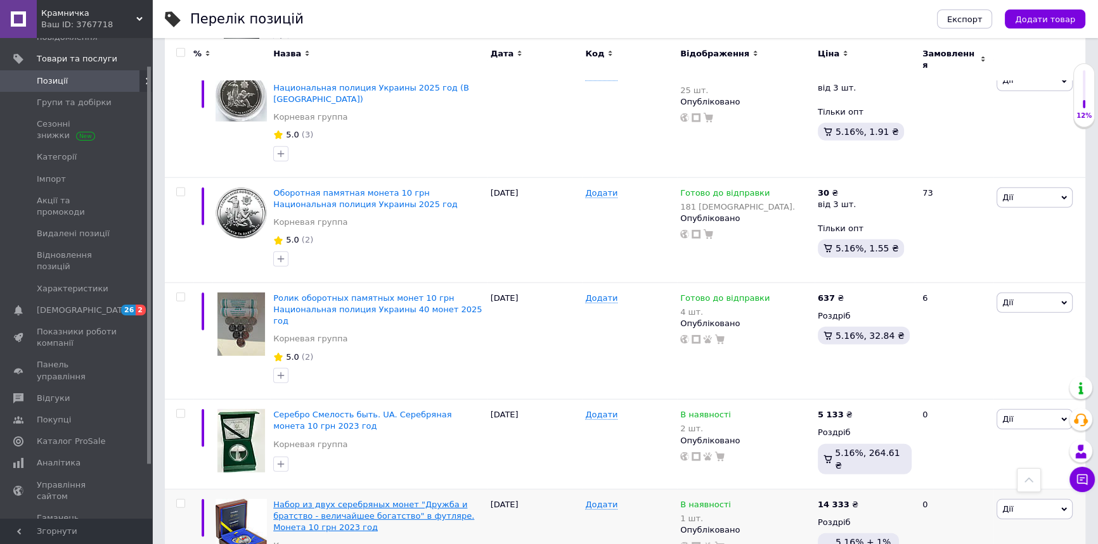
scroll to position [99, 0]
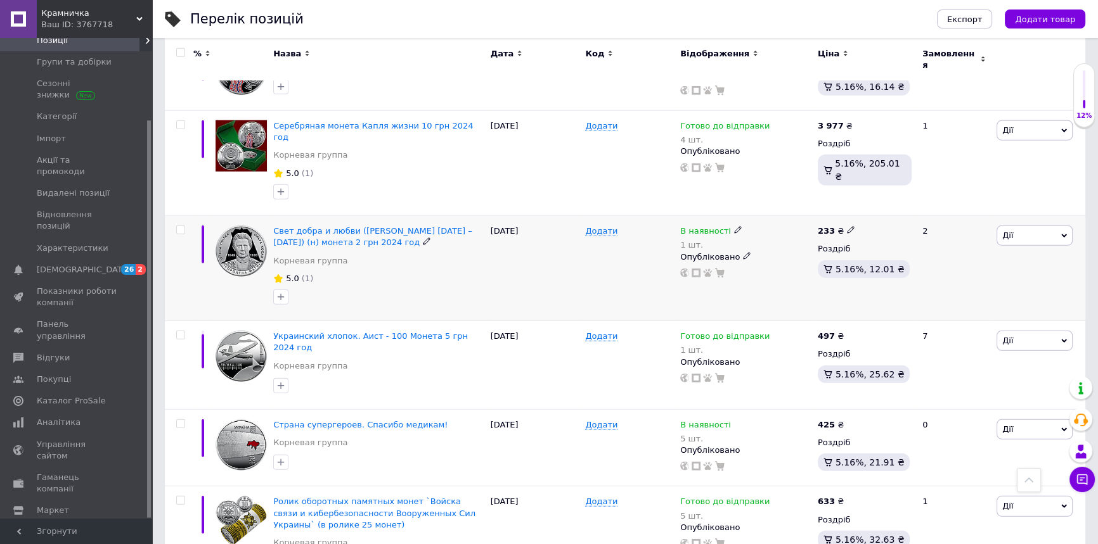
scroll to position [4211, 0]
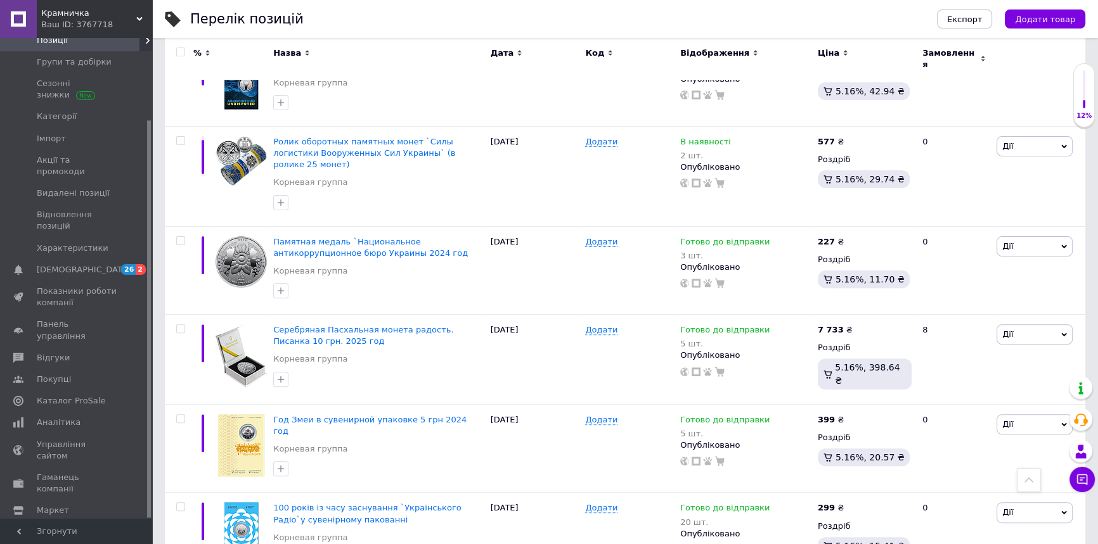
scroll to position [447, 0]
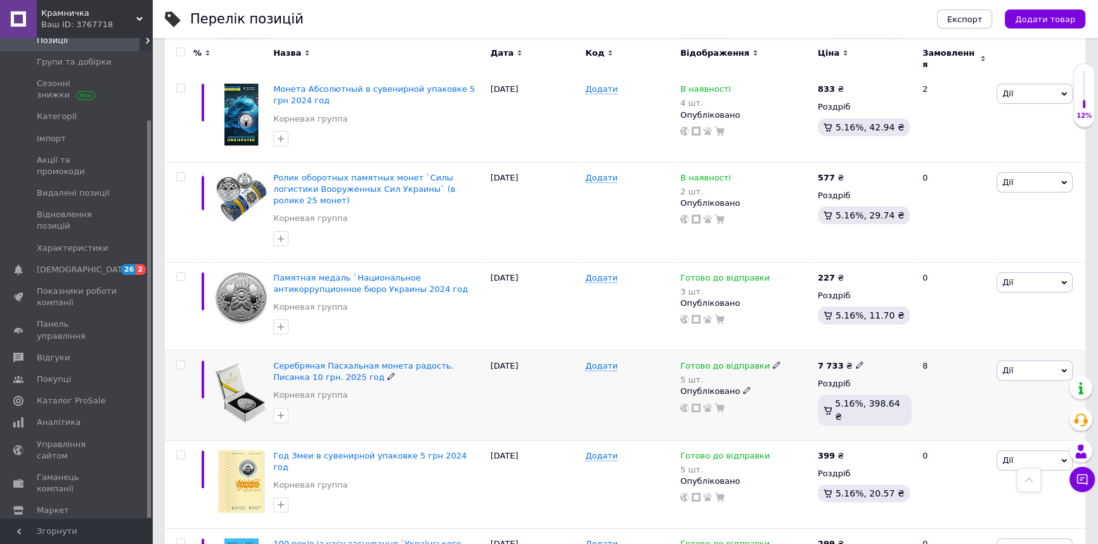
click at [1051, 361] on span "Дії" at bounding box center [1034, 371] width 76 height 20
click at [961, 386] on li "Редагувати" at bounding box center [988, 395] width 168 height 18
